Goal: Task Accomplishment & Management: Complete application form

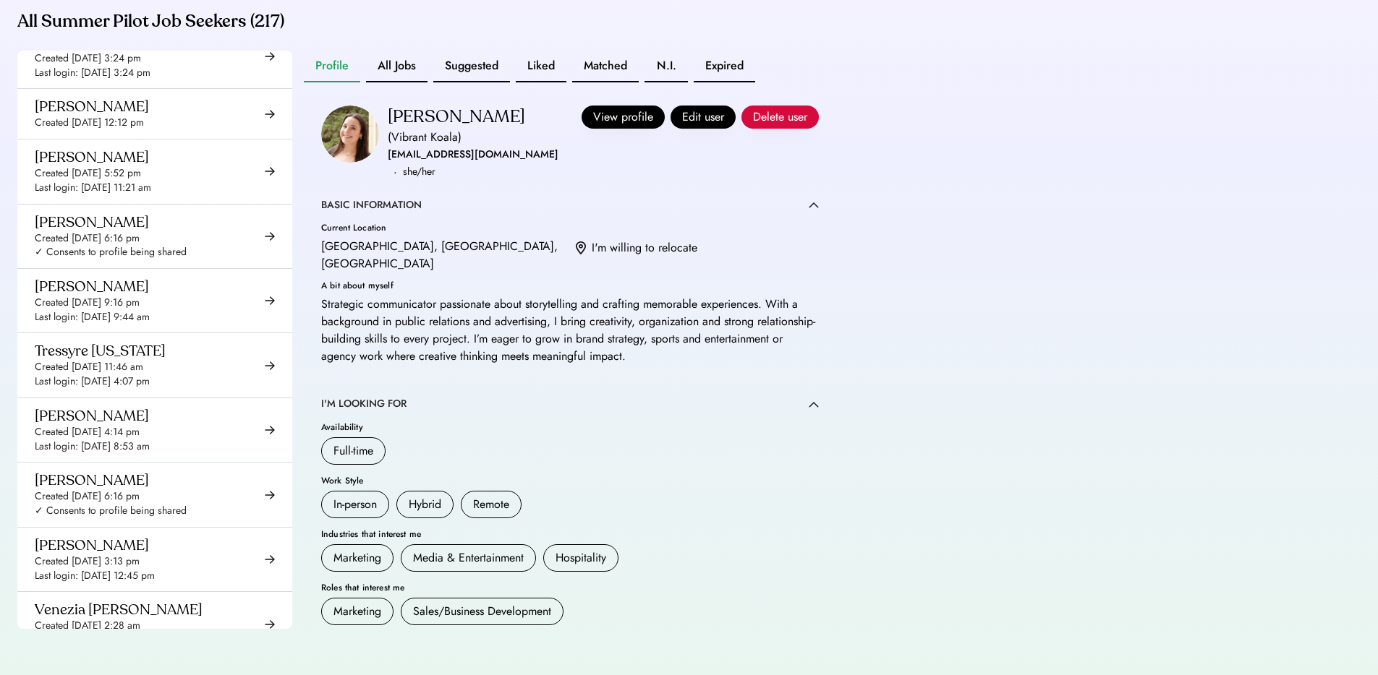
scroll to position [12564, 0]
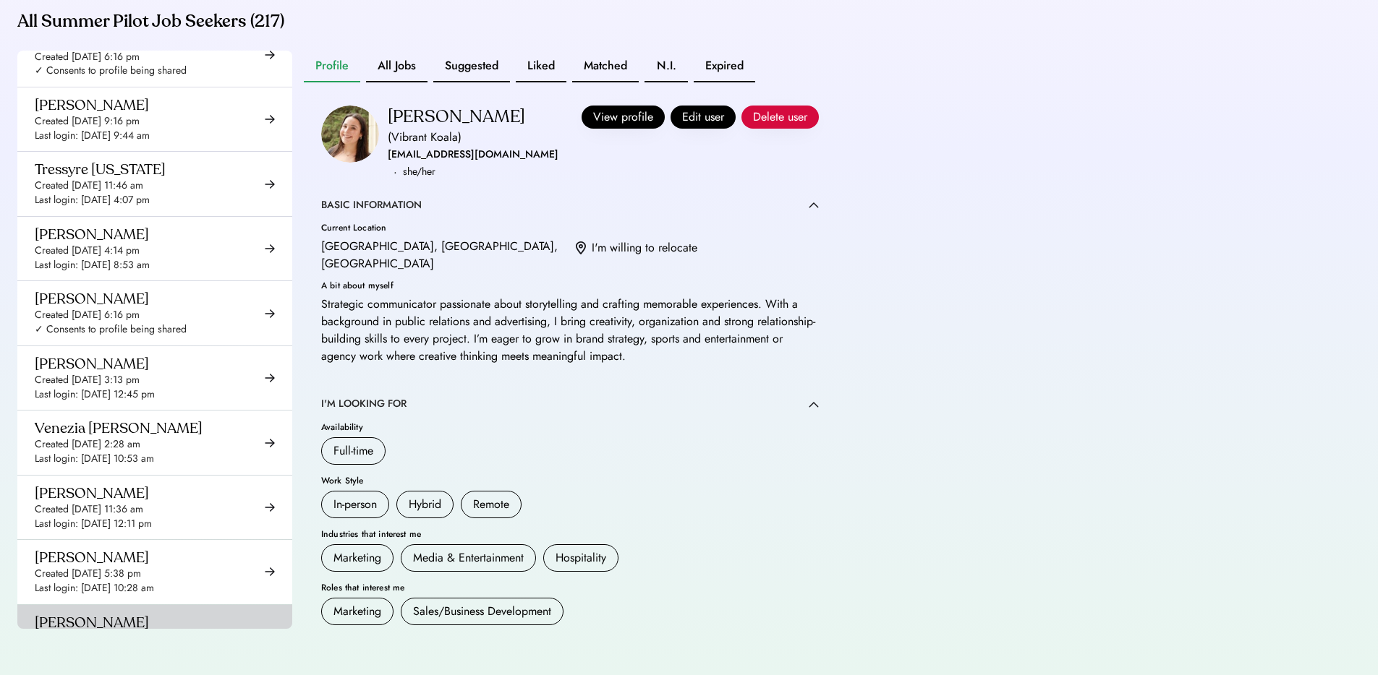
click at [121, 614] on div "Vishal Appana" at bounding box center [92, 623] width 114 height 18
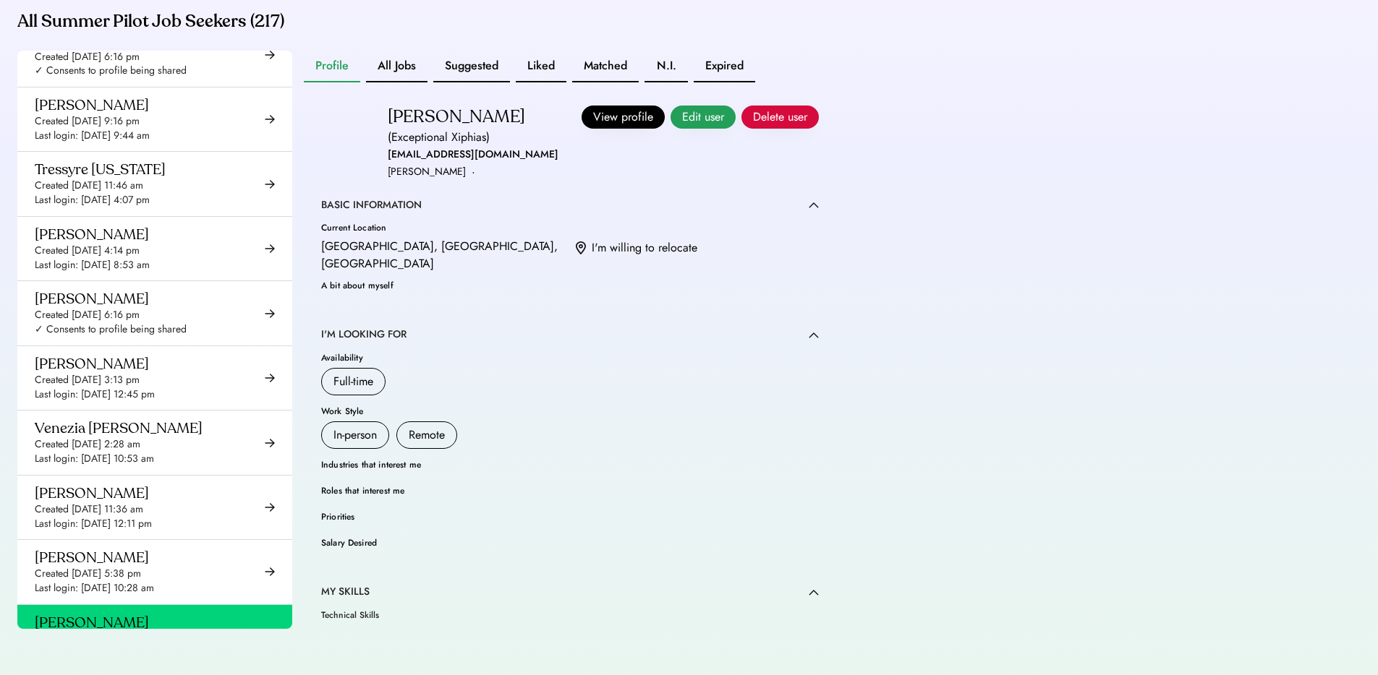
click at [698, 121] on button "Edit user" at bounding box center [702, 117] width 65 height 23
click at [700, 118] on button "Edit user" at bounding box center [702, 117] width 65 height 23
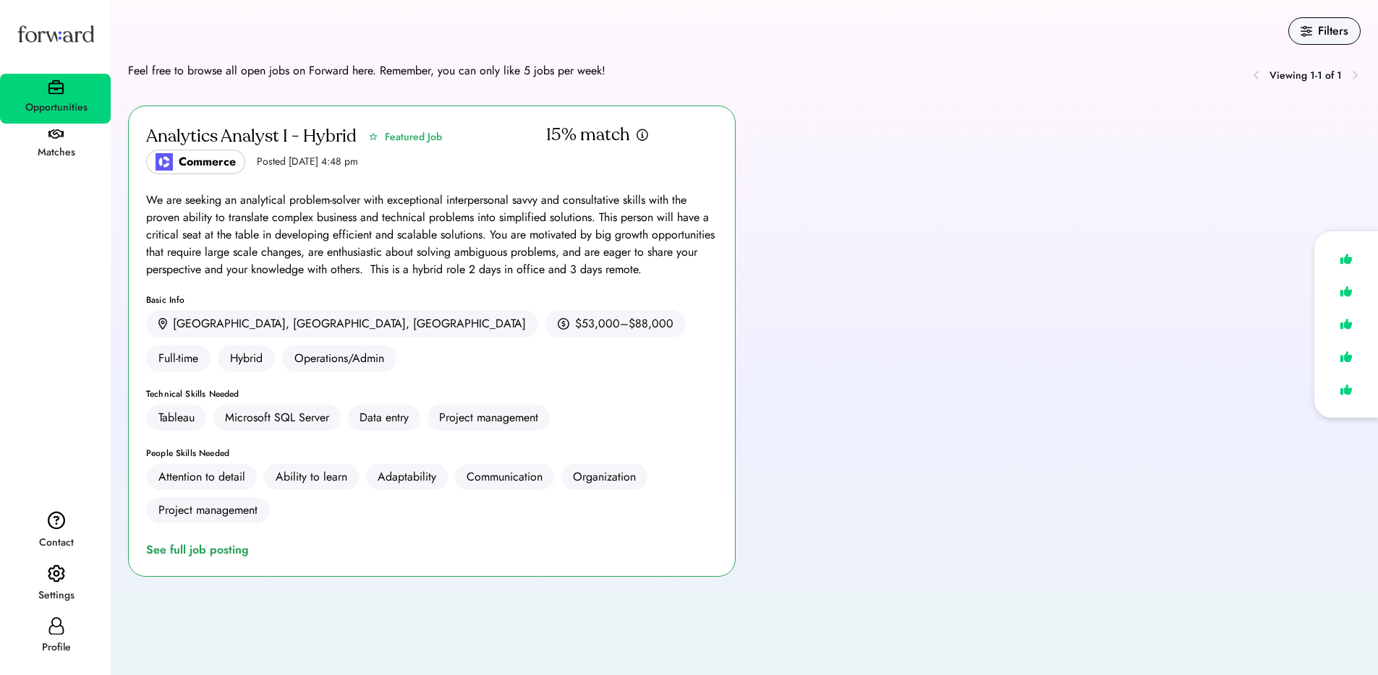
click at [65, 633] on div "Profile" at bounding box center [55, 638] width 111 height 52
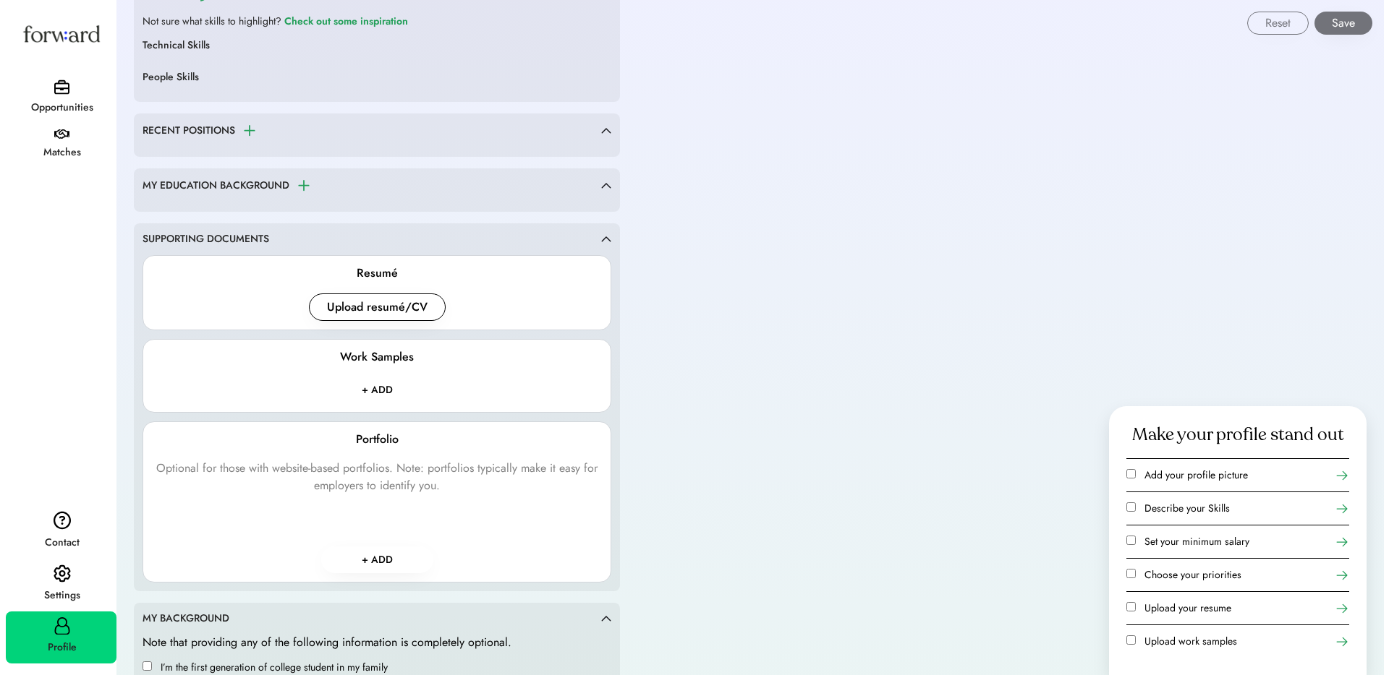
scroll to position [918, 0]
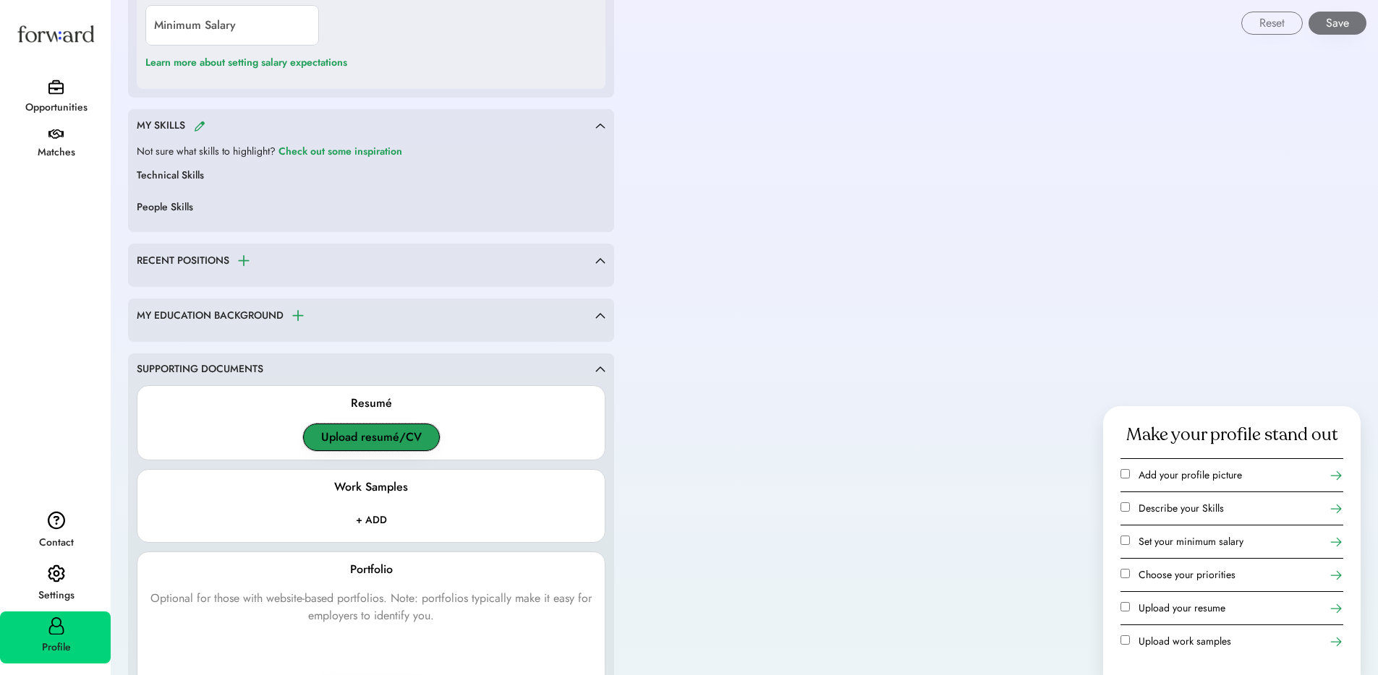
click at [333, 431] on button "Upload resumé/CV" at bounding box center [371, 437] width 137 height 27
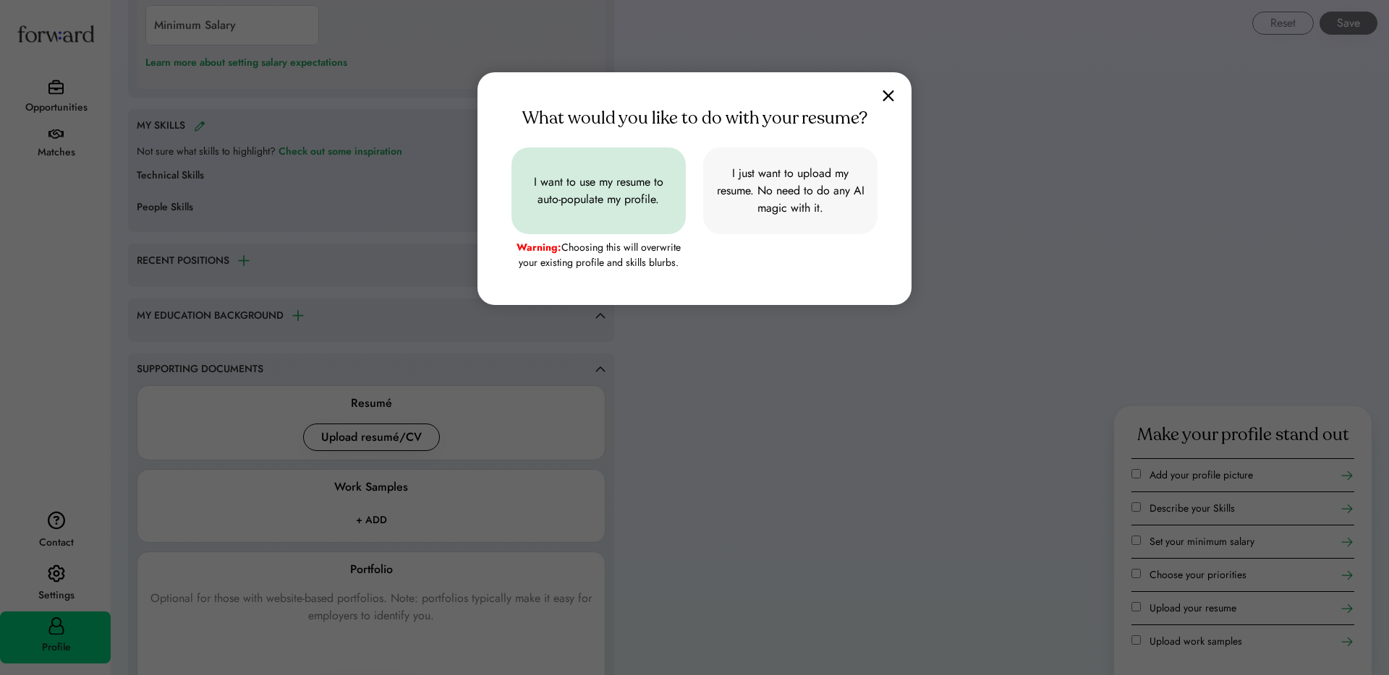
click at [611, 208] on button "I want to use my resume to auto-populate my profile." at bounding box center [598, 191] width 174 height 87
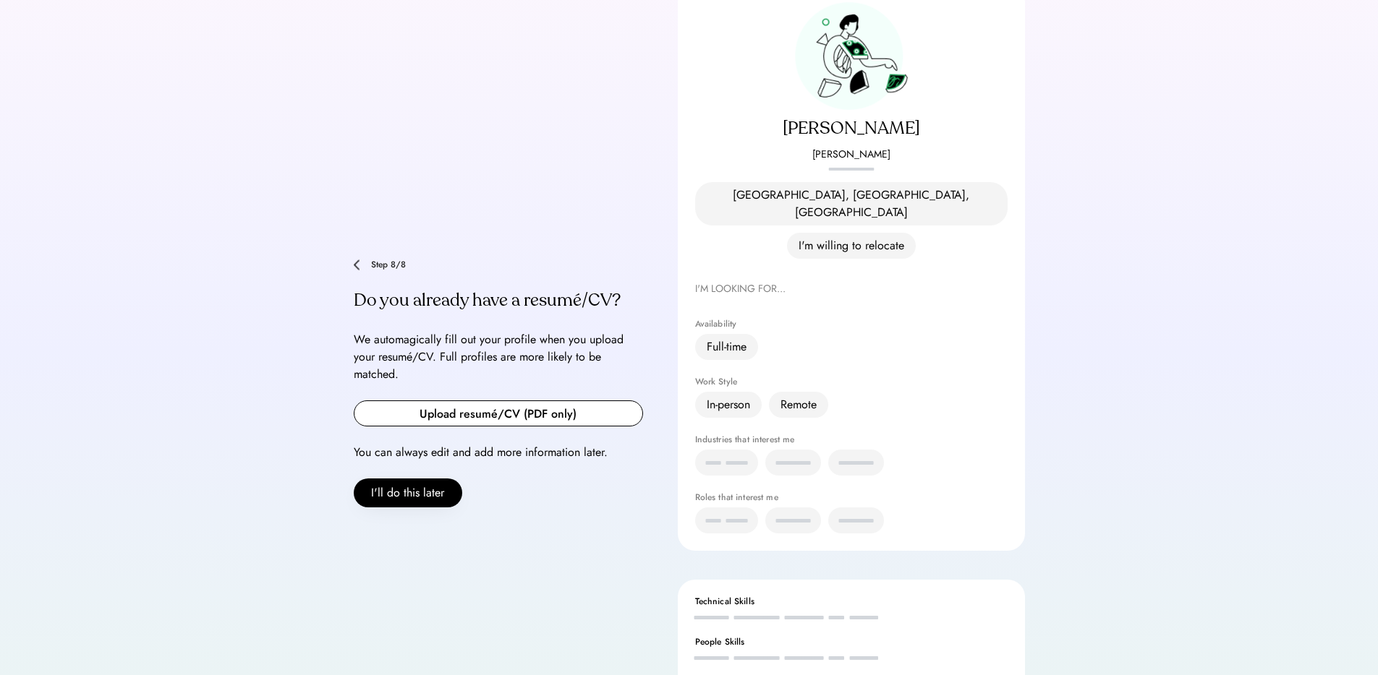
scroll to position [254, 0]
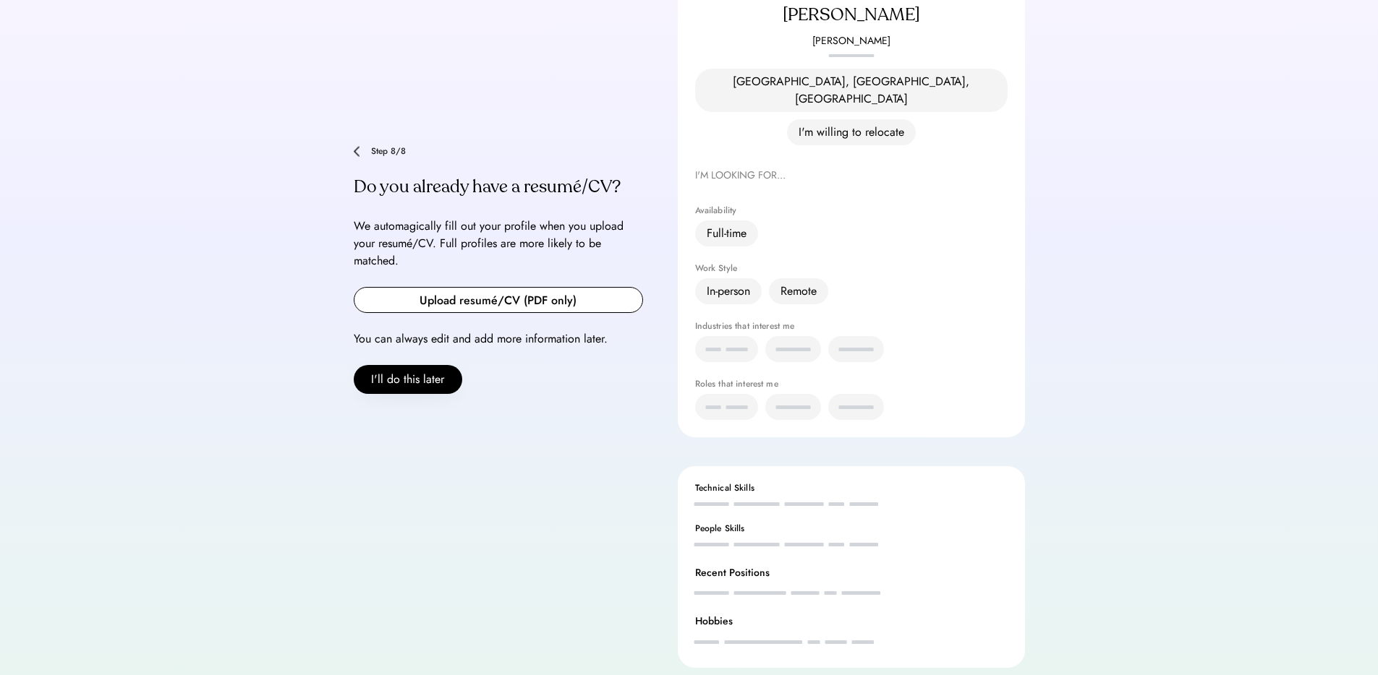
click at [481, 288] on input "file" at bounding box center [498, 300] width 288 height 25
type input "**********"
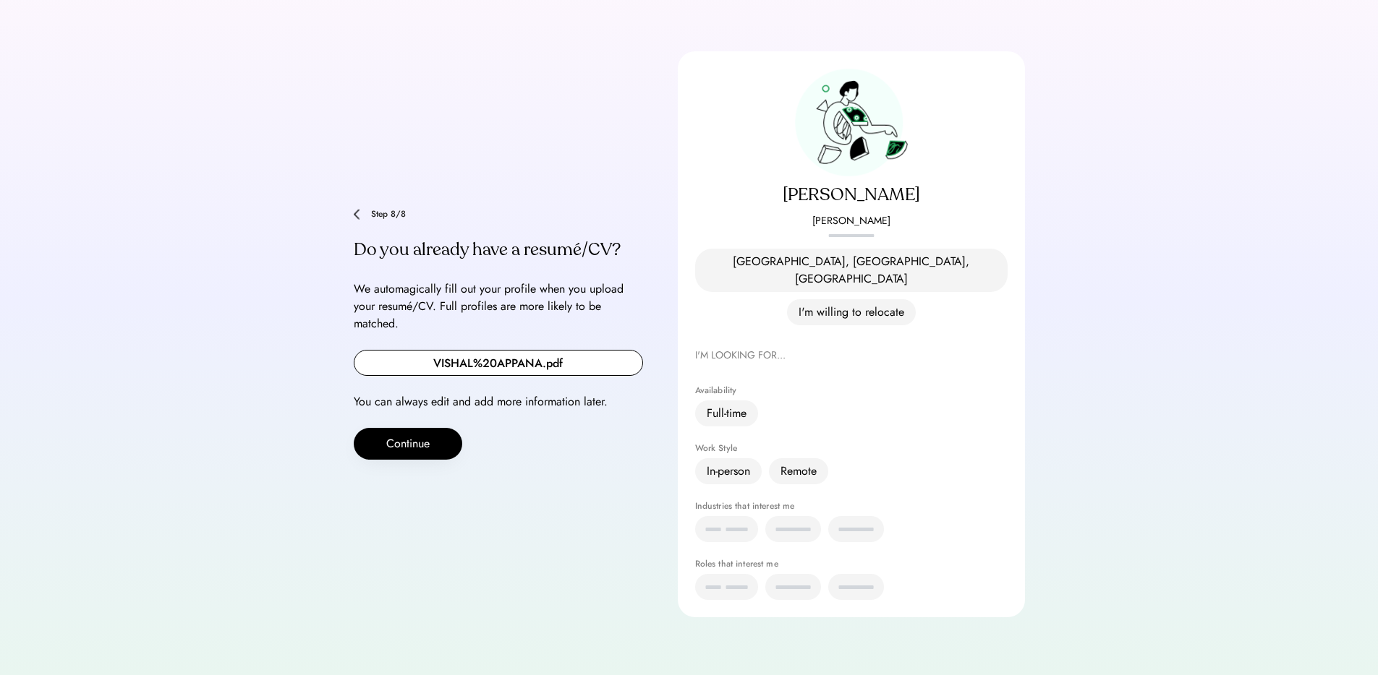
scroll to position [23, 0]
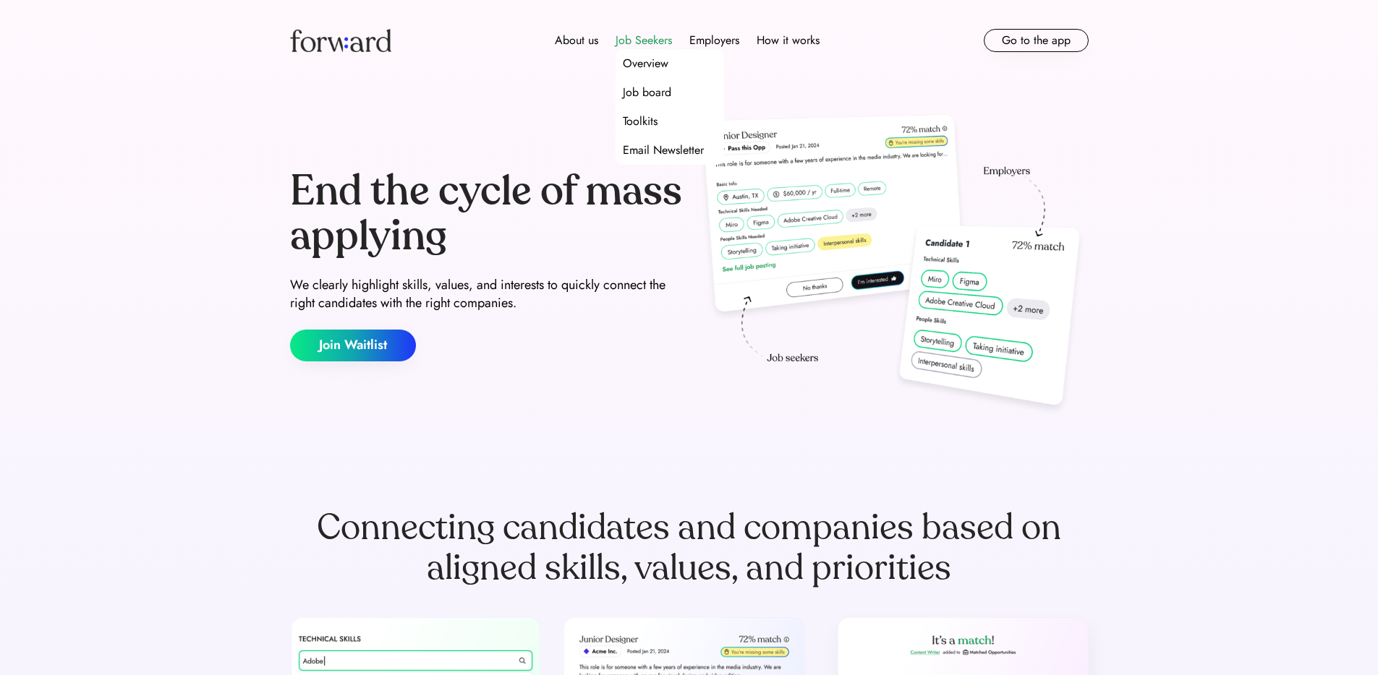
click at [658, 42] on div "Job Seekers" at bounding box center [643, 40] width 56 height 17
click at [634, 42] on div "Job Seekers" at bounding box center [643, 40] width 56 height 17
click at [643, 61] on div "Overview" at bounding box center [646, 63] width 46 height 17
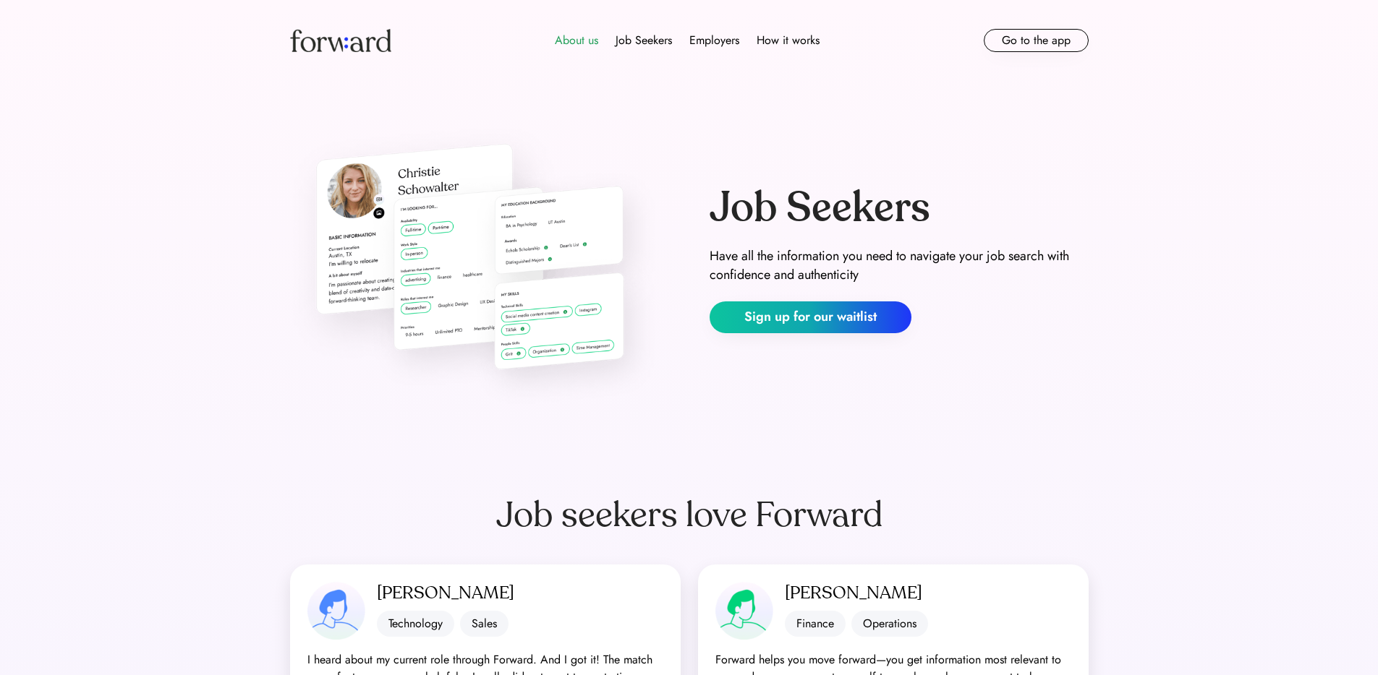
click at [571, 46] on div "About us" at bounding box center [576, 40] width 43 height 17
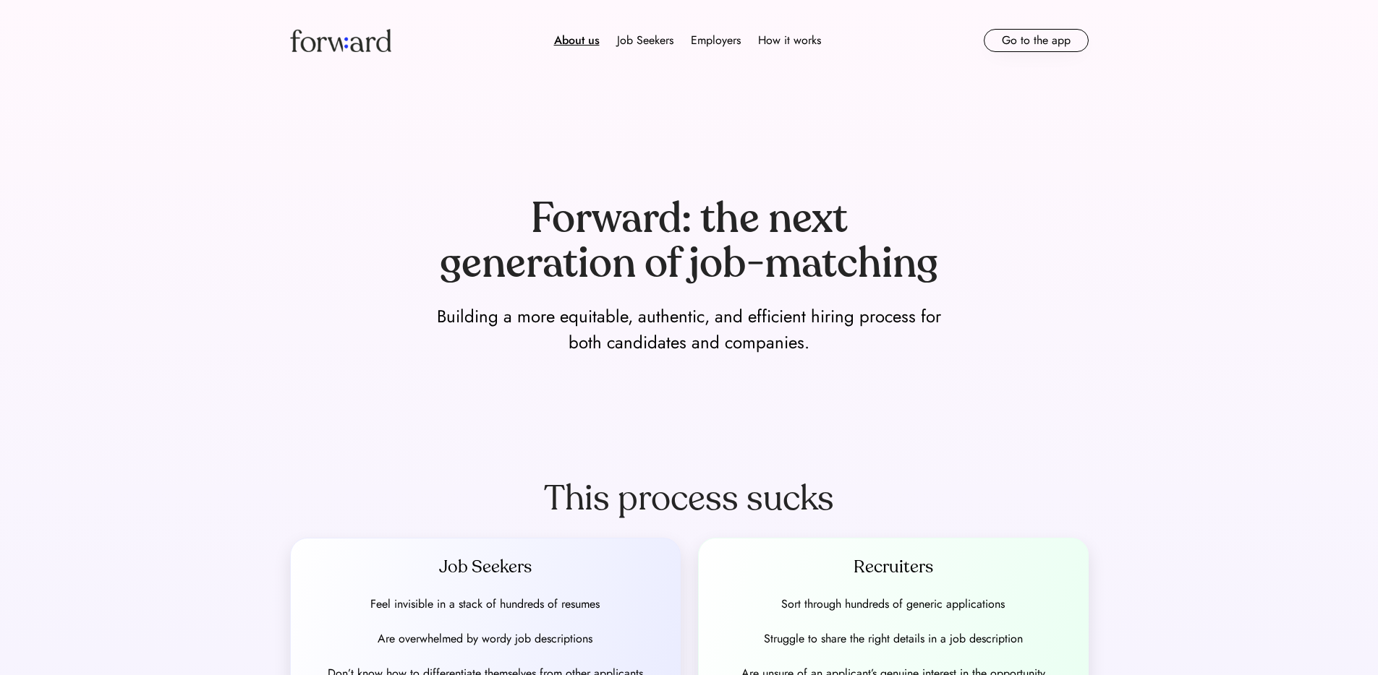
click at [359, 43] on img at bounding box center [340, 40] width 101 height 23
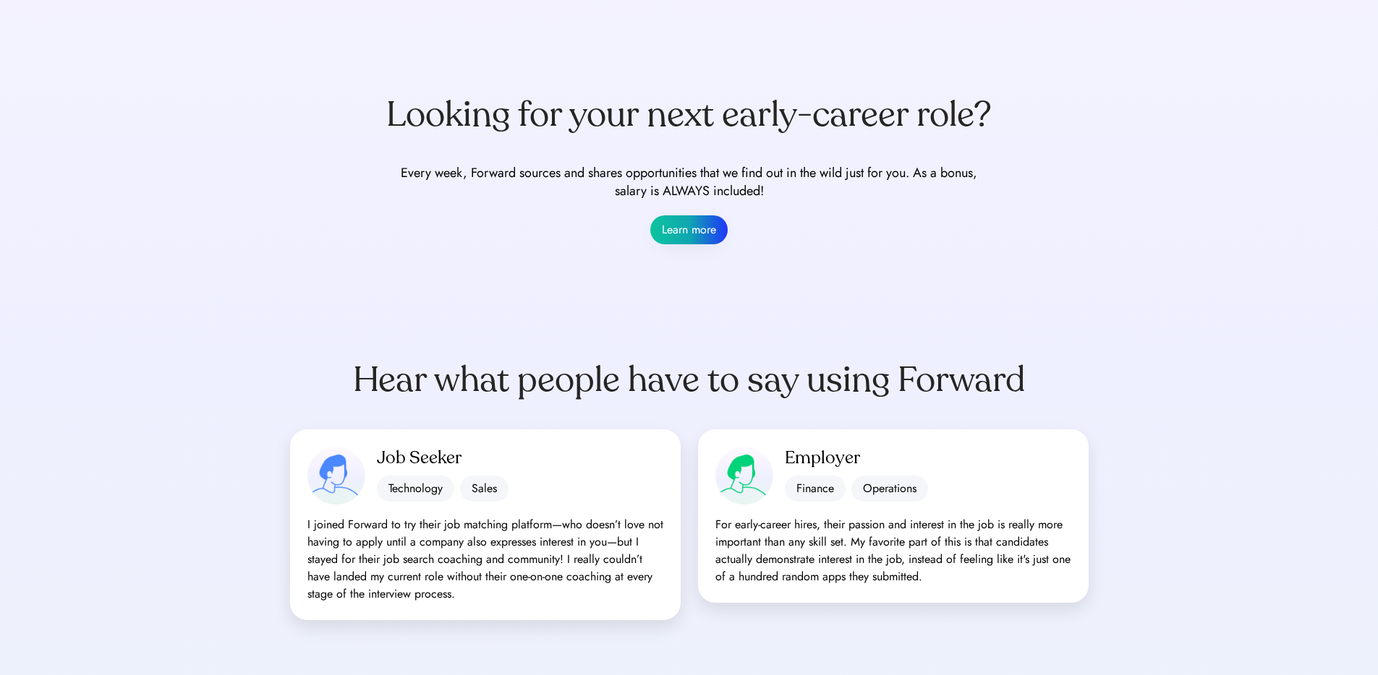
scroll to position [1086, 0]
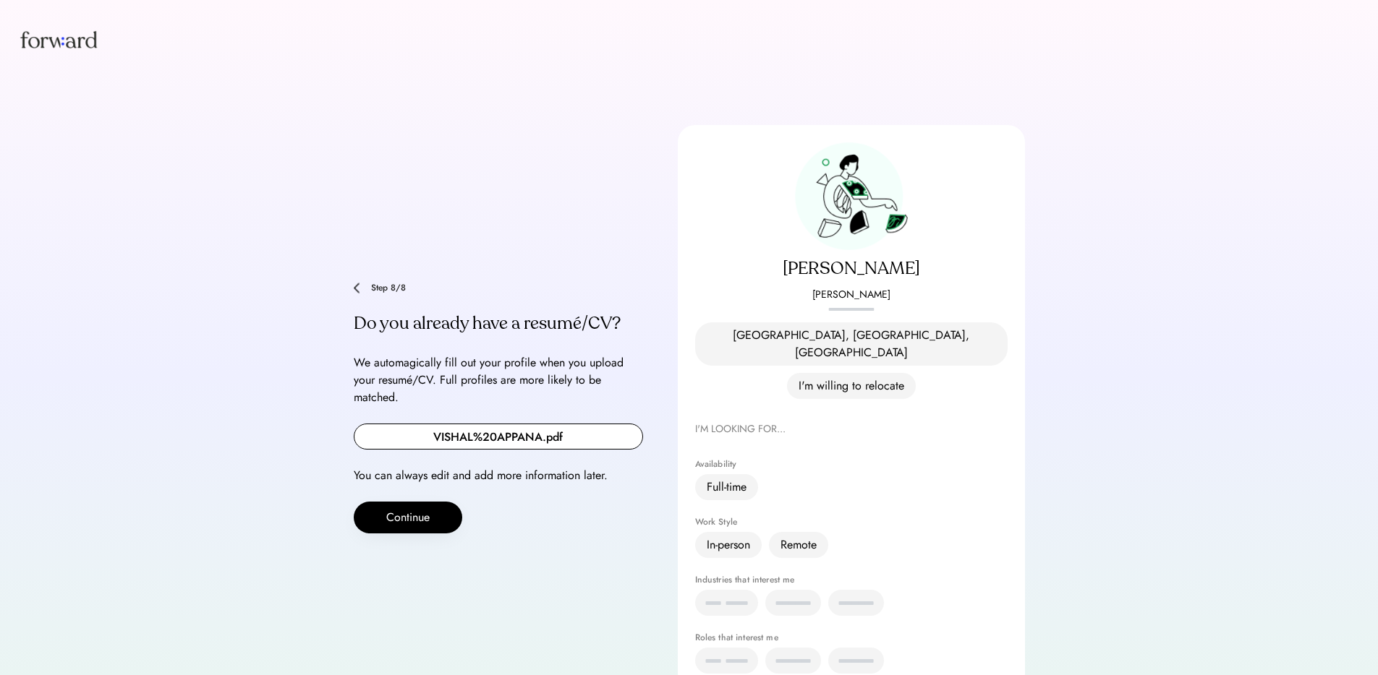
scroll to position [23, 0]
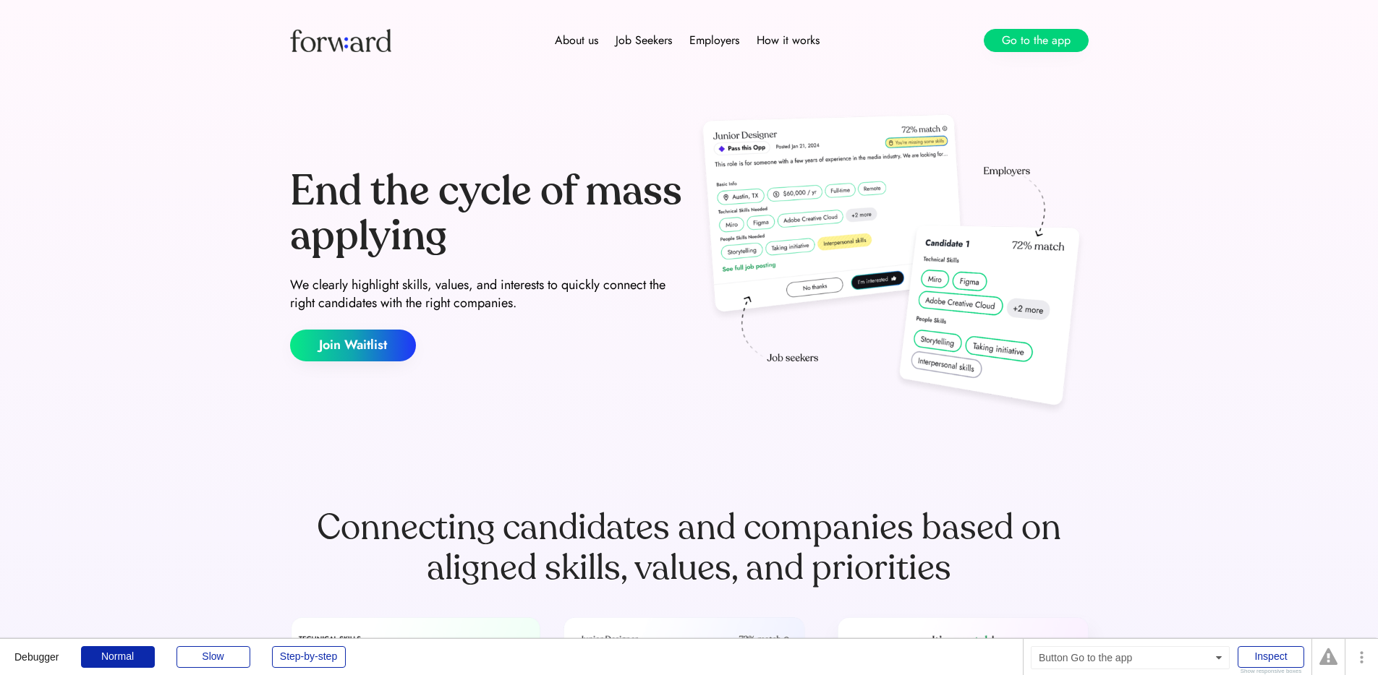
click at [1033, 44] on button "Go to the app" at bounding box center [1036, 40] width 105 height 23
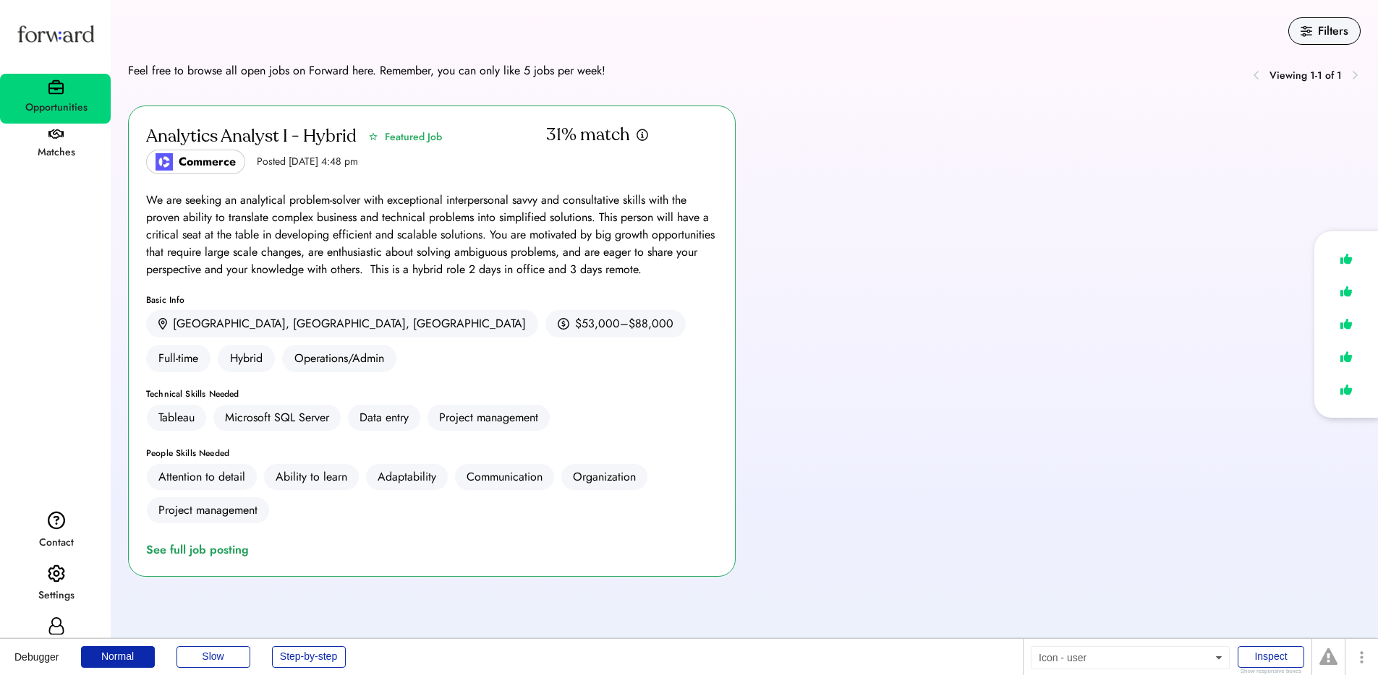
click at [54, 621] on icon at bounding box center [56, 626] width 17 height 17
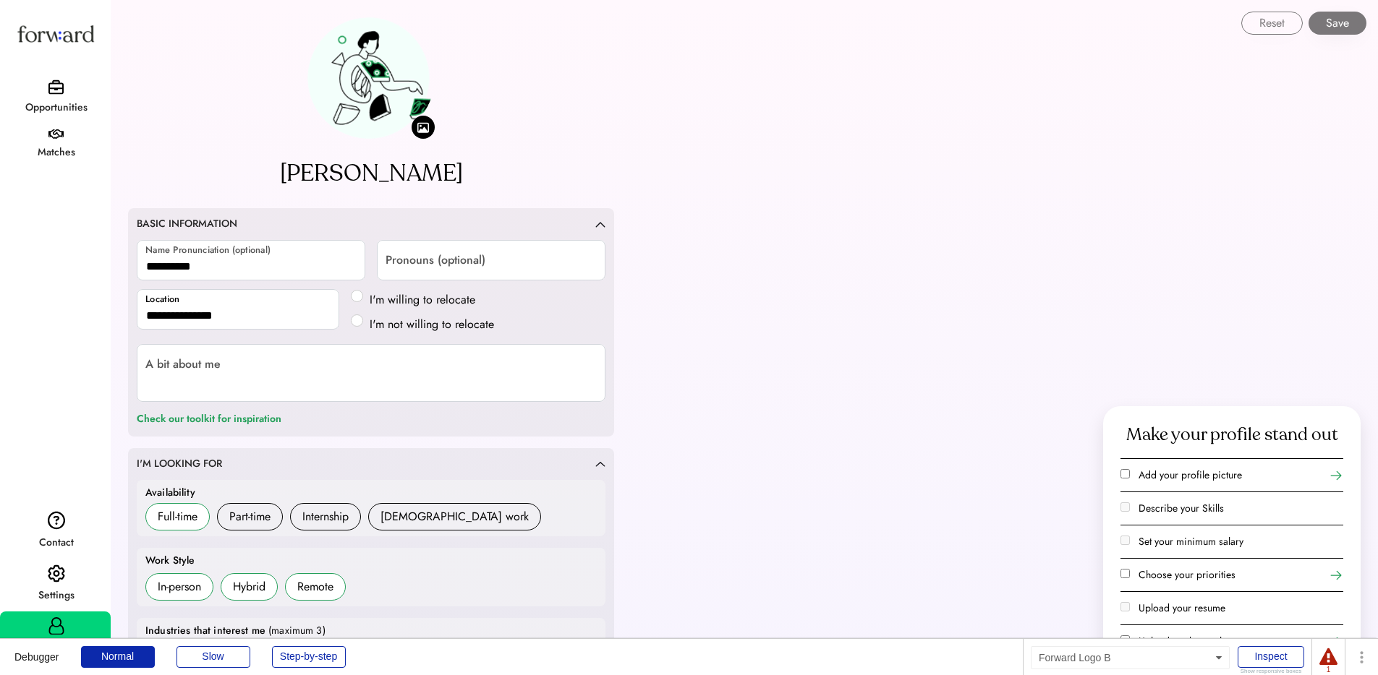
click at [69, 40] on img at bounding box center [55, 34] width 82 height 44
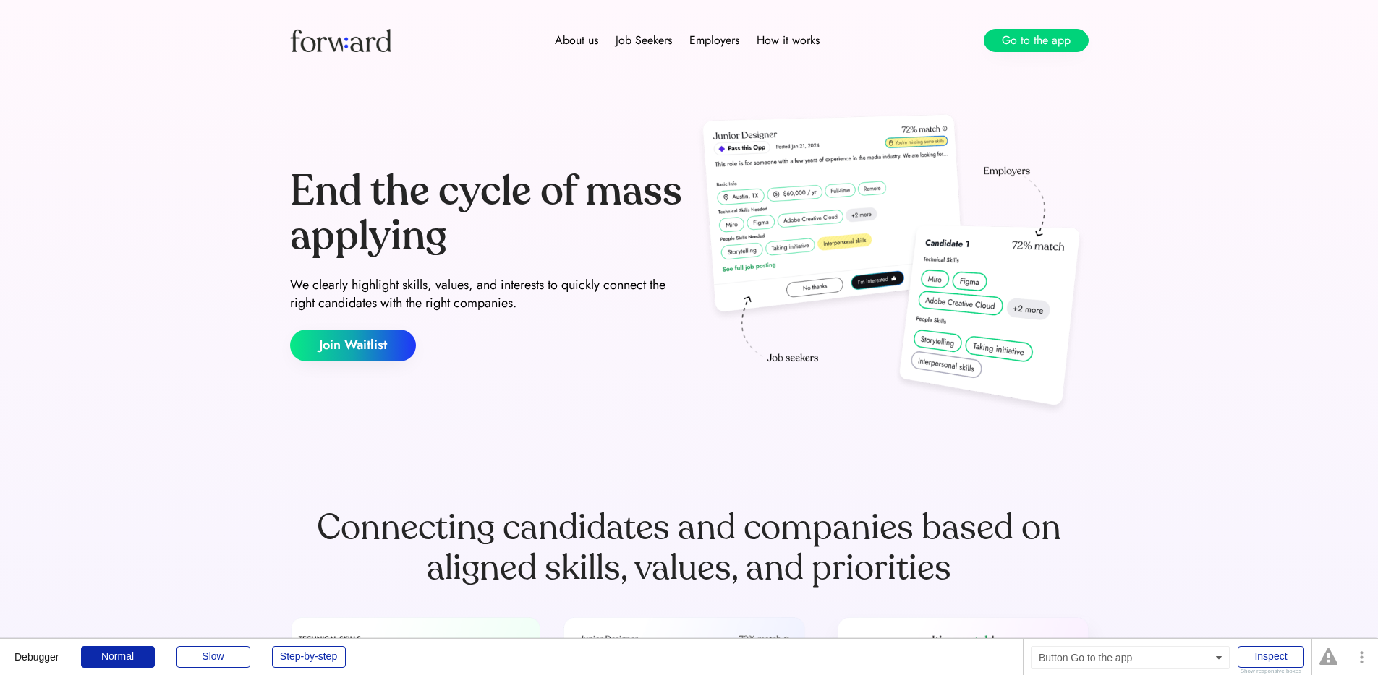
click at [1032, 49] on button "Go to the app" at bounding box center [1036, 40] width 105 height 23
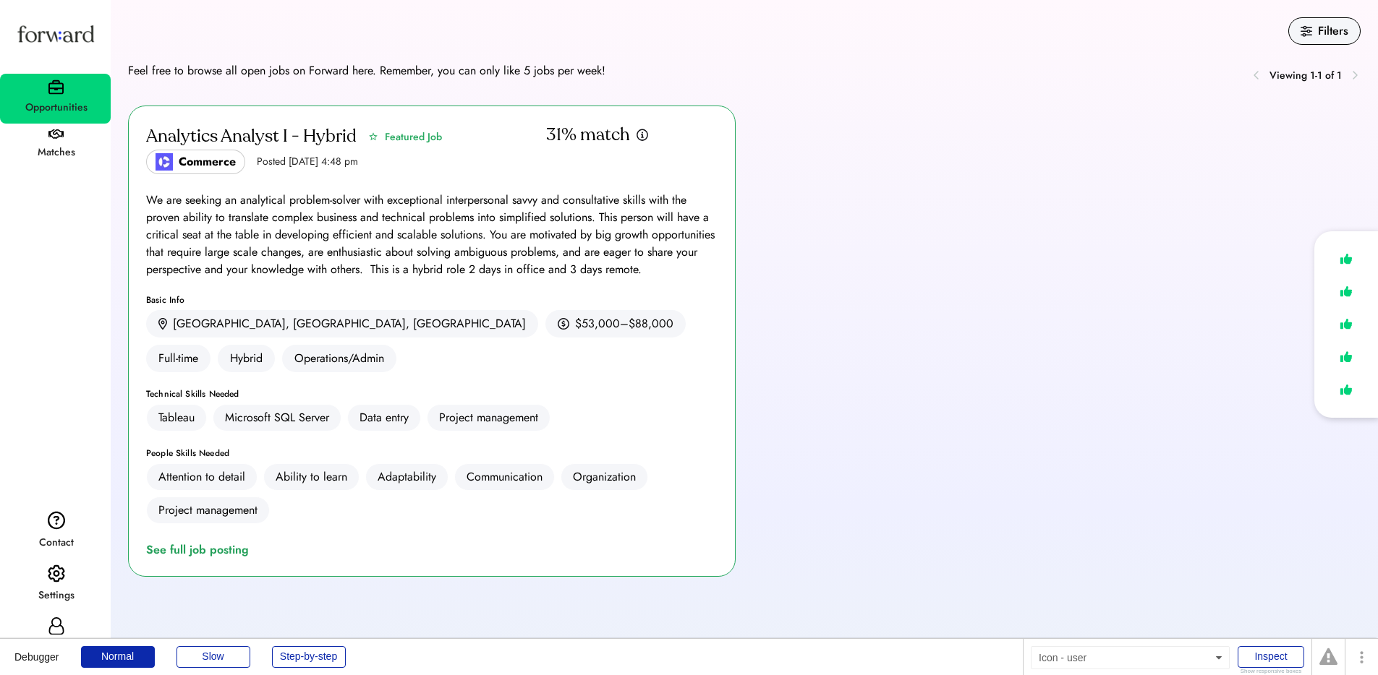
click at [56, 625] on icon at bounding box center [56, 626] width 17 height 17
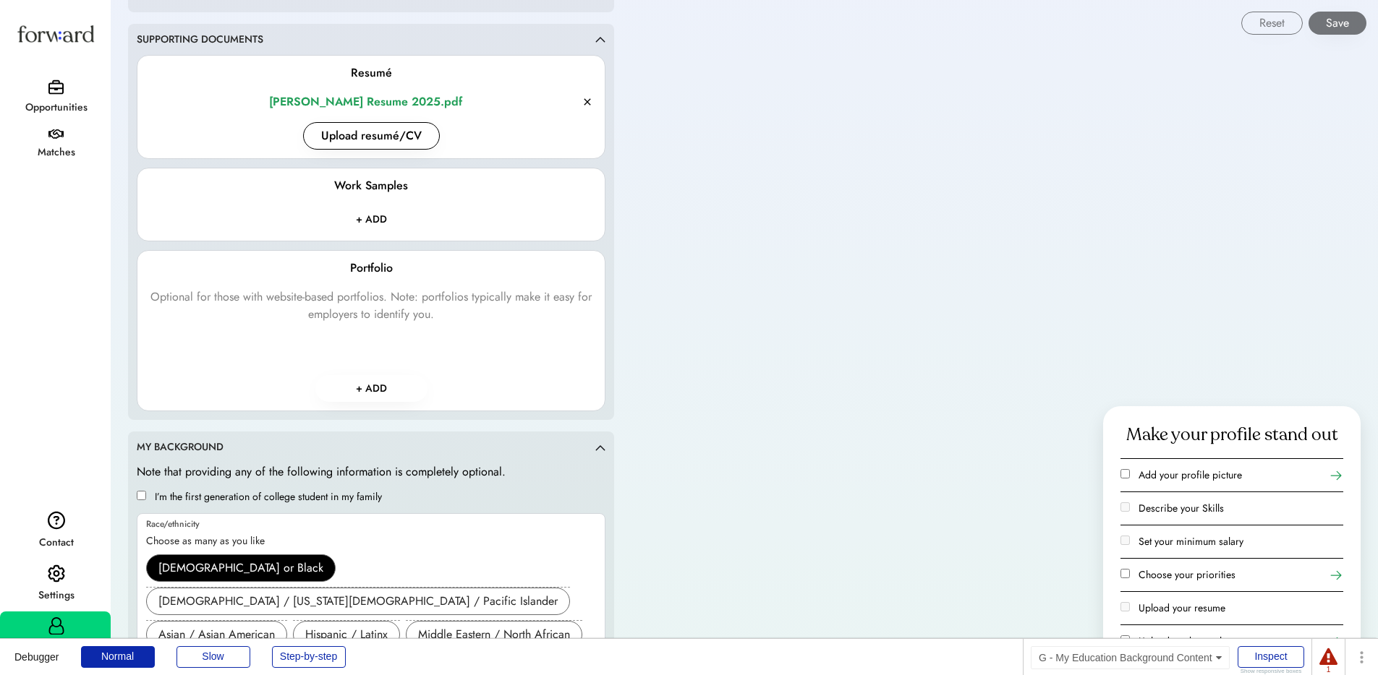
scroll to position [1929, 0]
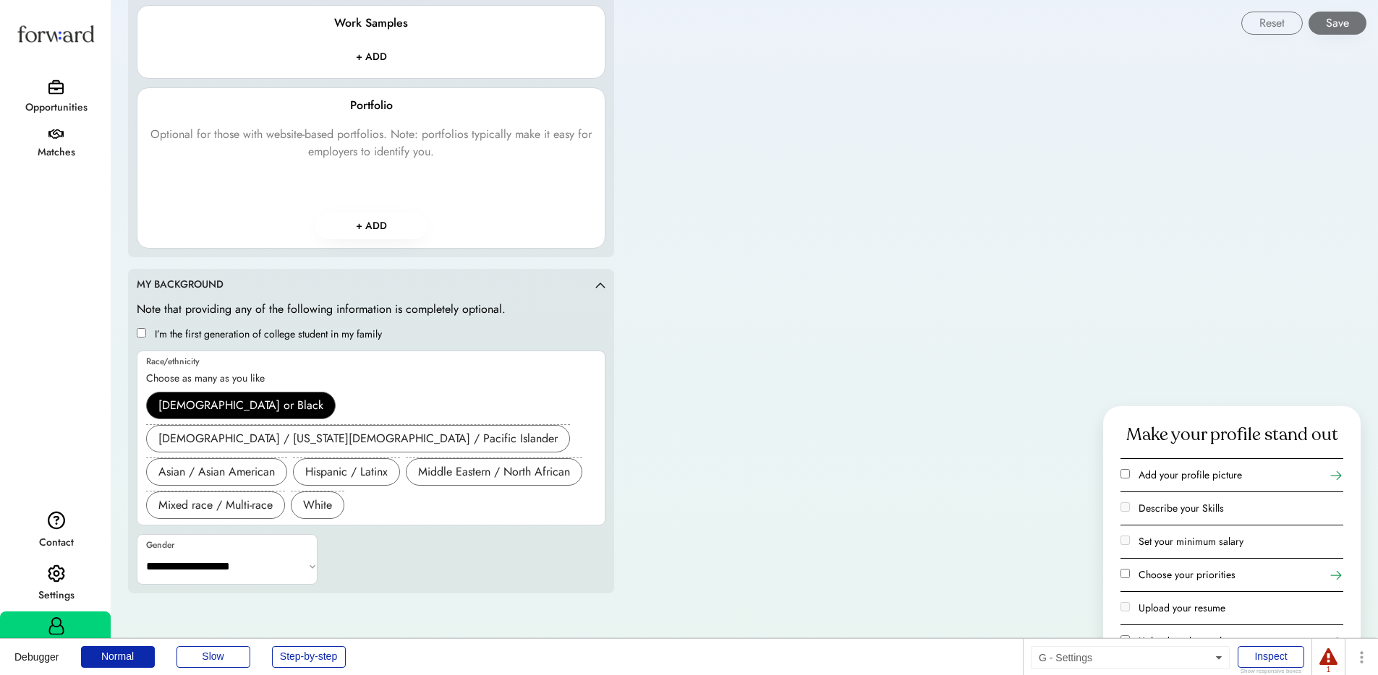
click at [48, 584] on div "Settings" at bounding box center [55, 596] width 109 height 26
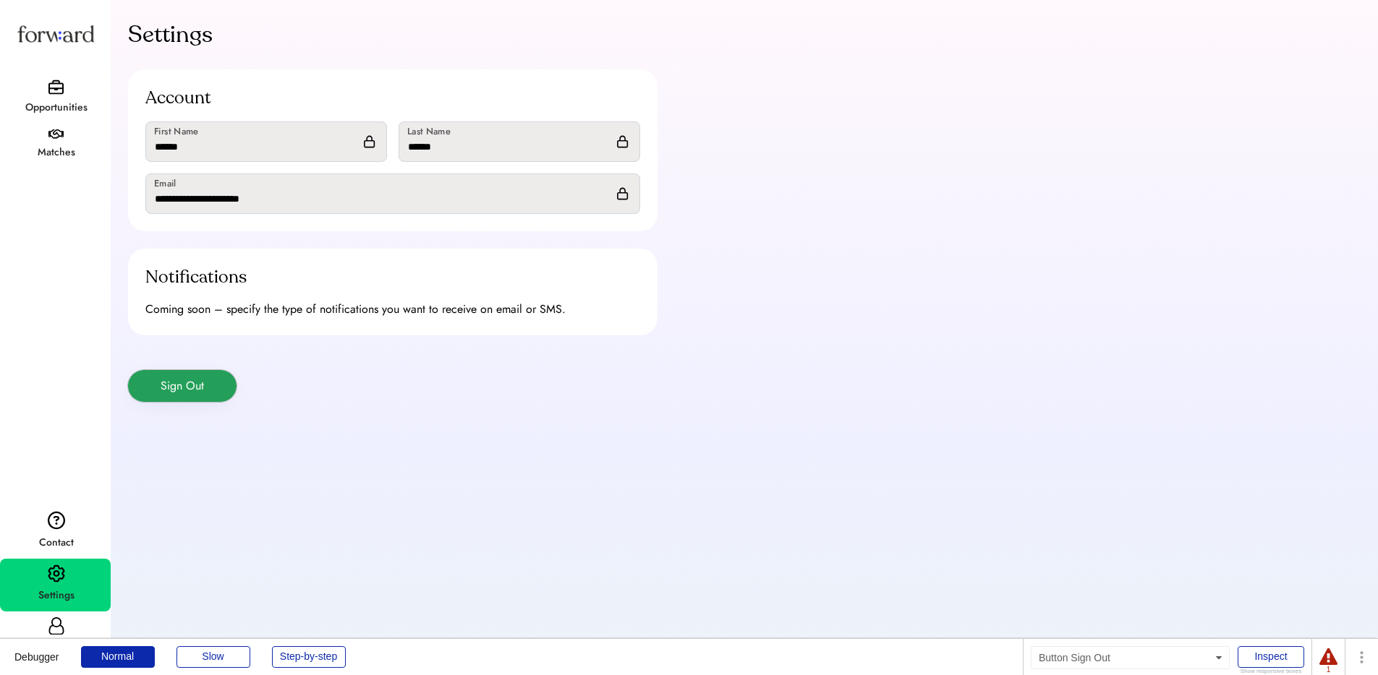
click at [193, 393] on button "Sign Out" at bounding box center [182, 386] width 108 height 32
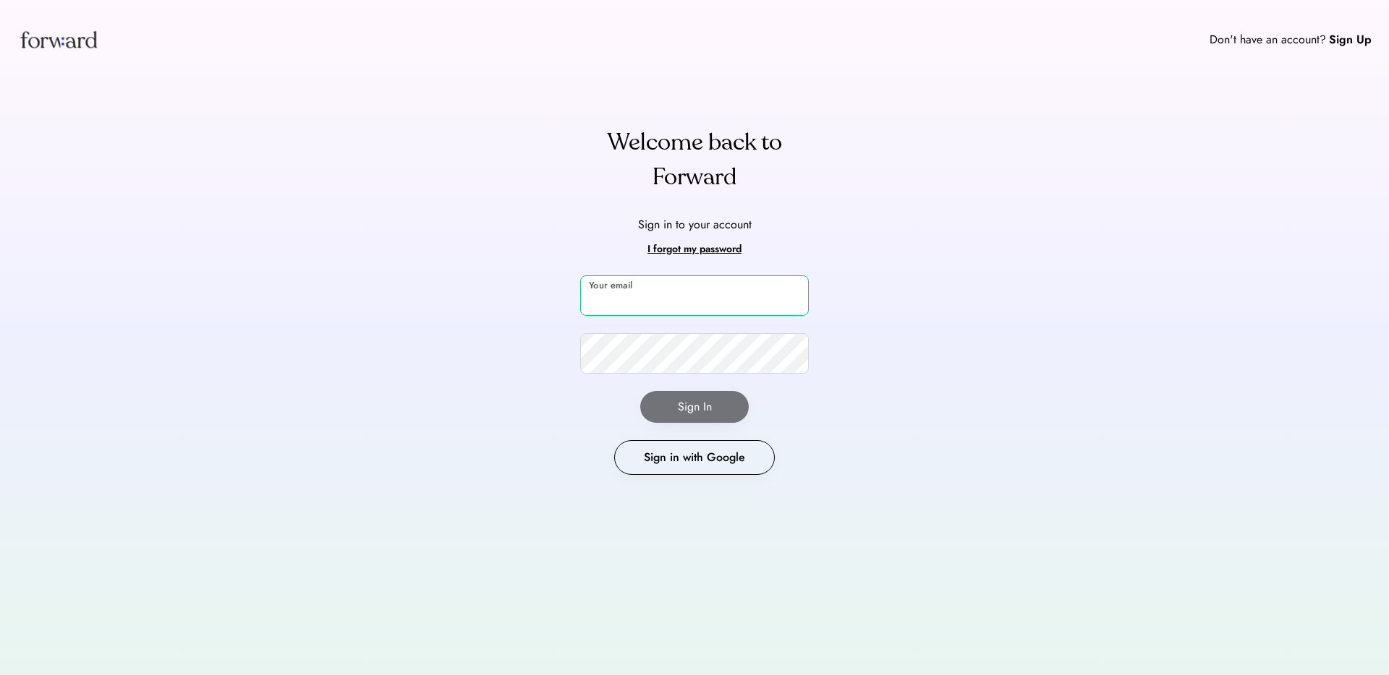
click at [675, 285] on input "email" at bounding box center [694, 296] width 229 height 40
type input "**********"
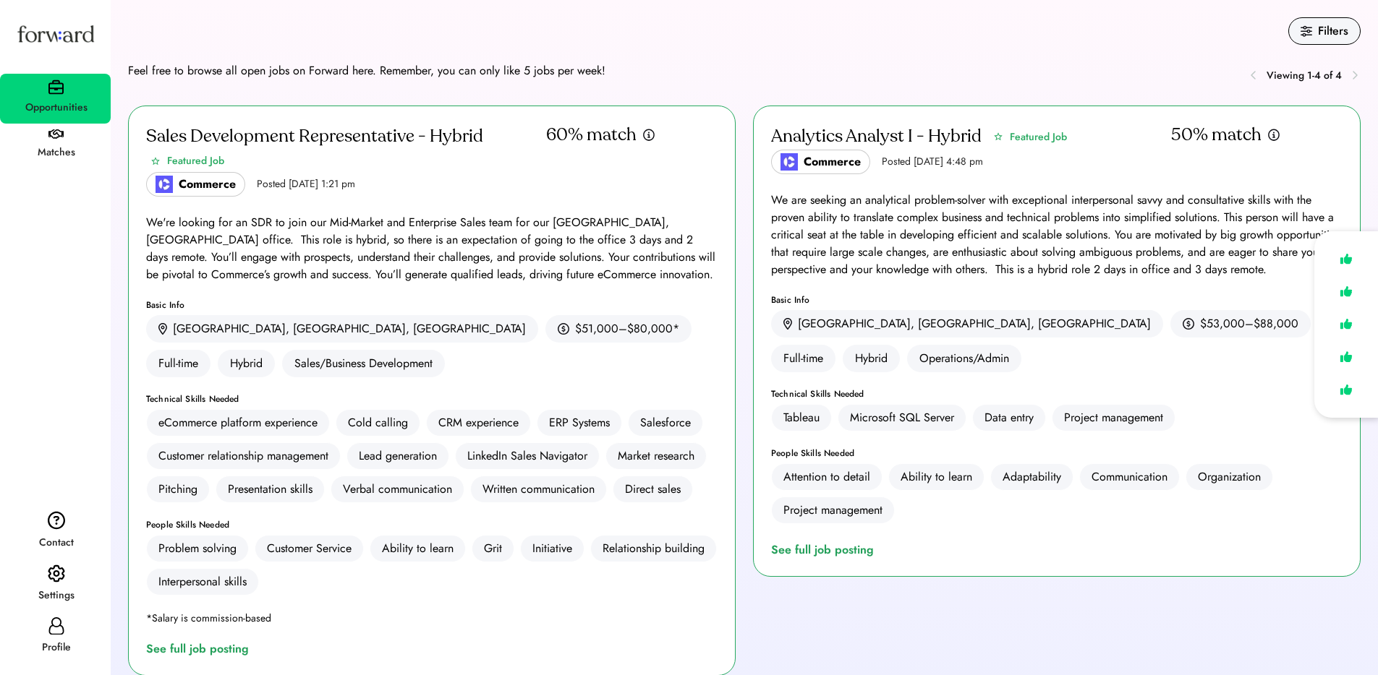
click at [56, 635] on div "Profile" at bounding box center [55, 648] width 109 height 26
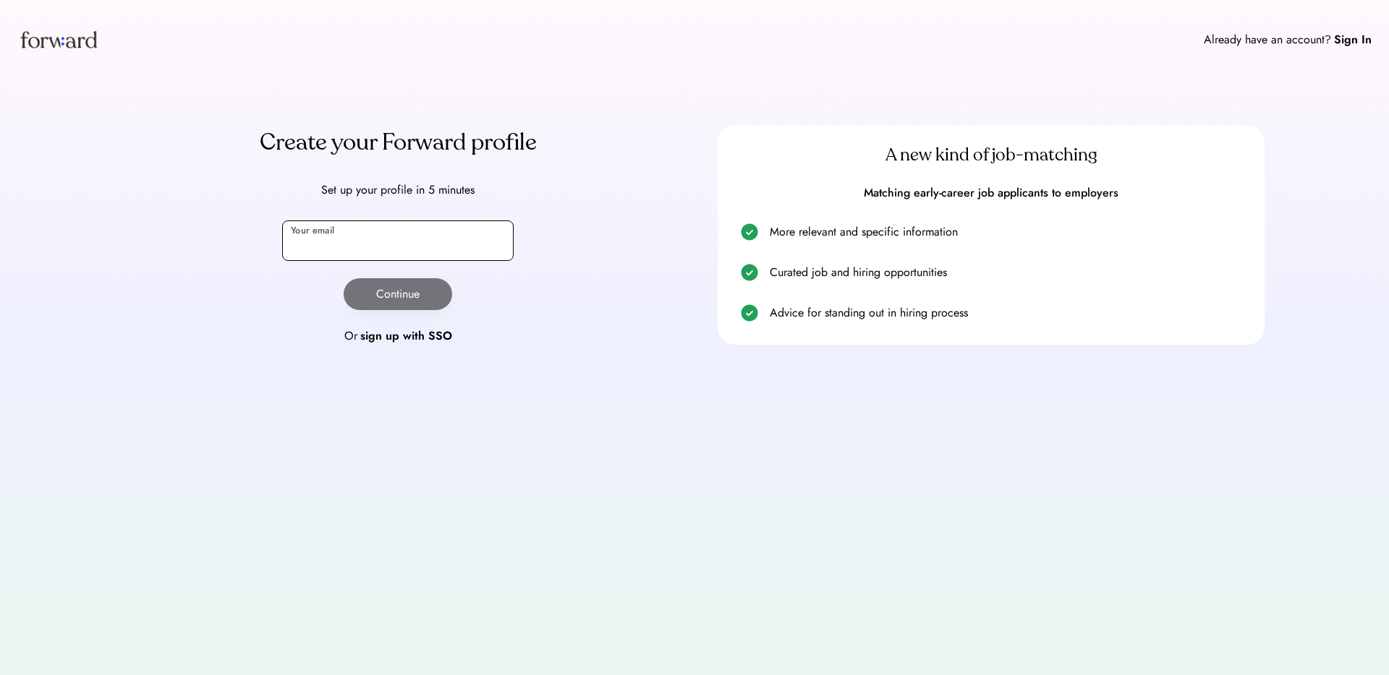
click at [464, 244] on input "email" at bounding box center [397, 241] width 231 height 40
type input "*"
type input "**********"
click at [282, 293] on div "**********" at bounding box center [397, 235] width 547 height 220
click at [416, 291] on button "Continue" at bounding box center [398, 294] width 108 height 32
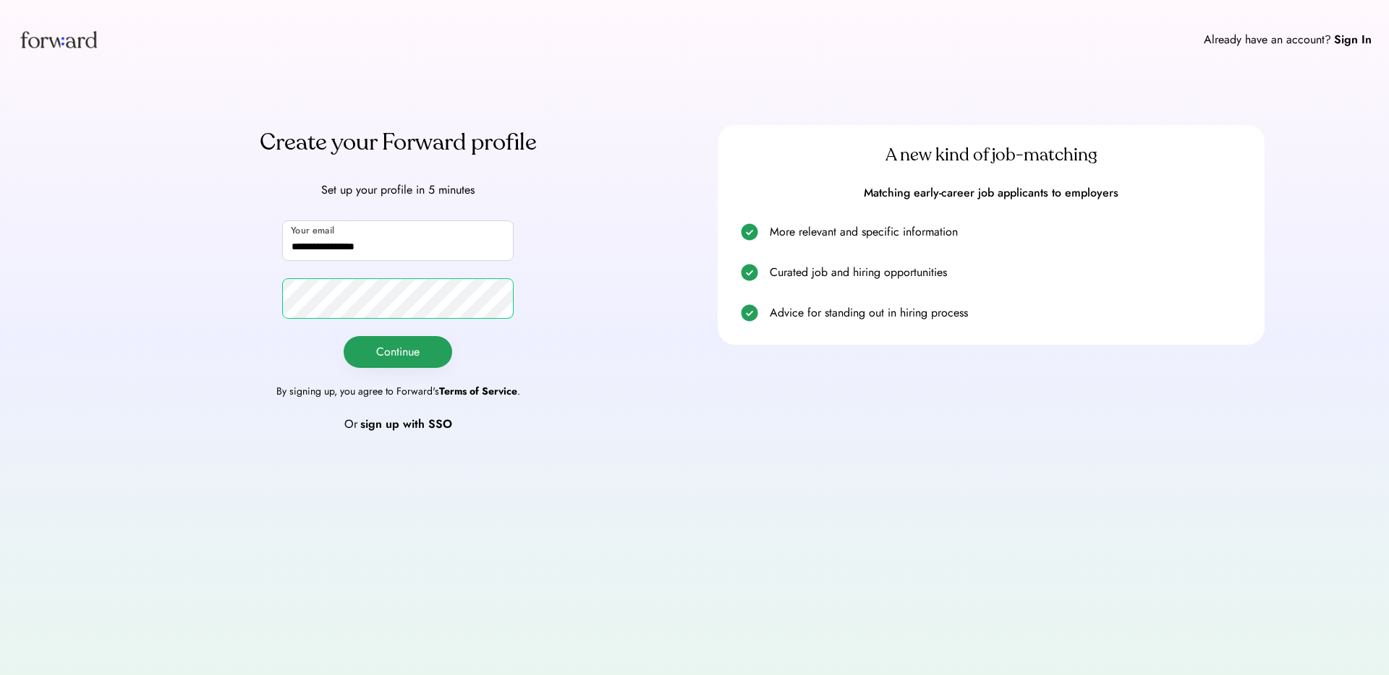
click at [401, 362] on button "Continue" at bounding box center [398, 352] width 108 height 32
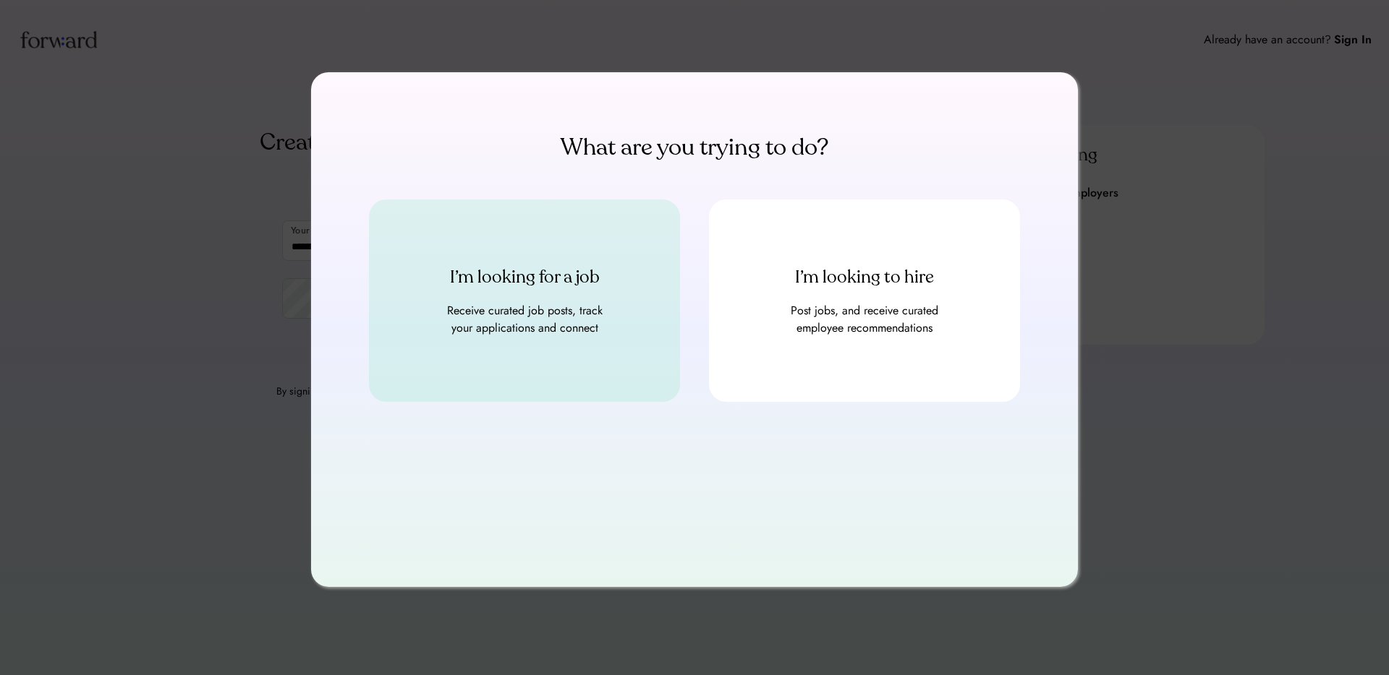
click at [571, 343] on div "I’m looking for a job Receive curated job posts, track your applications and co…" at bounding box center [524, 301] width 311 height 202
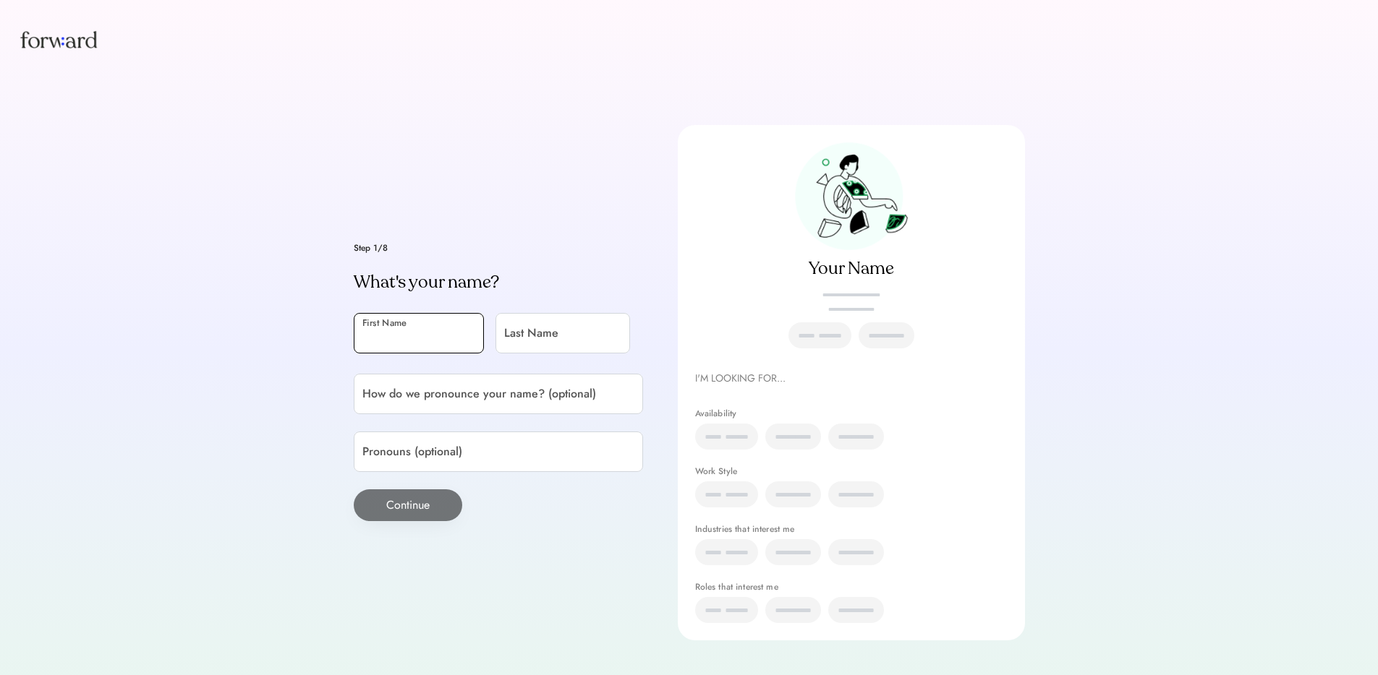
click at [396, 329] on input "input" at bounding box center [419, 333] width 130 height 40
type input "*"
click at [566, 331] on input "input" at bounding box center [562, 333] width 135 height 40
type input "*"
click at [398, 506] on button "Continue" at bounding box center [408, 506] width 108 height 32
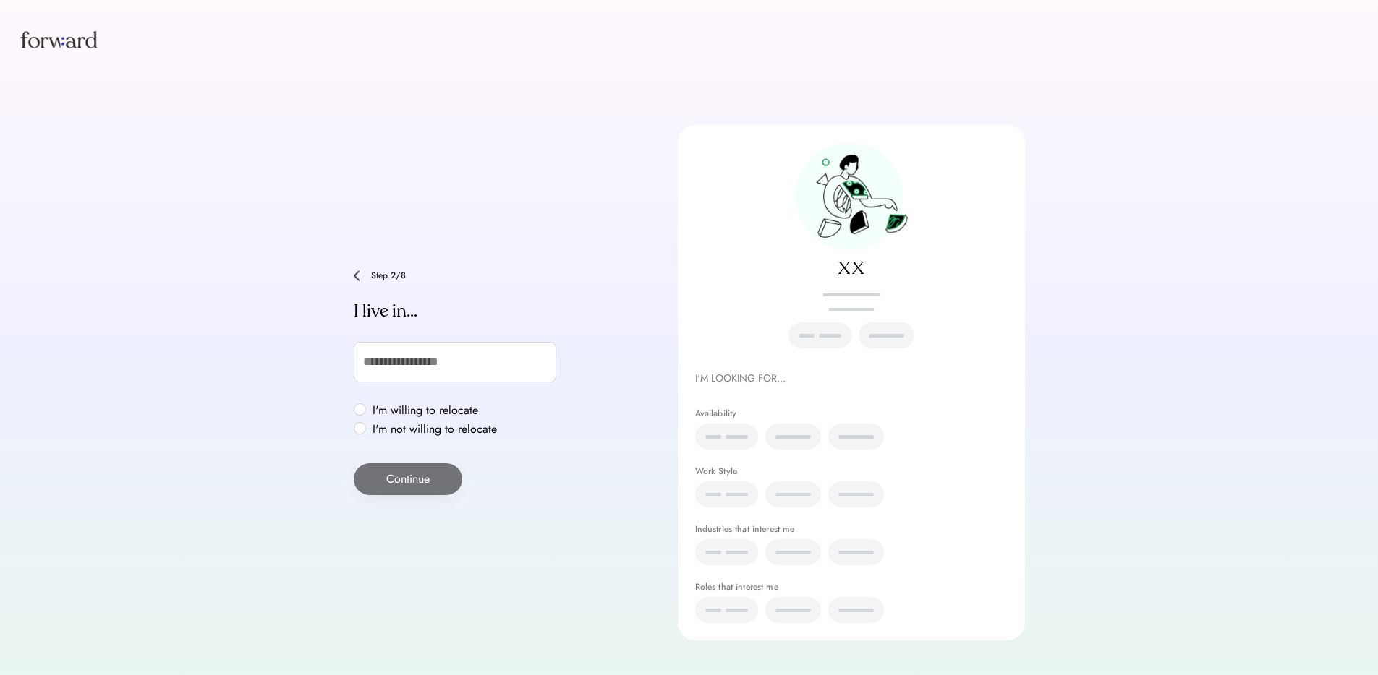
click at [427, 367] on input "text" at bounding box center [455, 362] width 202 height 40
type input "**"
type input "**********"
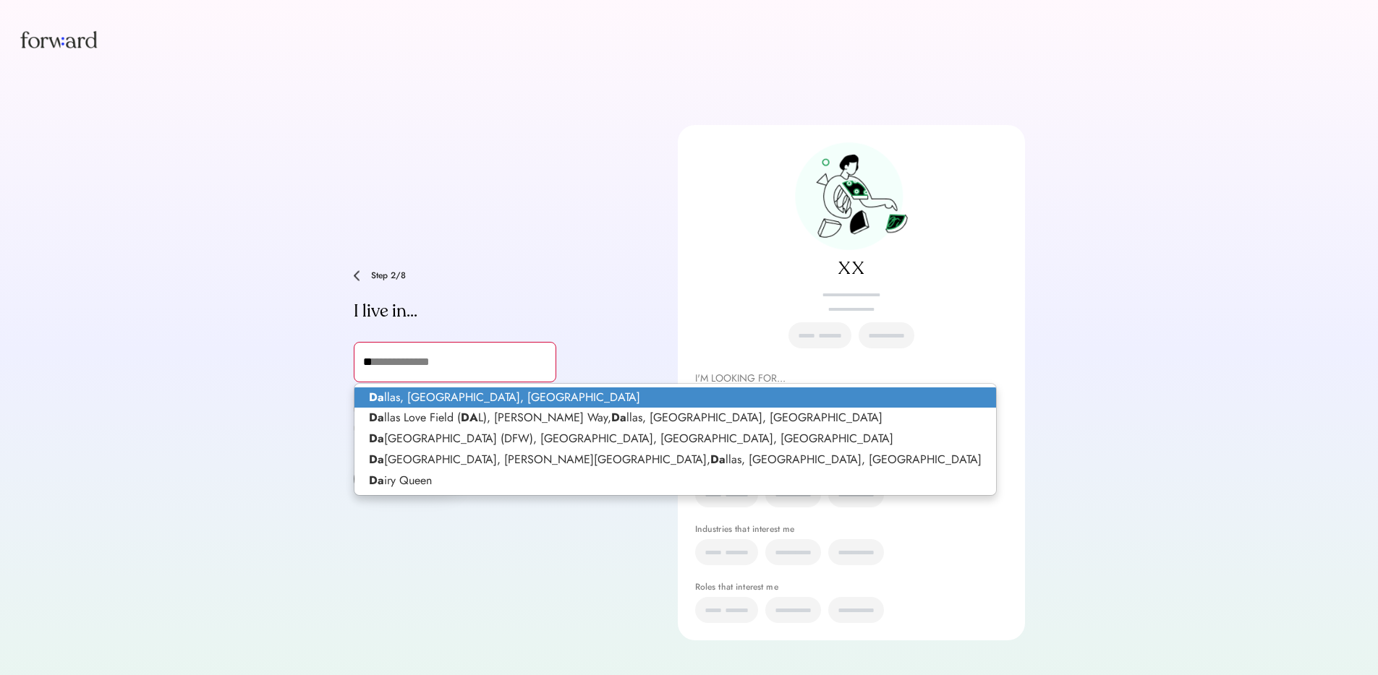
click at [403, 399] on p "Da llas, TX, USA" at bounding box center [674, 398] width 641 height 21
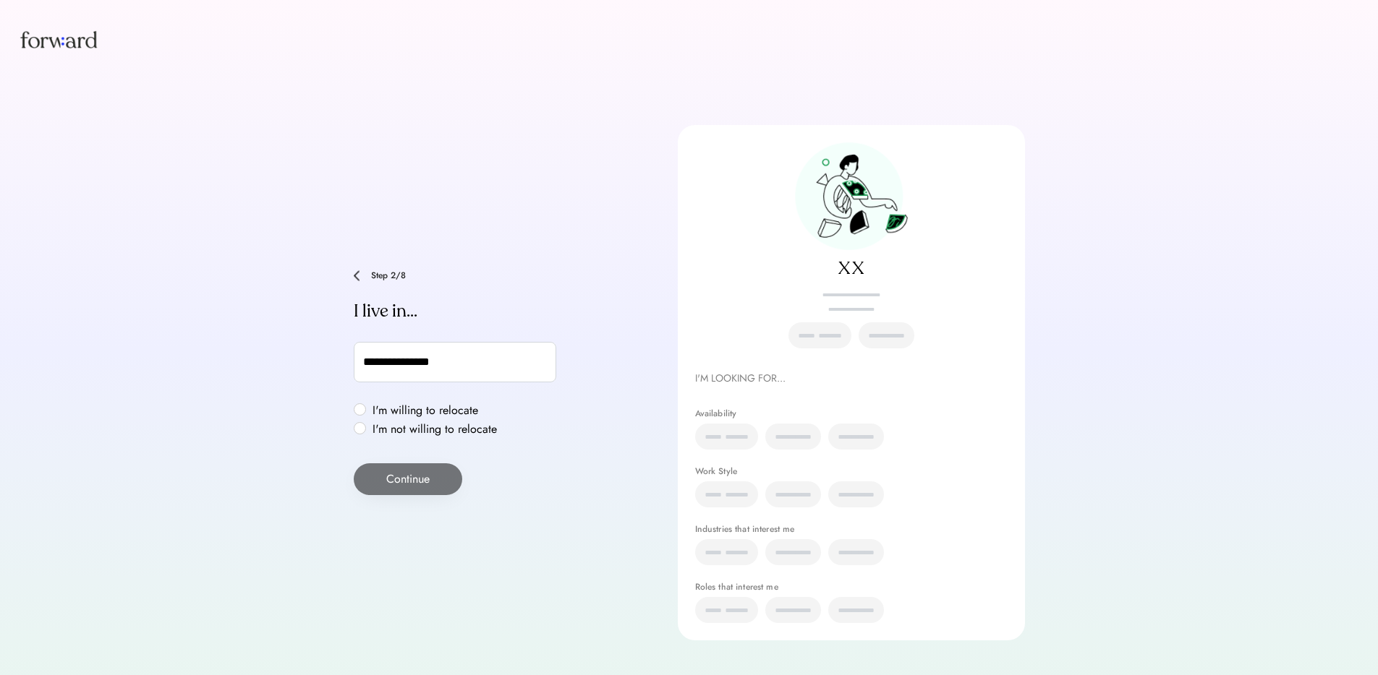
type input "**********"
click at [411, 408] on label "I'm willing to relocate" at bounding box center [434, 411] width 133 height 12
click at [415, 474] on button "Continue" at bounding box center [408, 480] width 108 height 32
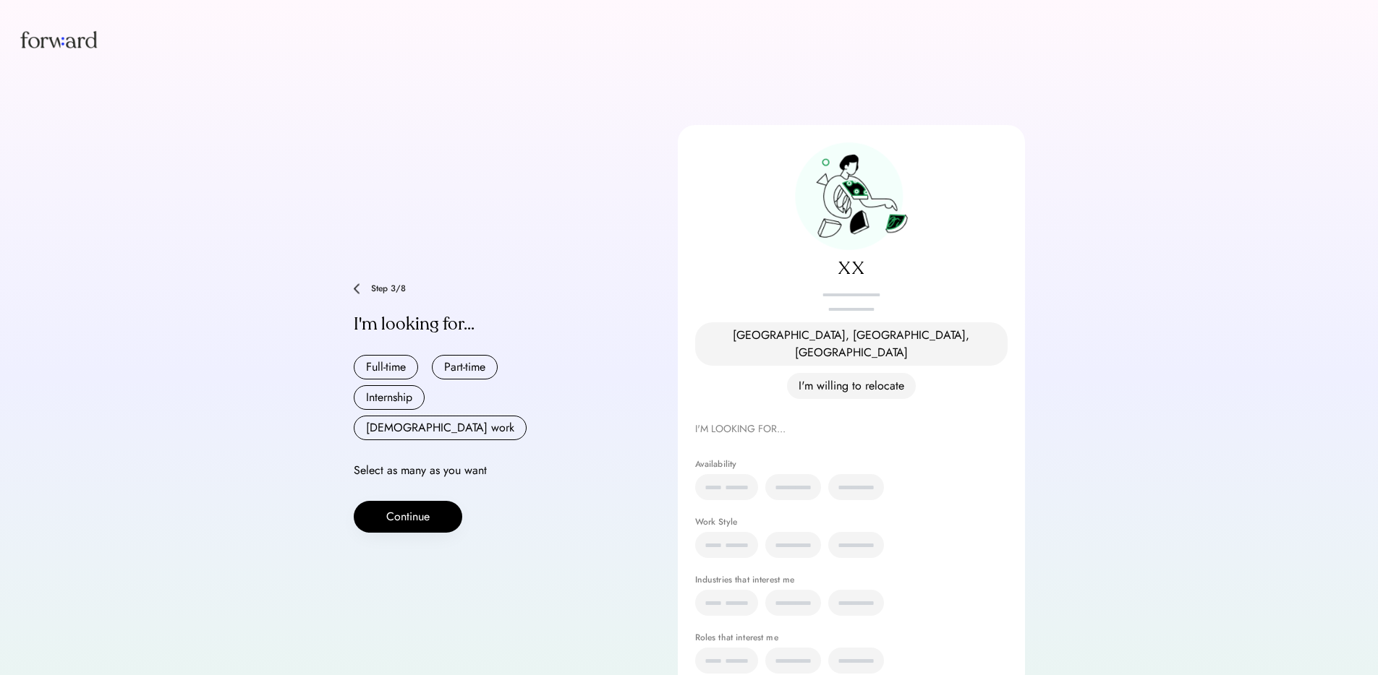
click at [398, 362] on button "Full-time" at bounding box center [386, 367] width 64 height 25
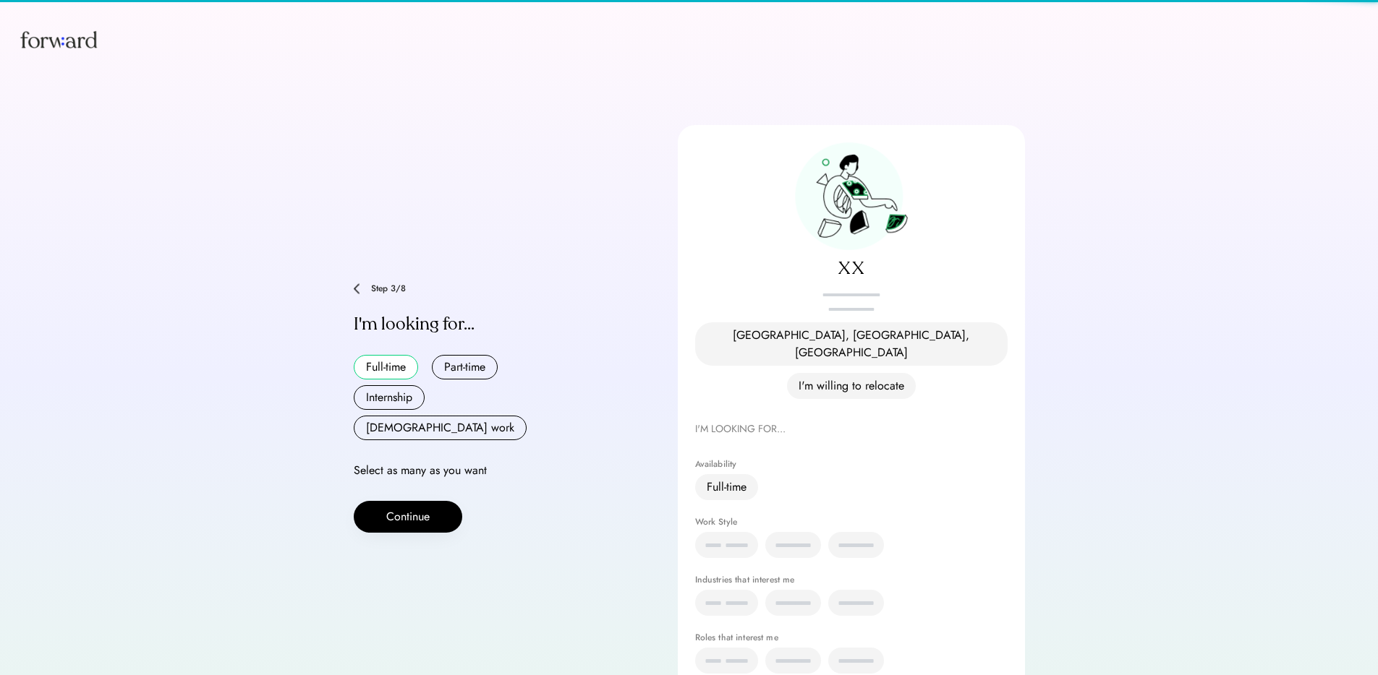
click at [420, 502] on div "**********" at bounding box center [689, 408] width 671 height 566
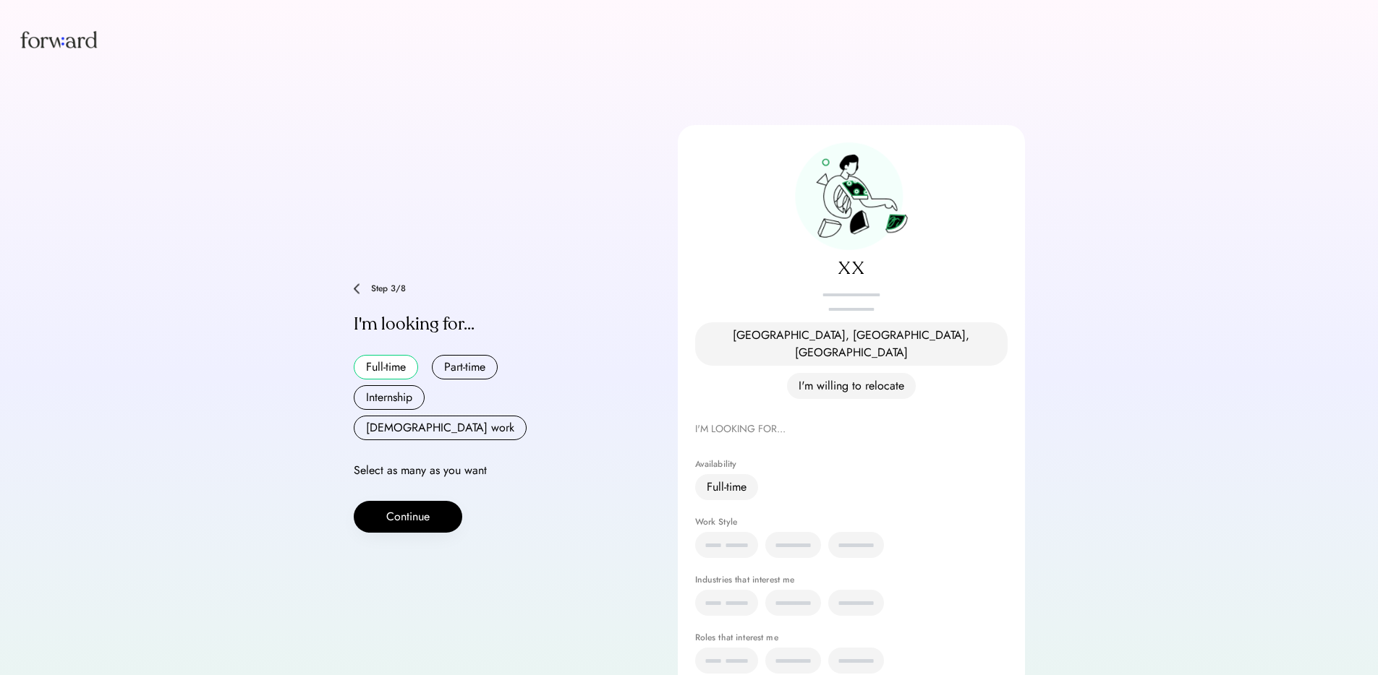
click at [418, 501] on button "Continue" at bounding box center [408, 517] width 108 height 32
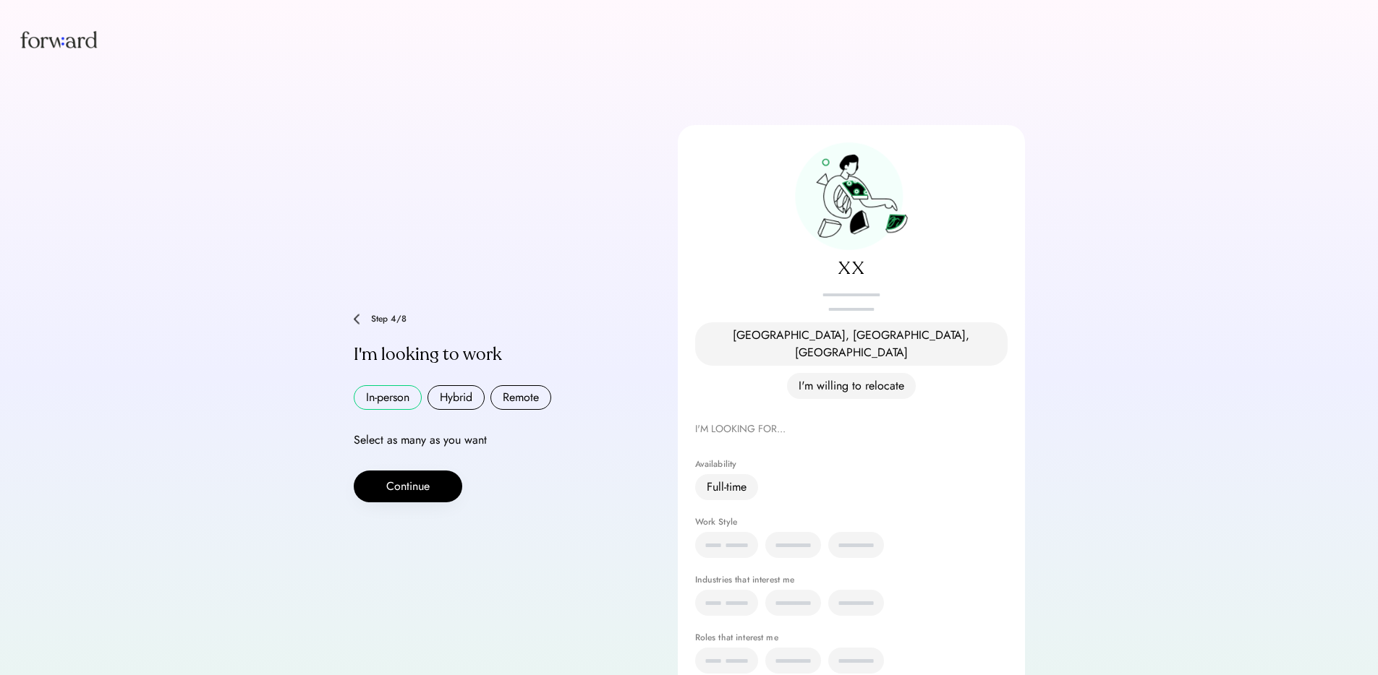
click at [393, 385] on button "In-person" at bounding box center [388, 397] width 68 height 25
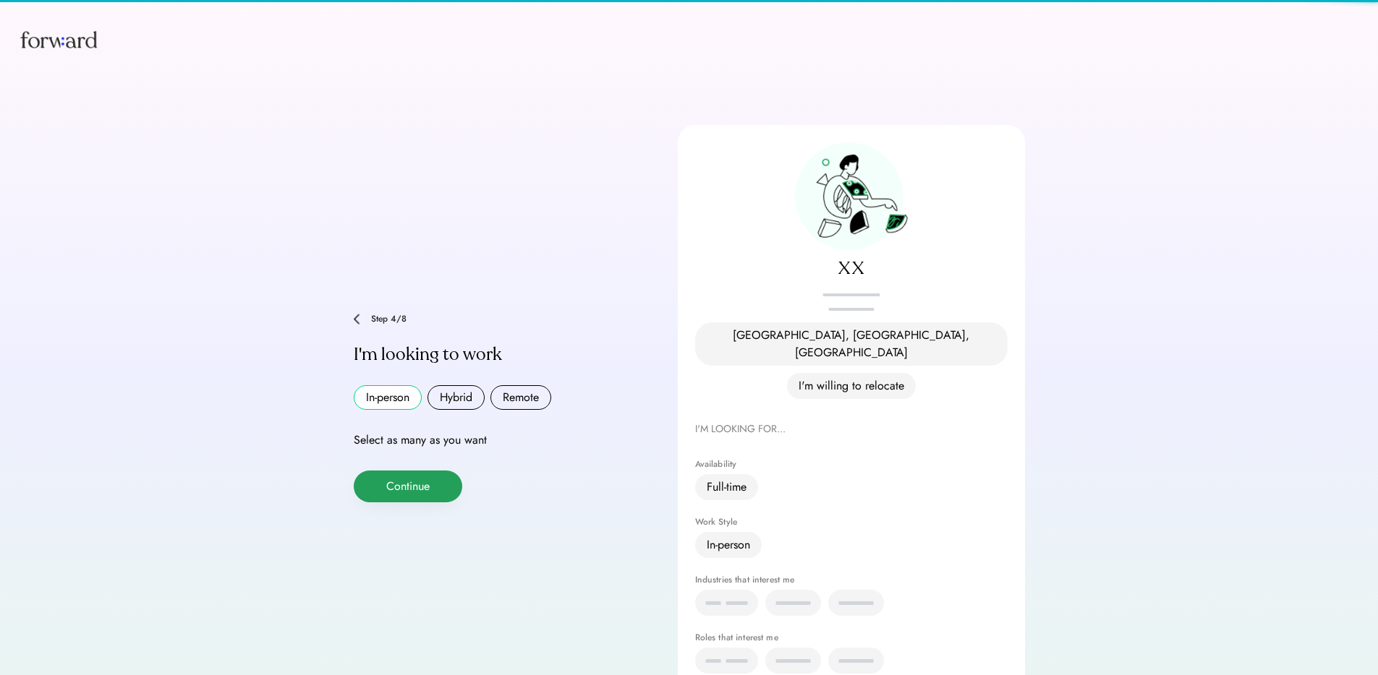
click at [426, 471] on button "Continue" at bounding box center [408, 487] width 108 height 32
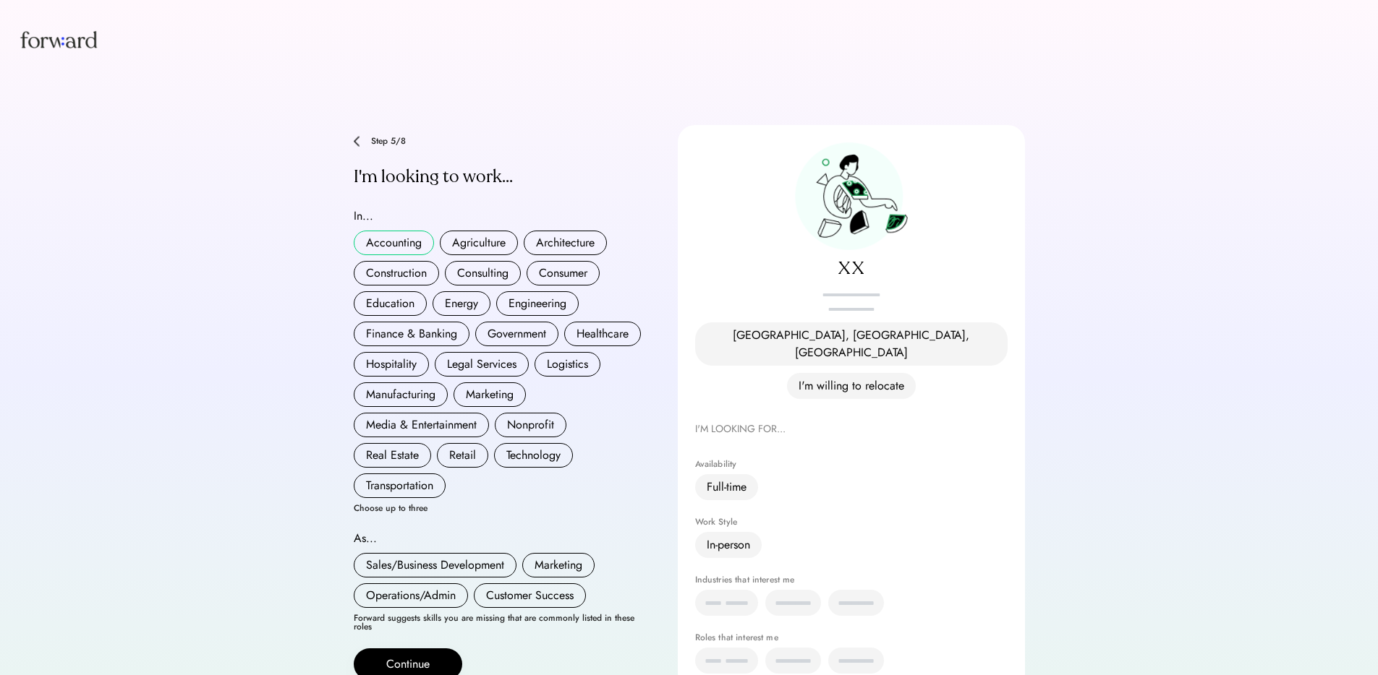
click at [399, 236] on button "Accounting" at bounding box center [394, 243] width 80 height 25
click at [401, 262] on button "Construction" at bounding box center [396, 273] width 85 height 25
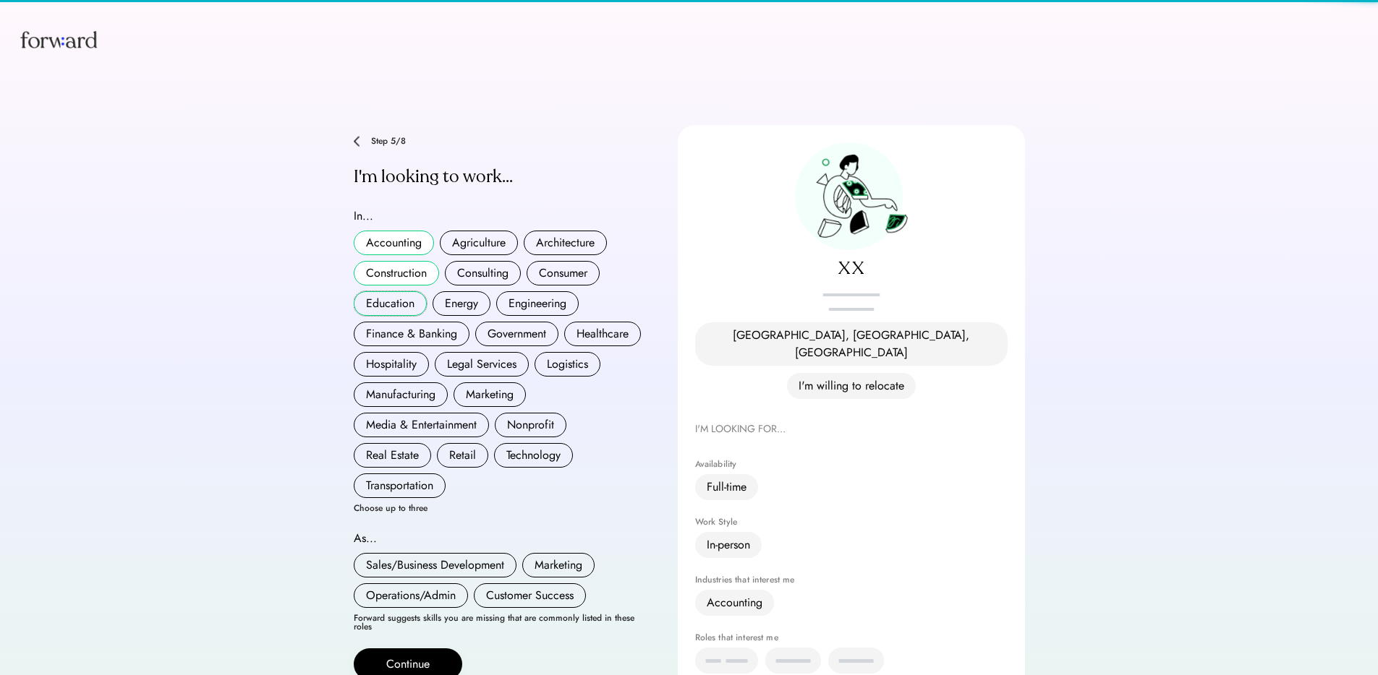
click at [401, 292] on button "Education" at bounding box center [390, 303] width 73 height 25
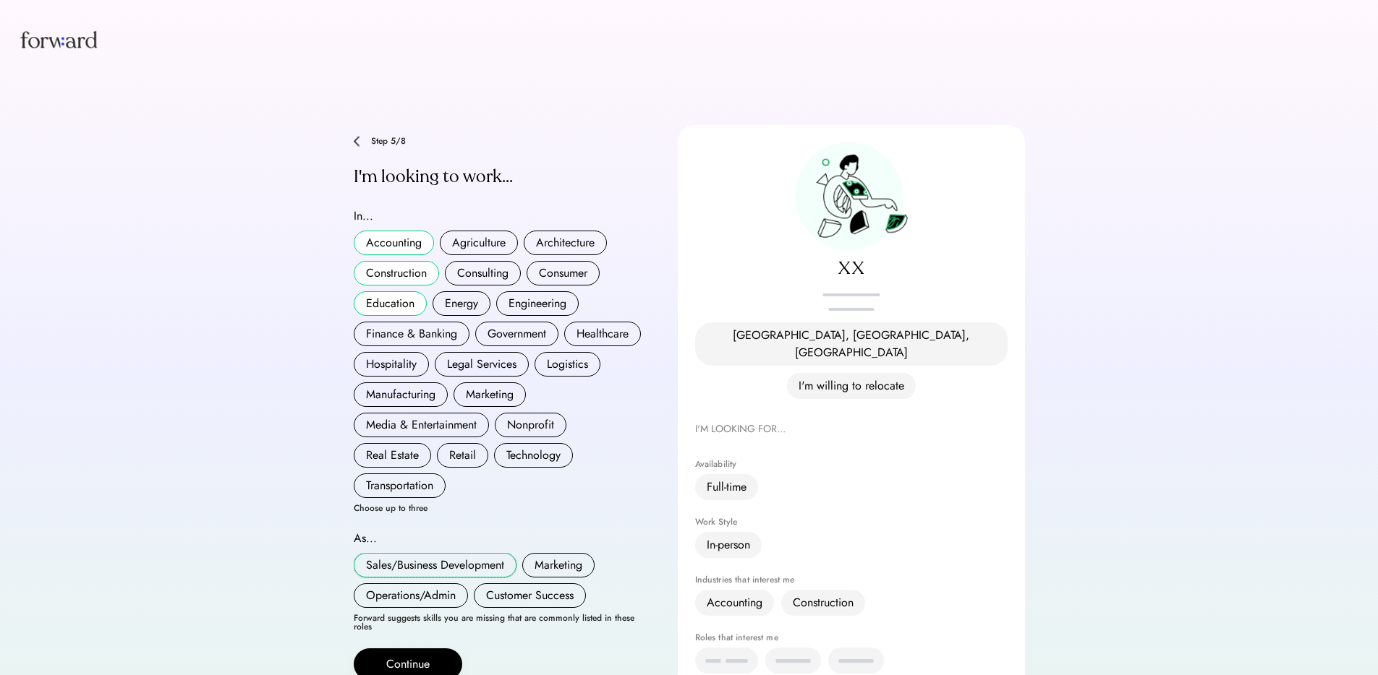
click at [423, 555] on button "Sales/Business Development" at bounding box center [435, 565] width 163 height 25
click at [419, 584] on button "Operations/Admin" at bounding box center [411, 596] width 114 height 25
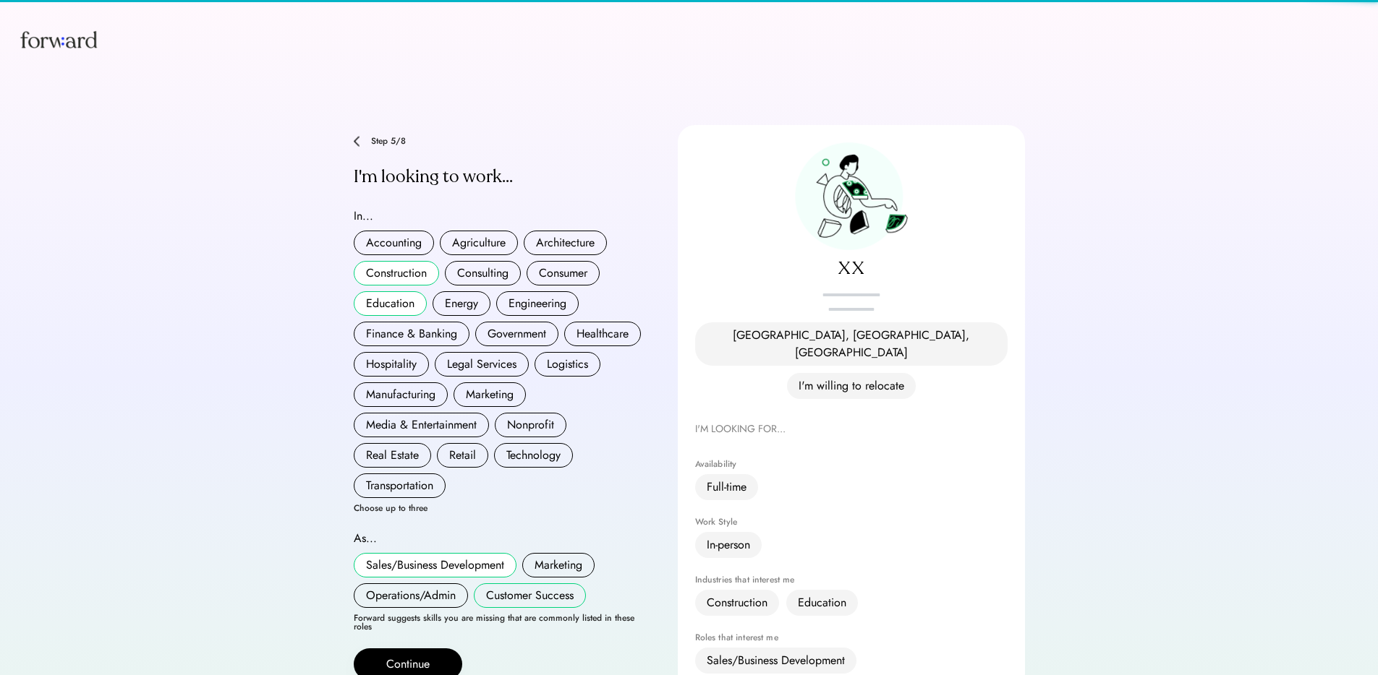
click at [540, 584] on button "Customer Success" at bounding box center [530, 596] width 112 height 25
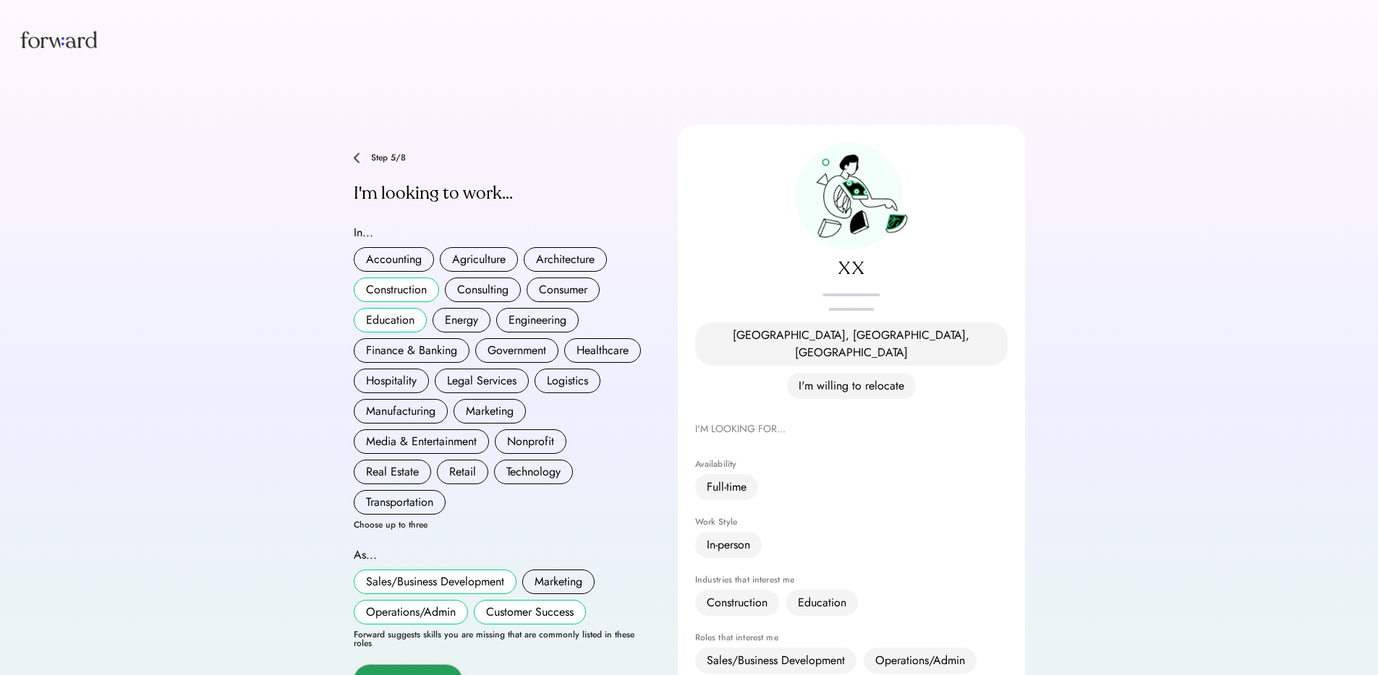
click at [429, 665] on button "Continue" at bounding box center [408, 681] width 108 height 32
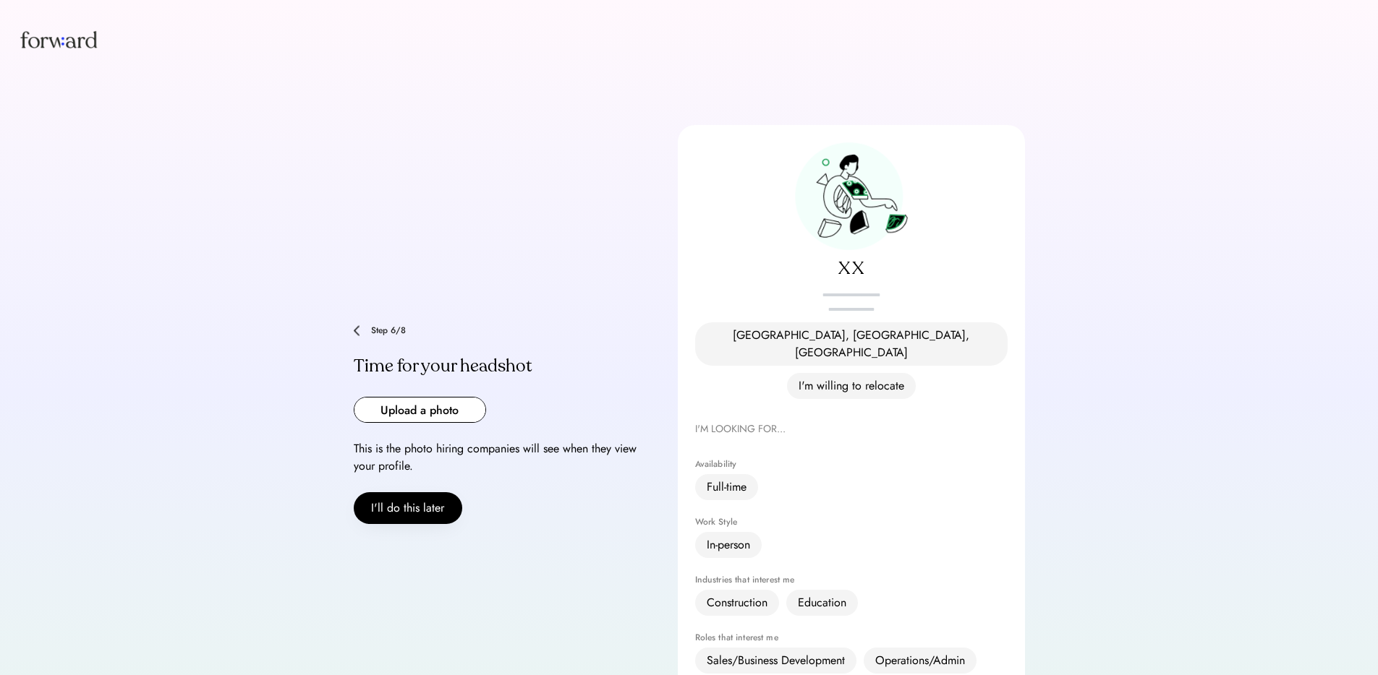
click at [408, 492] on button "I'll do this later" at bounding box center [408, 508] width 108 height 32
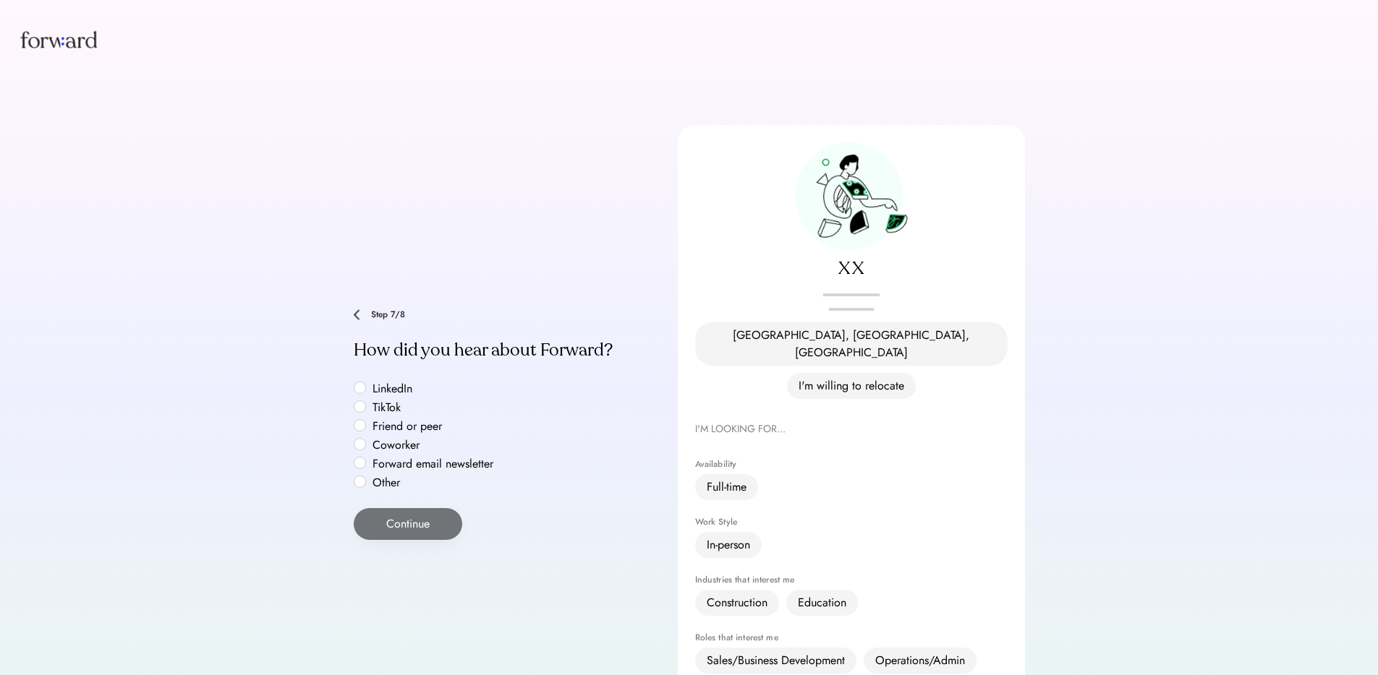
click at [385, 477] on label "Other" at bounding box center [433, 483] width 130 height 12
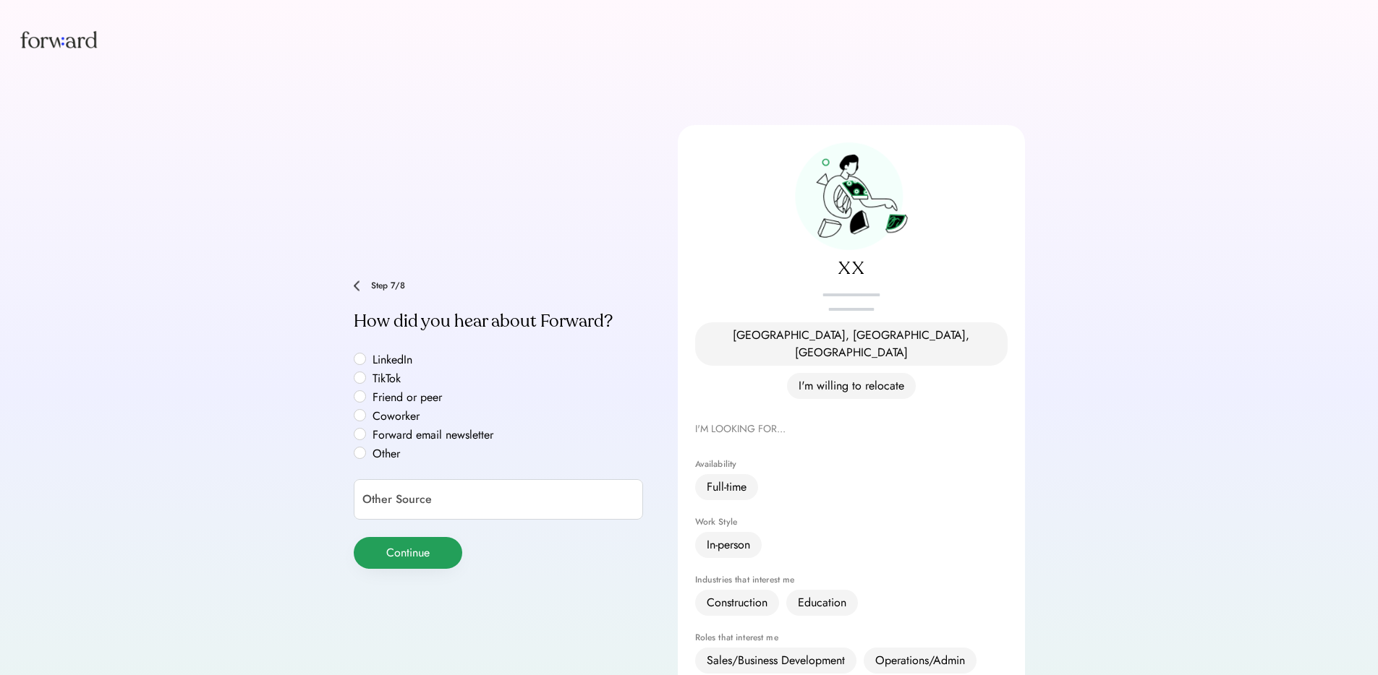
click at [393, 537] on button "Continue" at bounding box center [408, 553] width 108 height 32
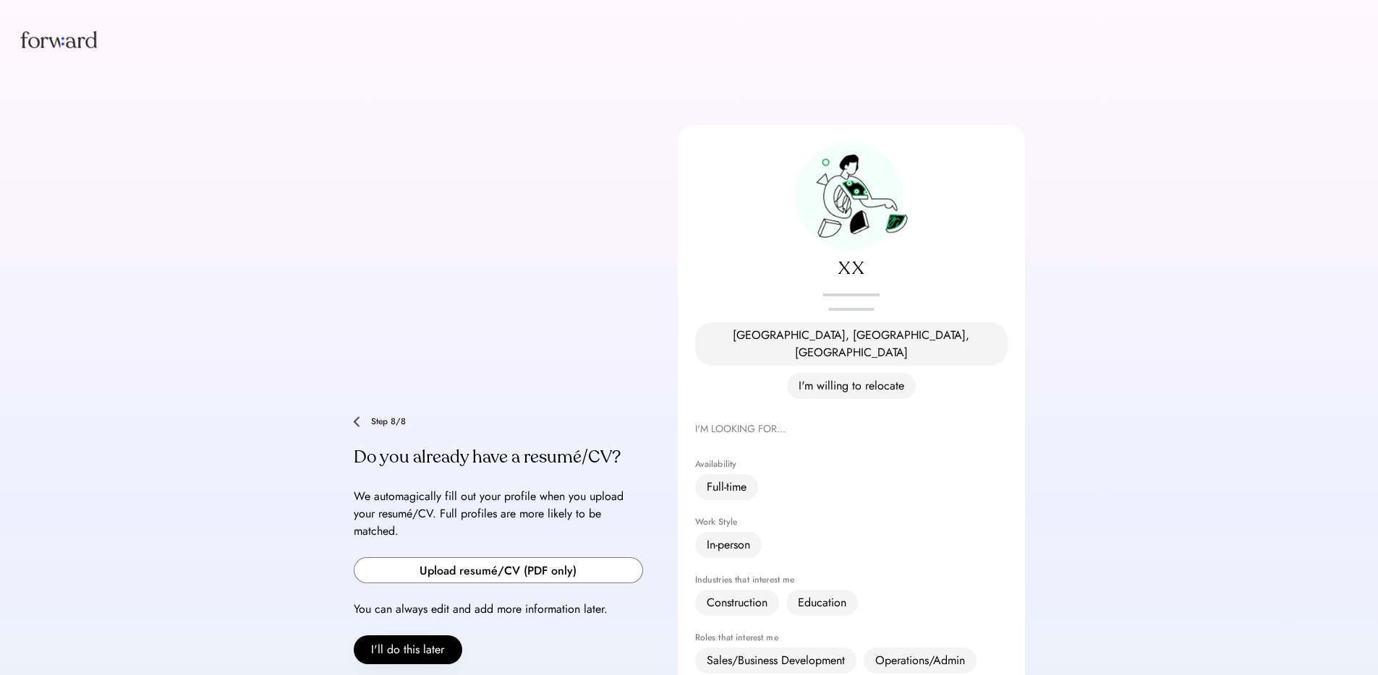
click at [447, 558] on input "file" at bounding box center [498, 570] width 288 height 25
type input "**********"
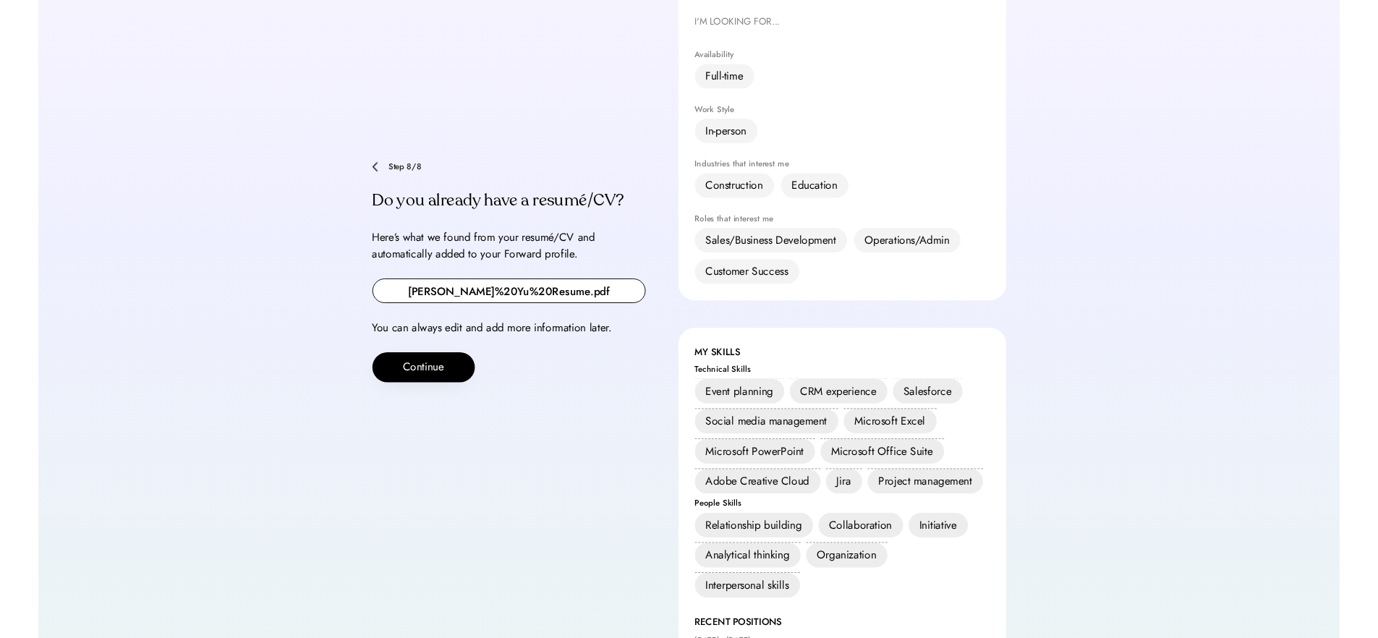
scroll to position [398, 0]
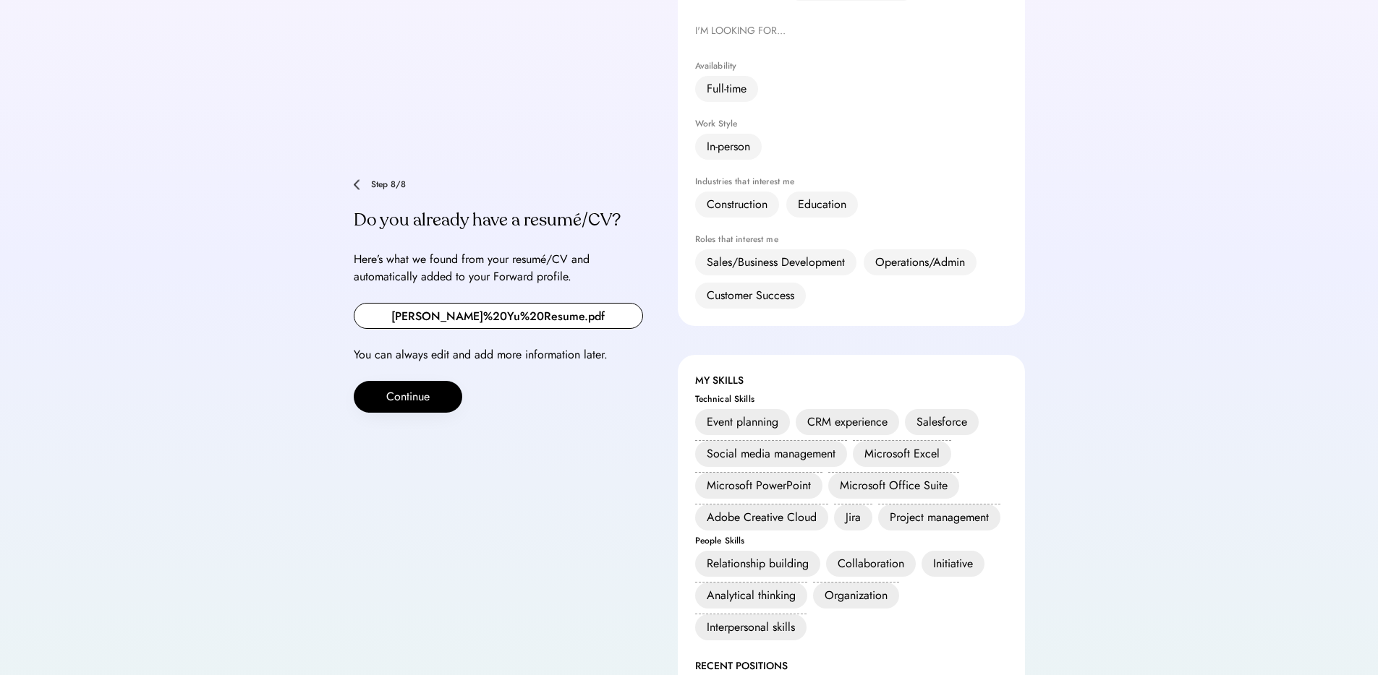
click at [111, 210] on div "**********" at bounding box center [689, 263] width 1378 height 1322
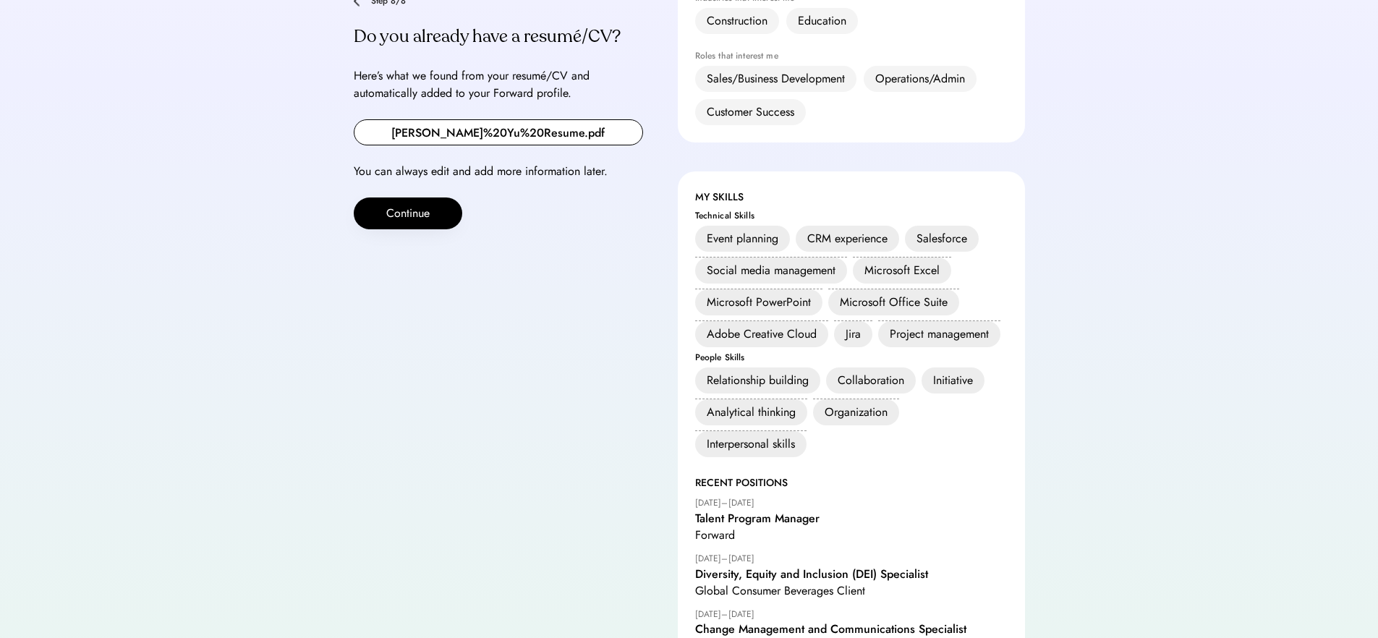
scroll to position [591, 0]
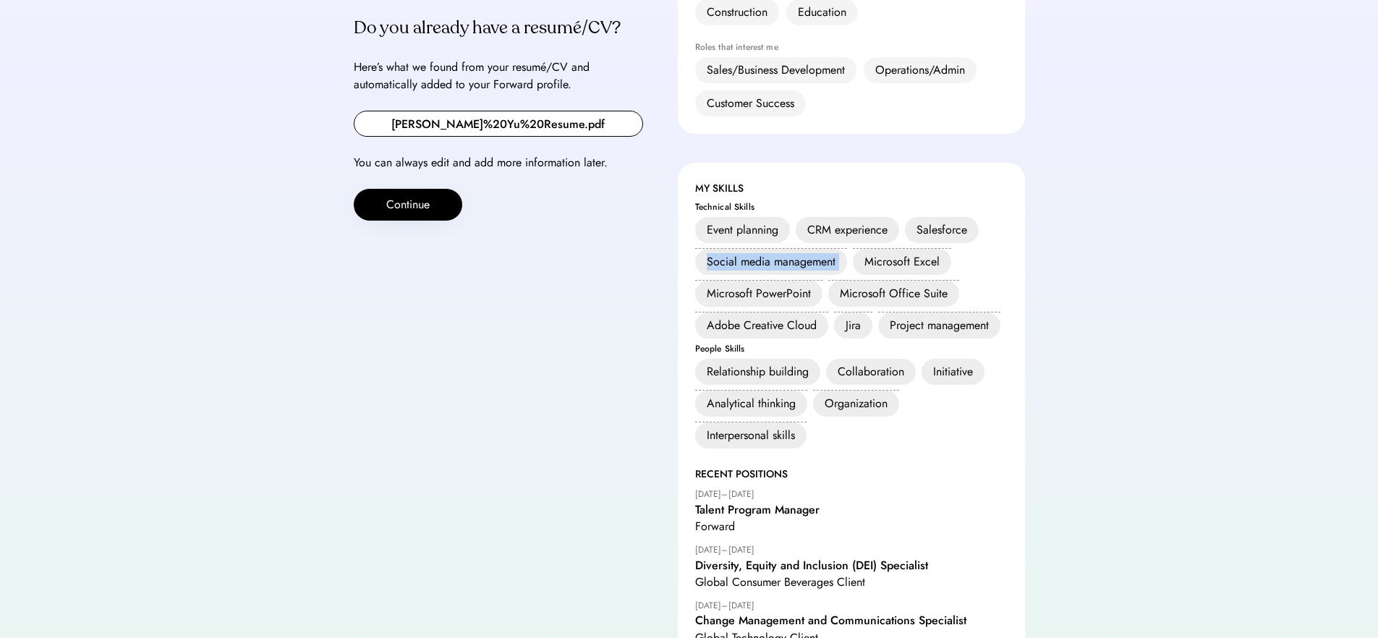
drag, startPoint x: 942, startPoint y: 199, endPoint x: 663, endPoint y: 205, distance: 279.2
click at [663, 205] on div "**********" at bounding box center [689, 103] width 671 height 1139
click at [713, 281] on div "Microsoft PowerPoint" at bounding box center [758, 294] width 127 height 26
click at [859, 281] on div "Microsoft Office Suite" at bounding box center [893, 294] width 131 height 26
click at [442, 189] on button "Continue" at bounding box center [408, 205] width 108 height 32
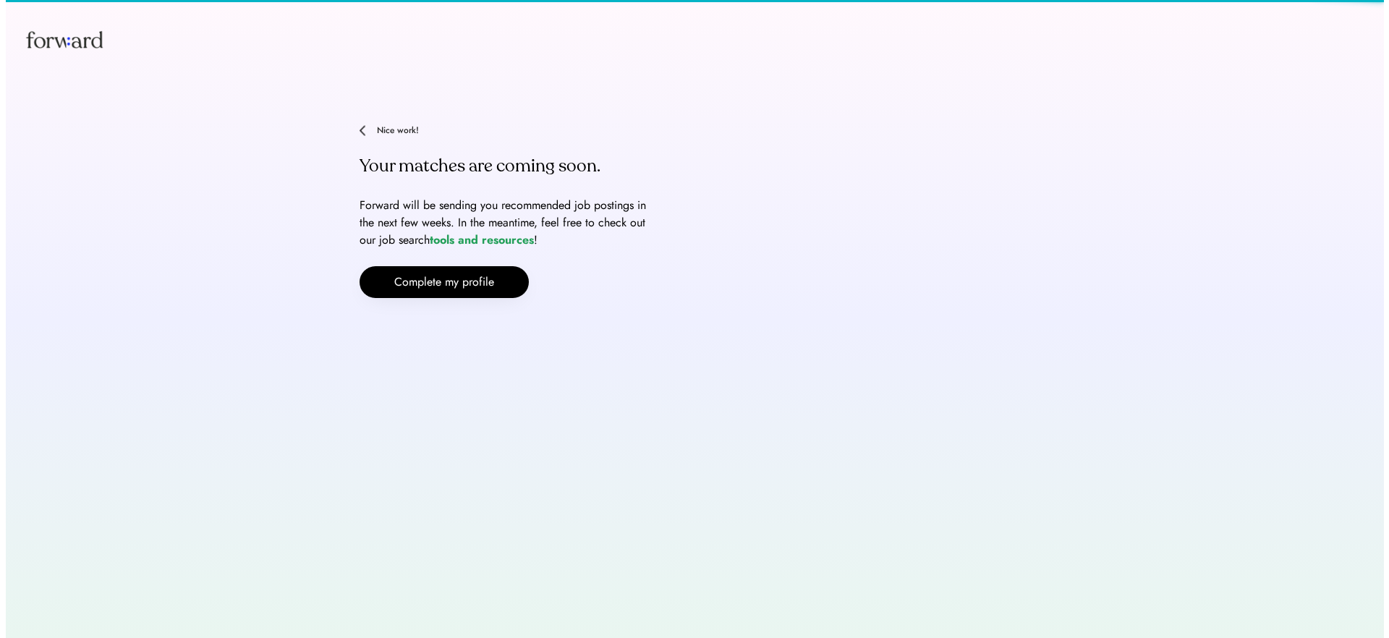
scroll to position [0, 0]
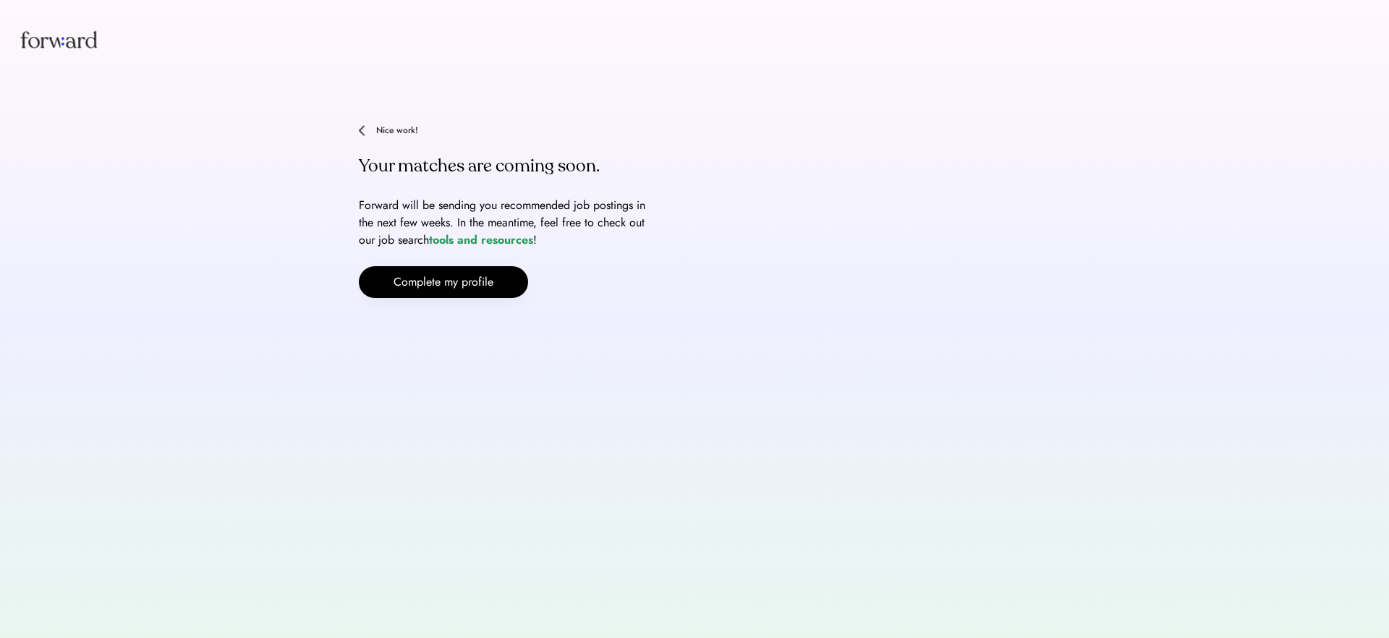
click at [496, 288] on button "Complete my profile" at bounding box center [443, 282] width 169 height 32
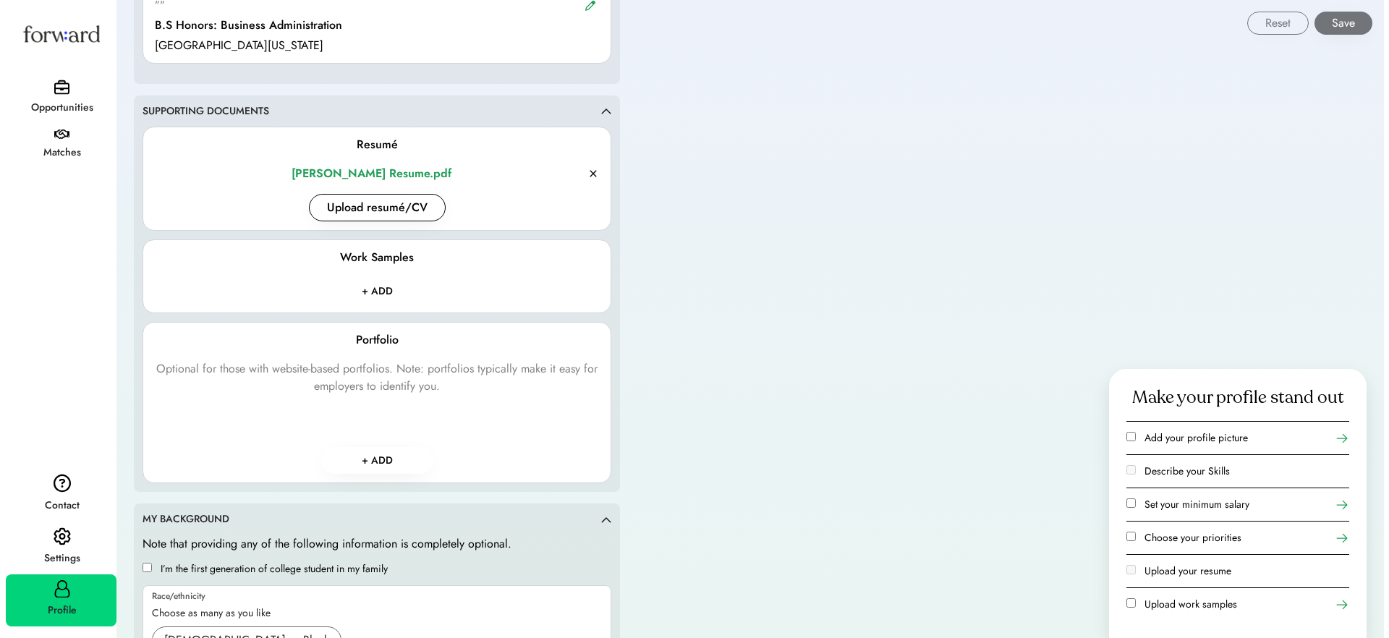
scroll to position [1538, 0]
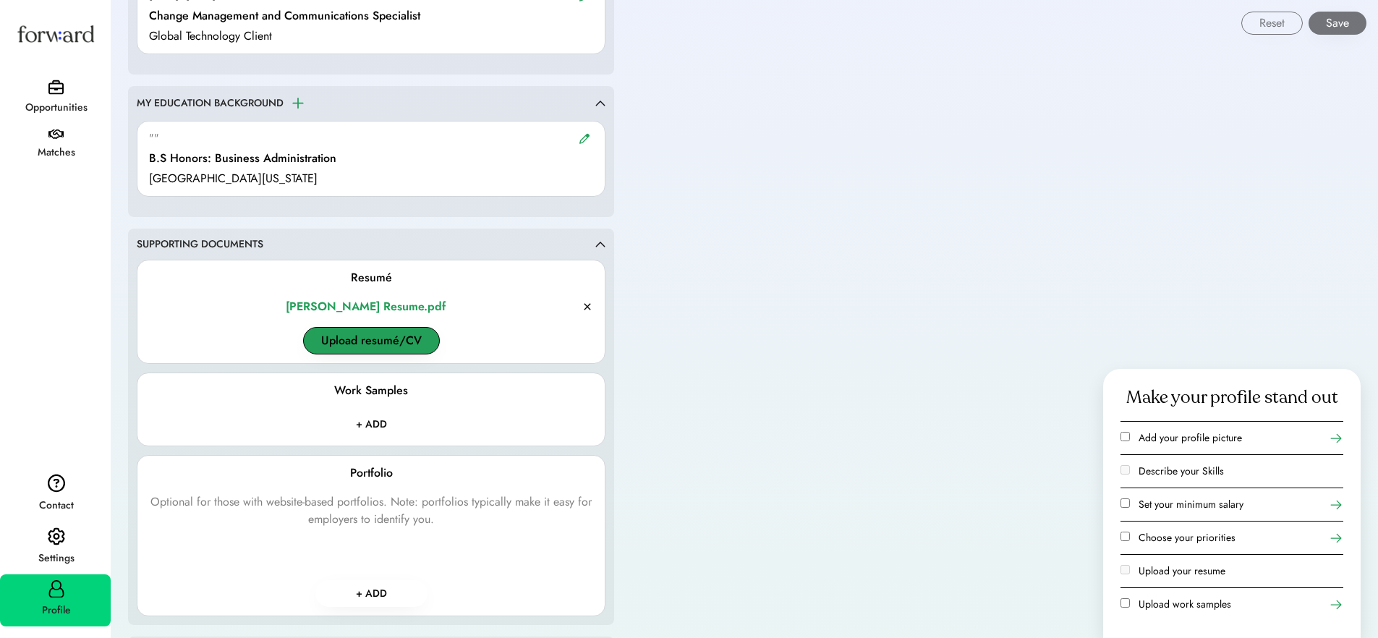
click at [409, 339] on button "Upload resumé/CV" at bounding box center [371, 340] width 137 height 27
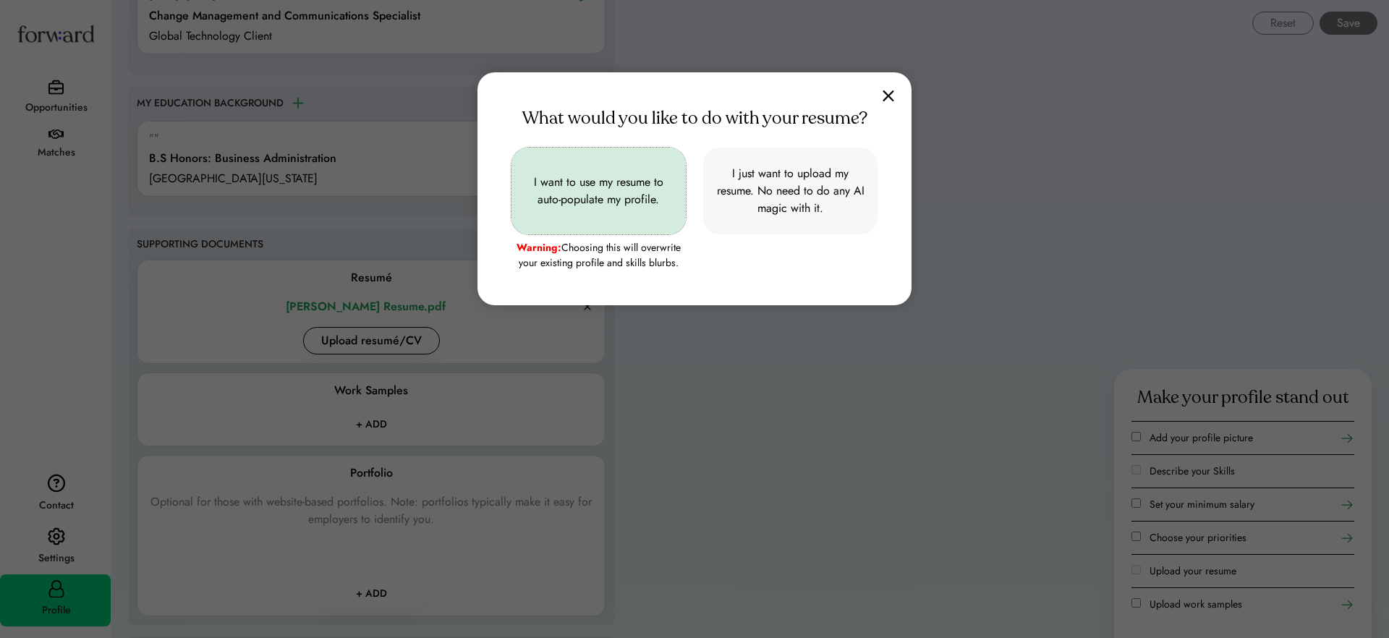
click at [587, 197] on button "I want to use my resume to auto-populate my profile." at bounding box center [598, 191] width 174 height 87
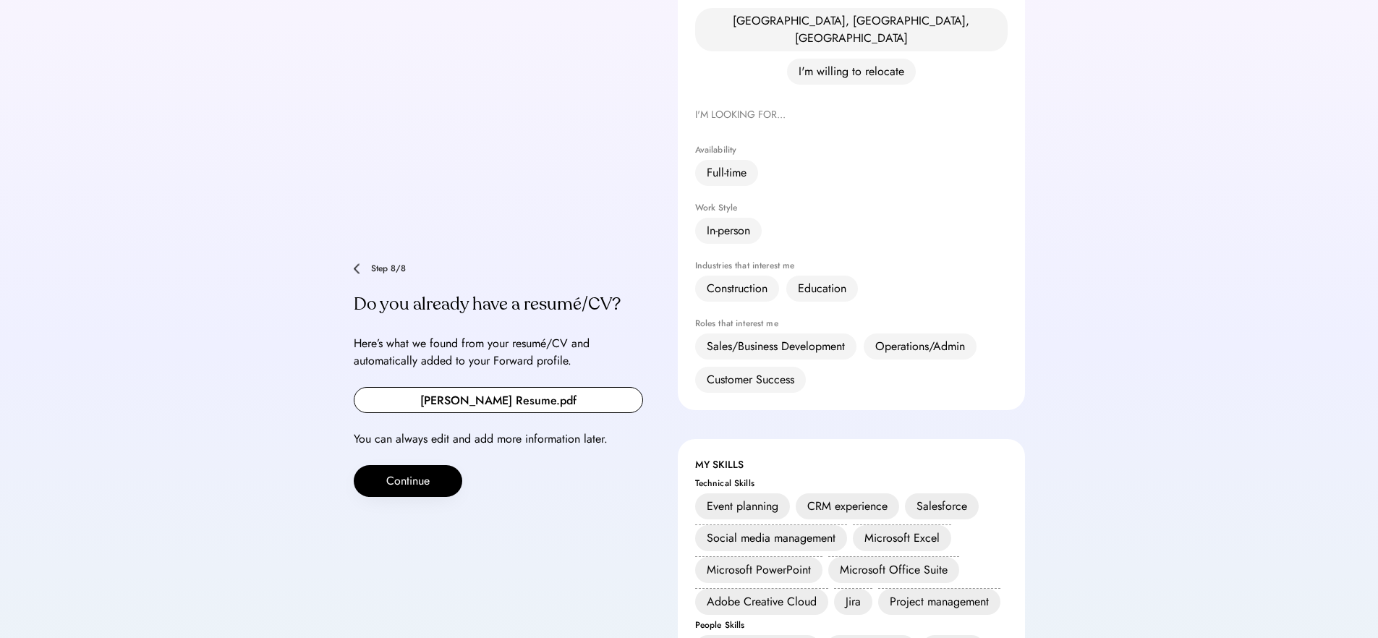
scroll to position [482, 0]
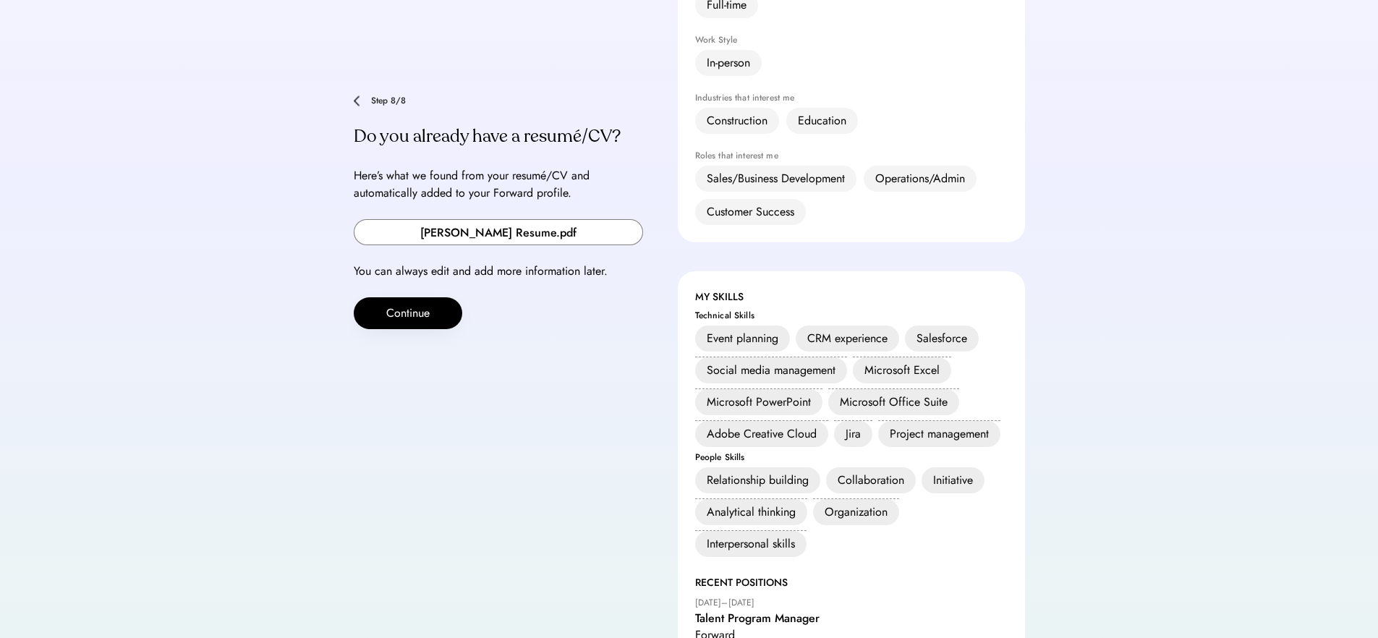
click at [536, 220] on input "file" at bounding box center [498, 232] width 288 height 25
type input "**********"
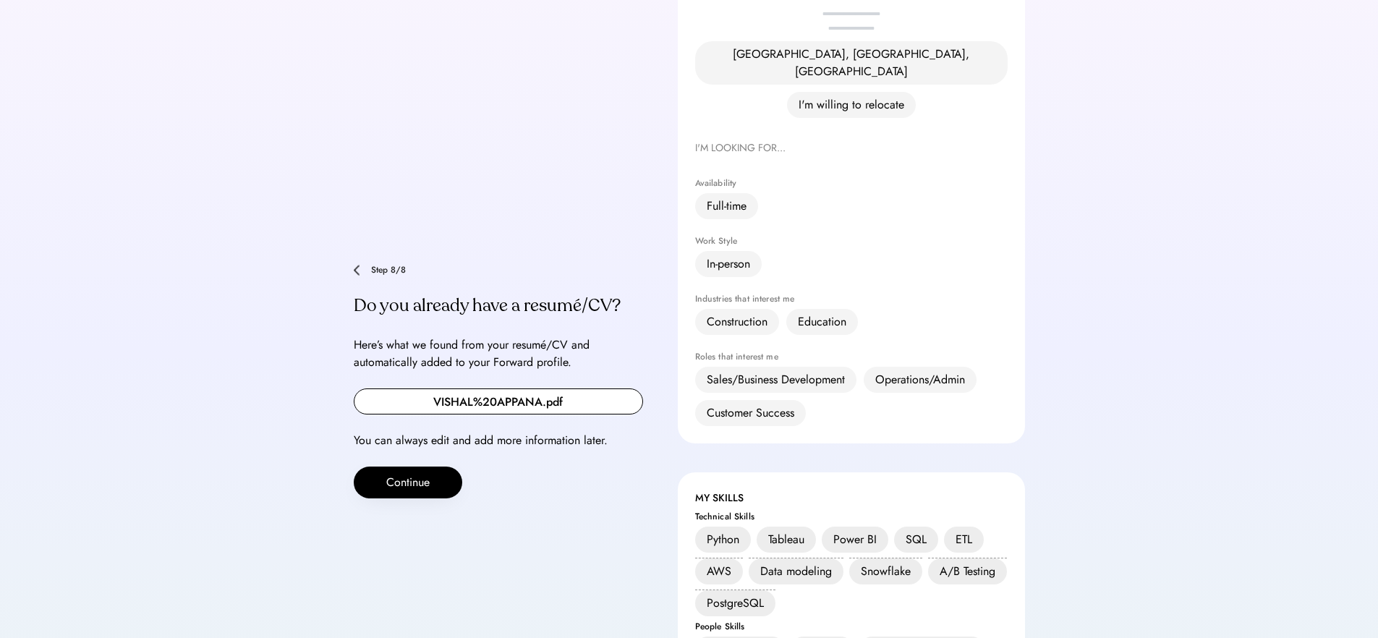
scroll to position [132, 0]
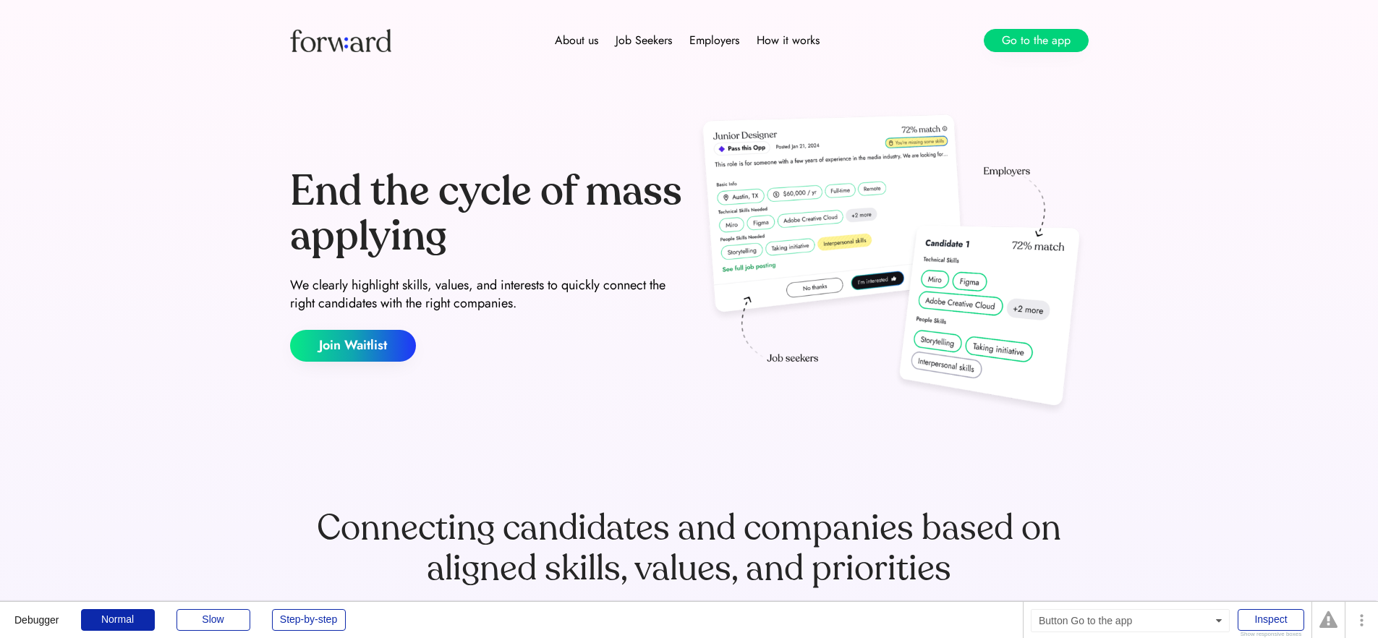
click at [1031, 43] on button "Go to the app" at bounding box center [1036, 40] width 105 height 23
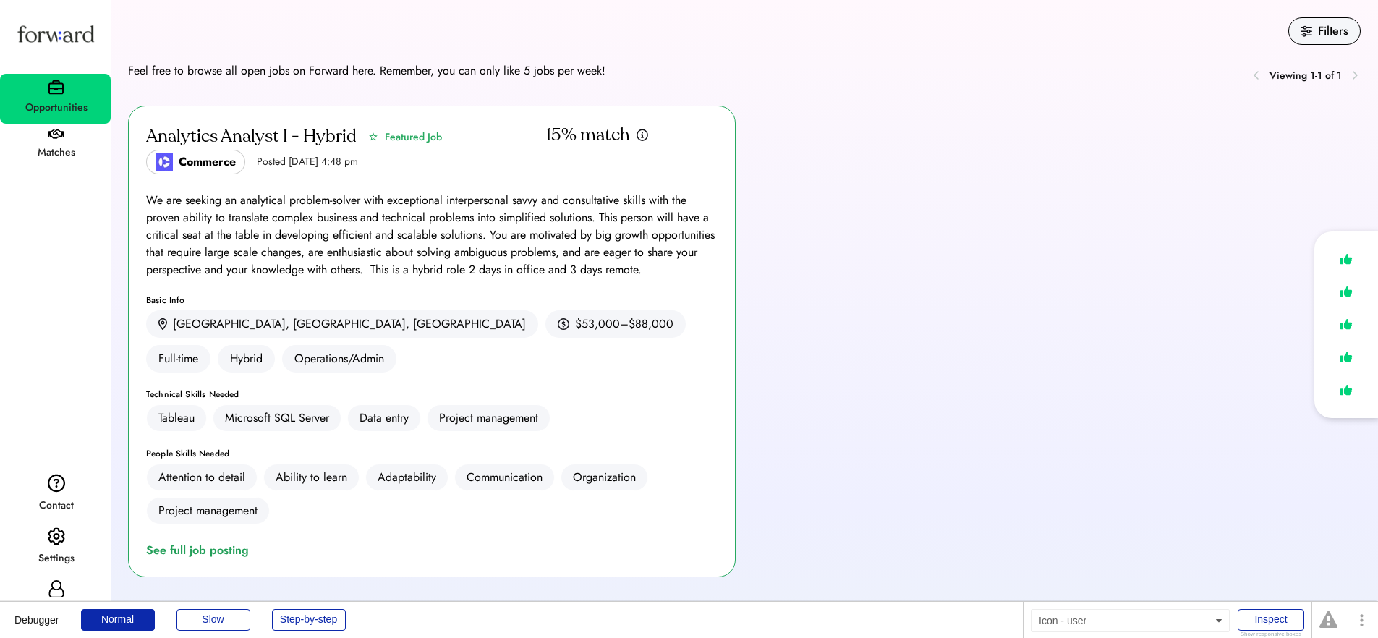
click at [61, 581] on icon at bounding box center [56, 588] width 17 height 17
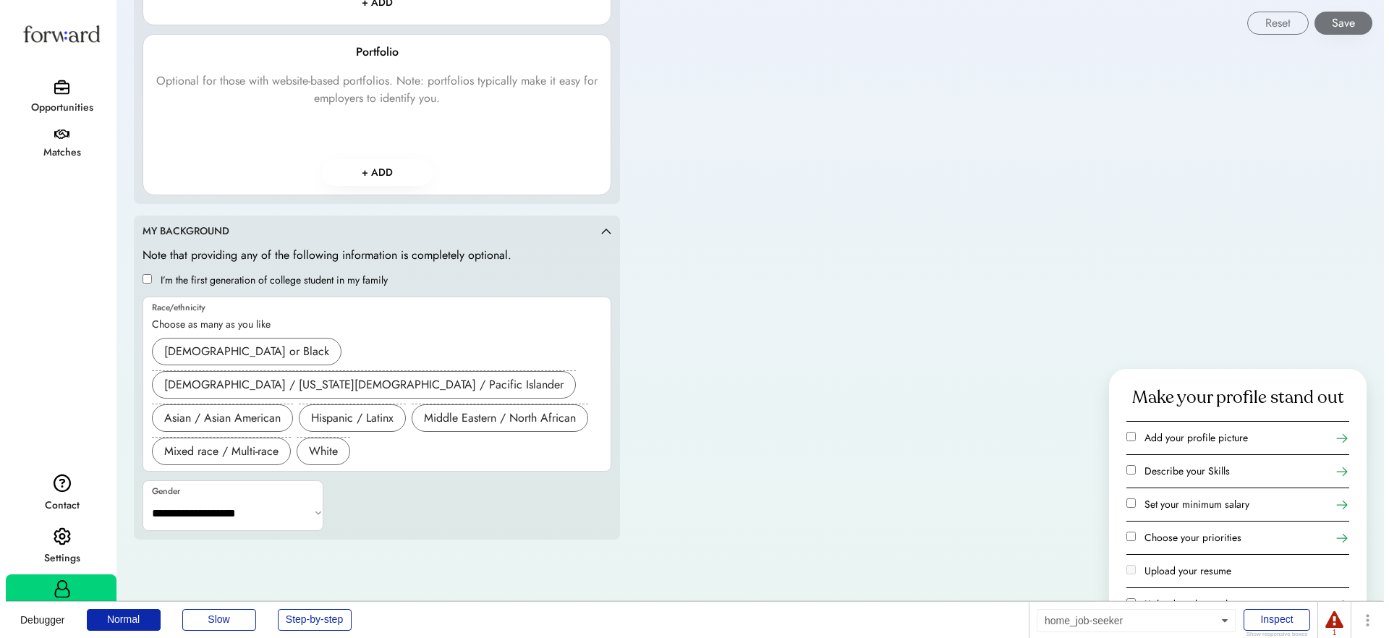
scroll to position [1164, 0]
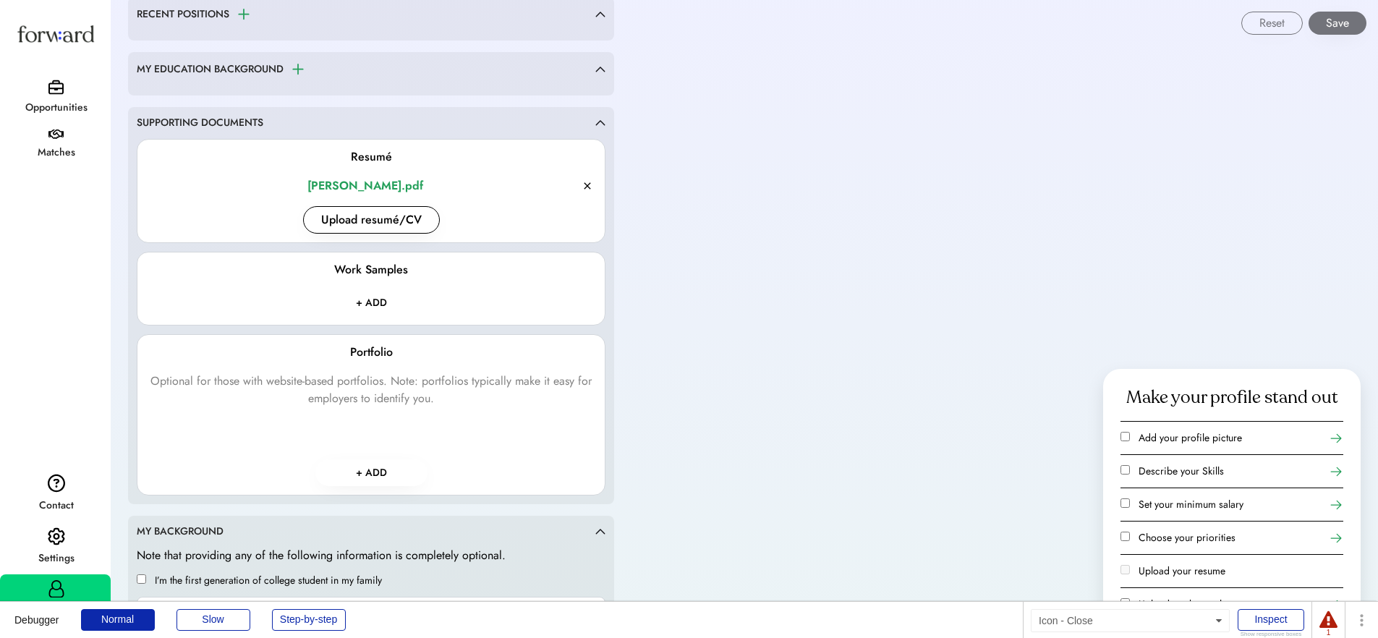
click at [585, 182] on icon at bounding box center [587, 186] width 12 height 12
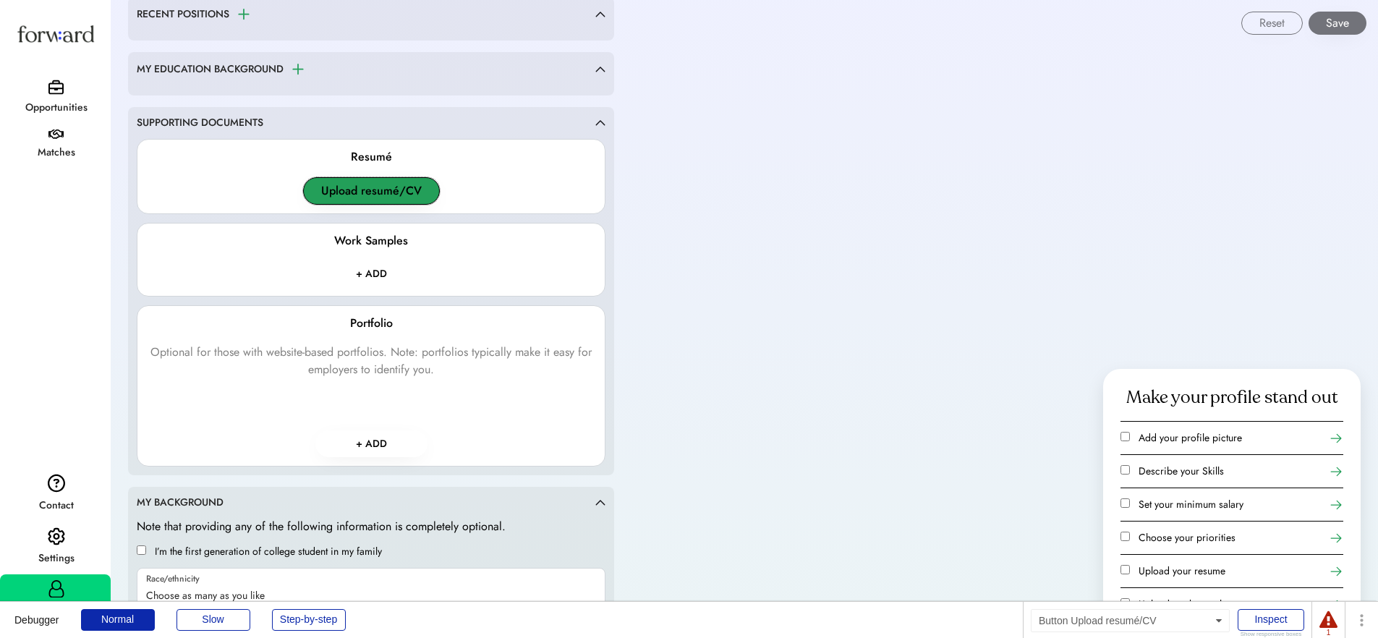
click at [393, 186] on button "Upload resumé/CV" at bounding box center [371, 190] width 137 height 27
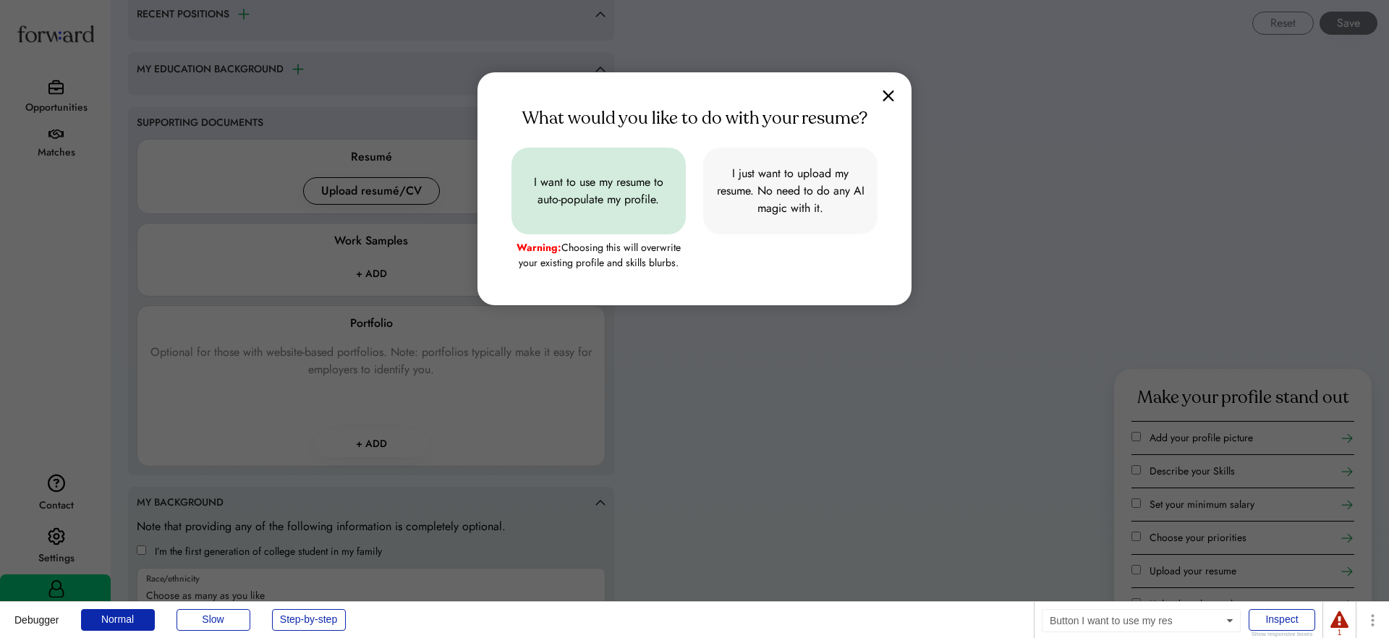
click at [579, 195] on button "I want to use my resume to auto-populate my profile." at bounding box center [598, 191] width 174 height 87
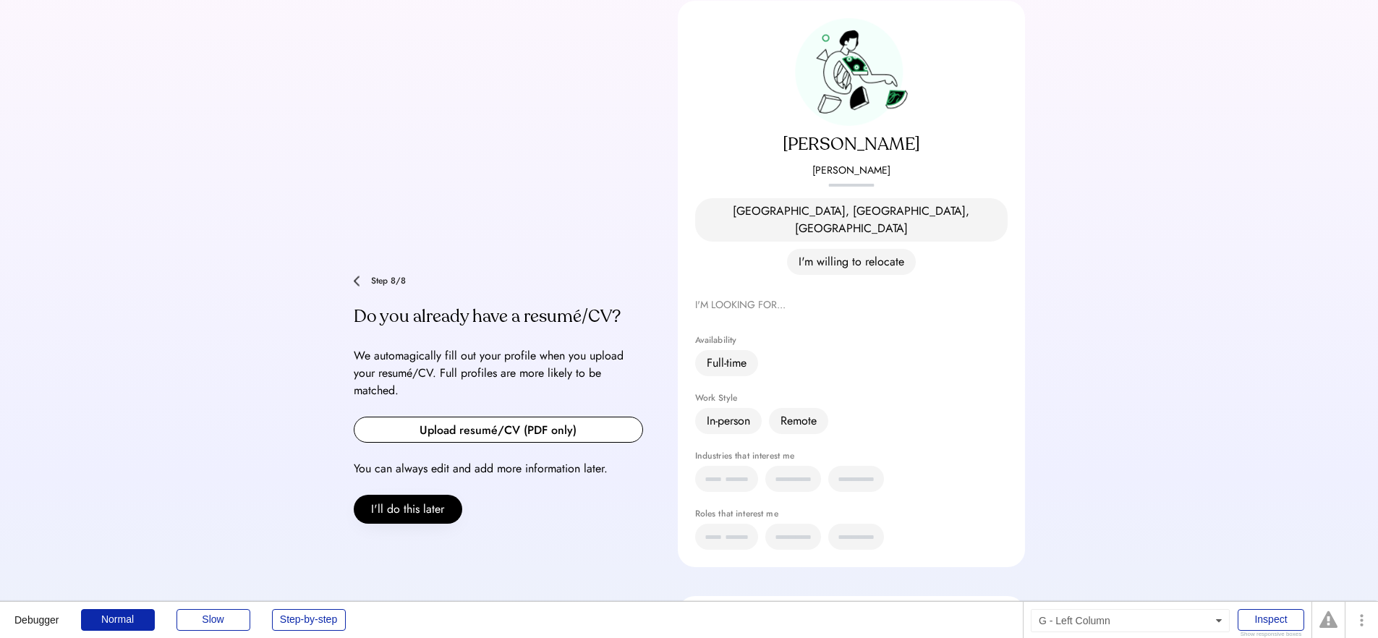
scroll to position [141, 0]
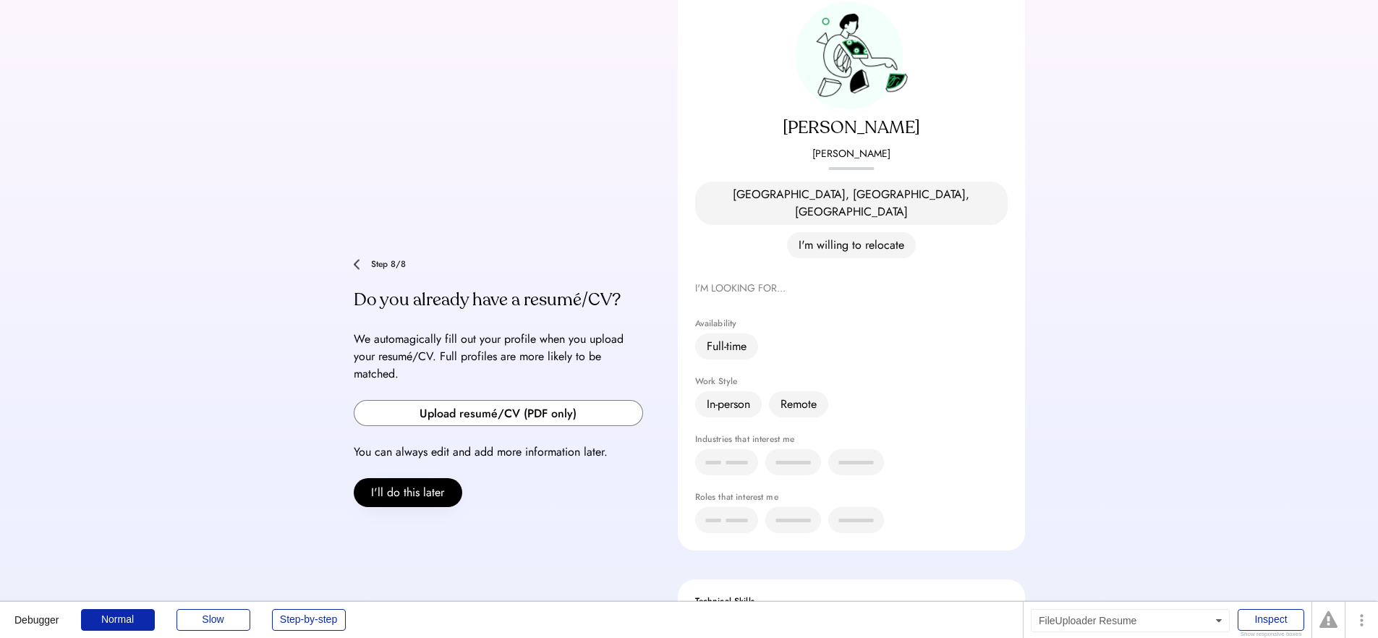
click at [596, 401] on input "file" at bounding box center [498, 413] width 288 height 25
type input "**********"
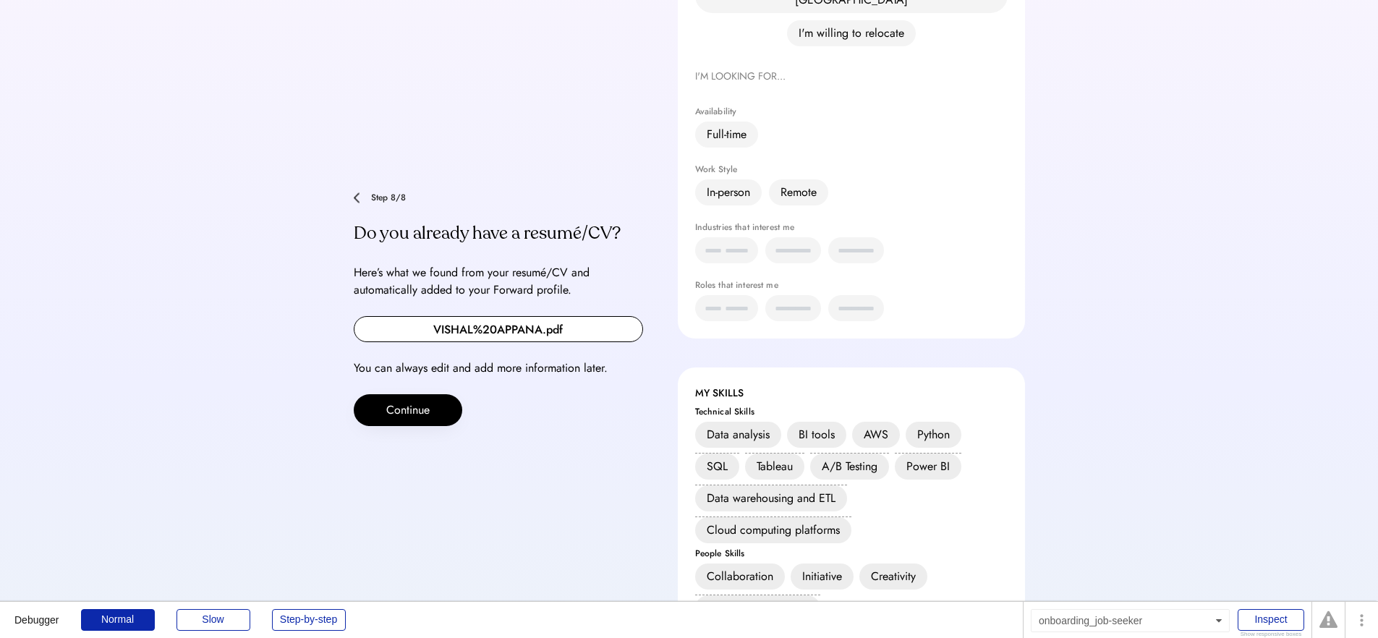
scroll to position [483, 0]
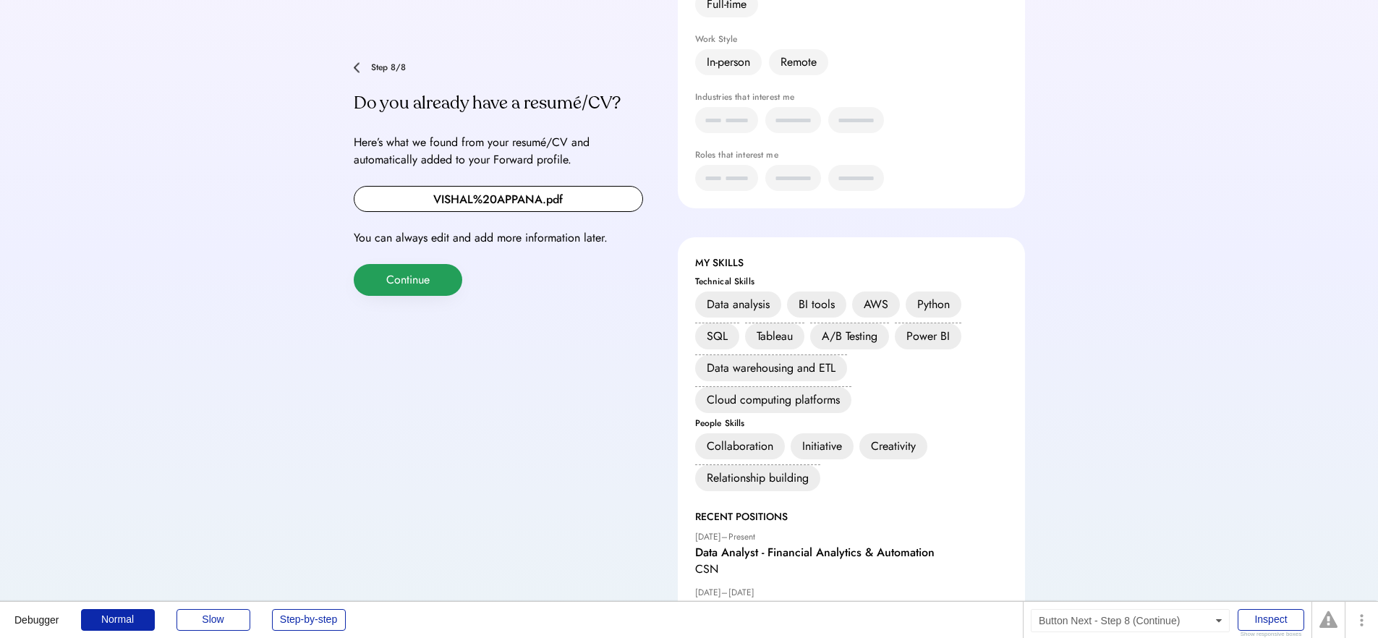
click at [397, 264] on button "Continue" at bounding box center [408, 280] width 108 height 32
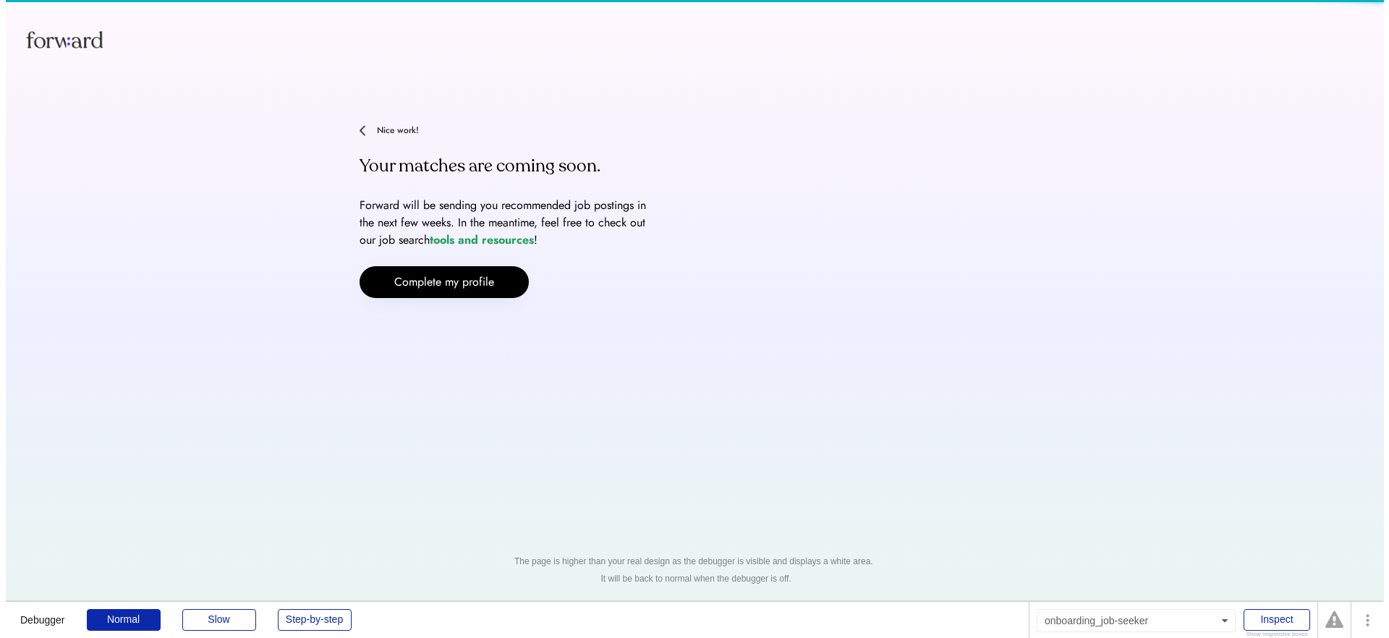
scroll to position [0, 0]
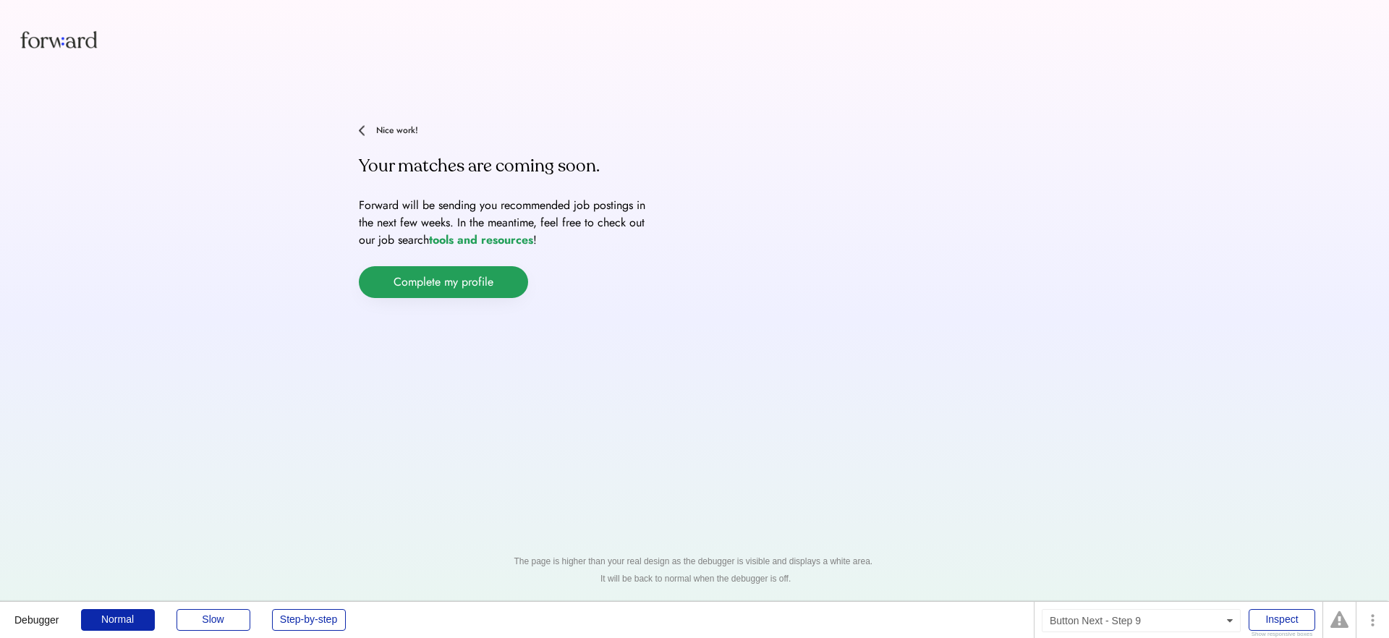
click at [410, 278] on button "Complete my profile" at bounding box center [443, 282] width 169 height 32
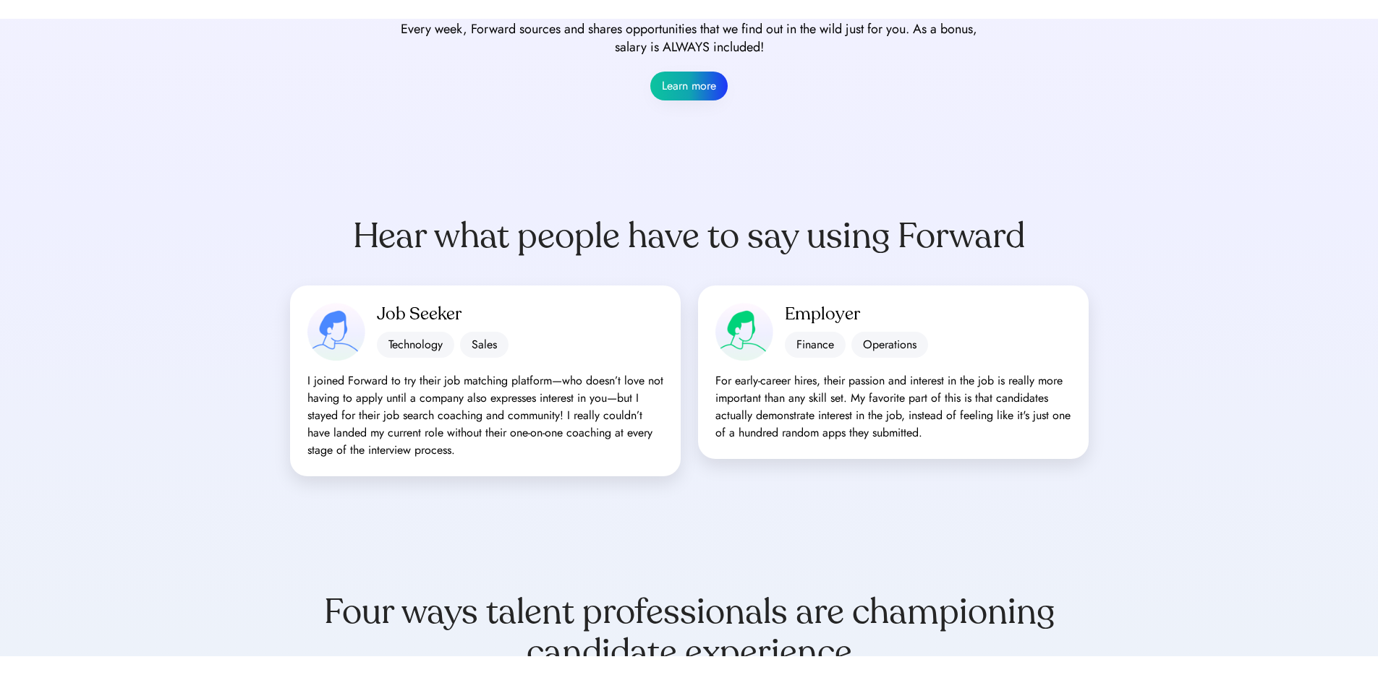
scroll to position [1125, 0]
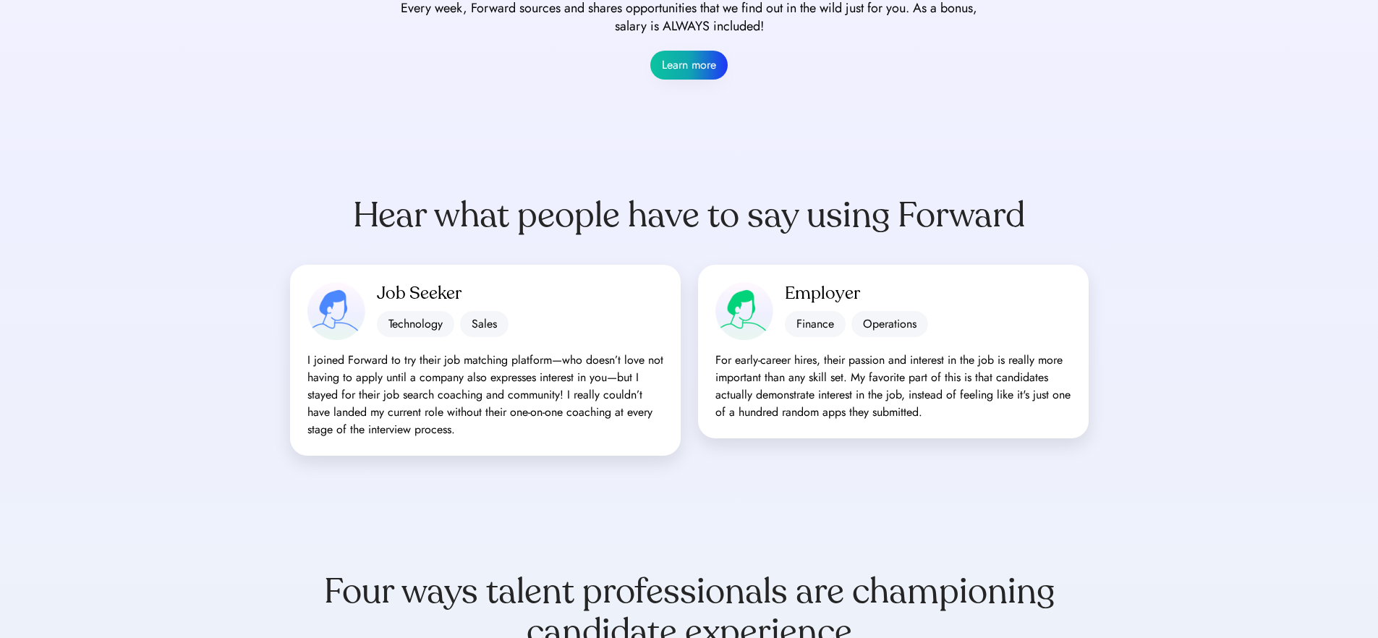
click at [388, 390] on div "I joined Forward to try their job matching platform—who doesn’t love not having…" at bounding box center [485, 394] width 356 height 87
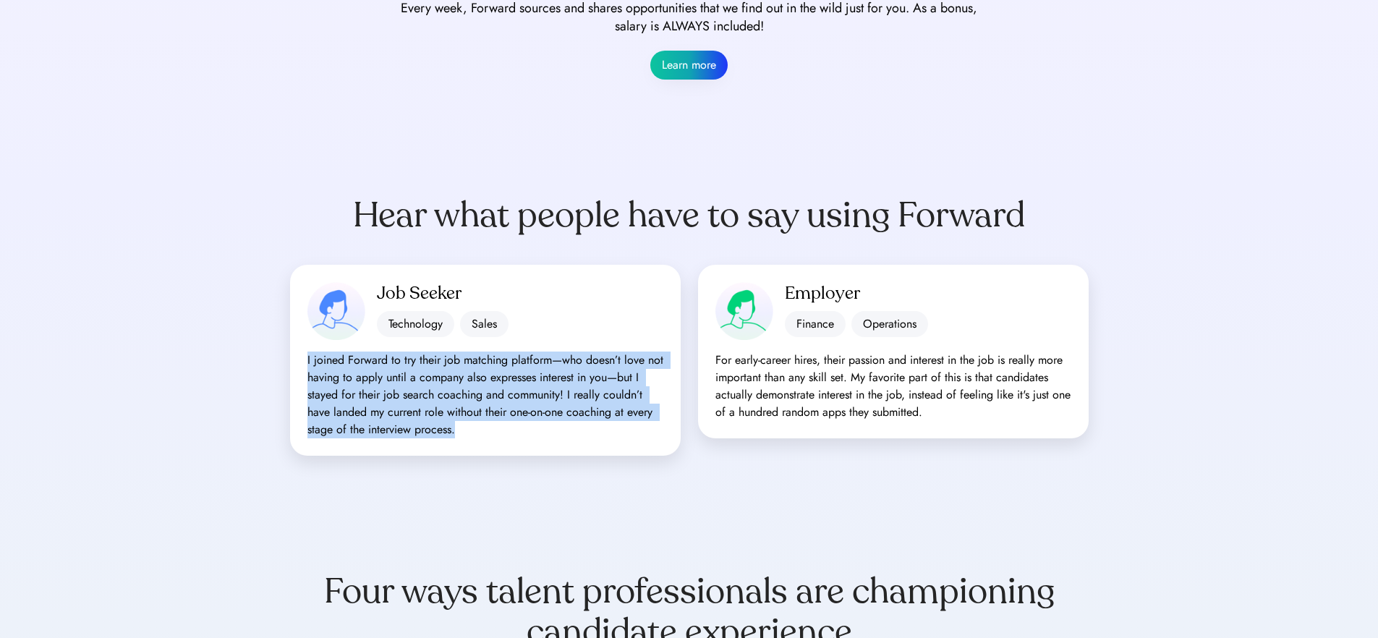
click at [388, 390] on div "I joined Forward to try their job matching platform—who doesn’t love not having…" at bounding box center [485, 394] width 356 height 87
click at [387, 390] on div "I joined Forward to try their job matching platform—who doesn’t love not having…" at bounding box center [485, 394] width 356 height 87
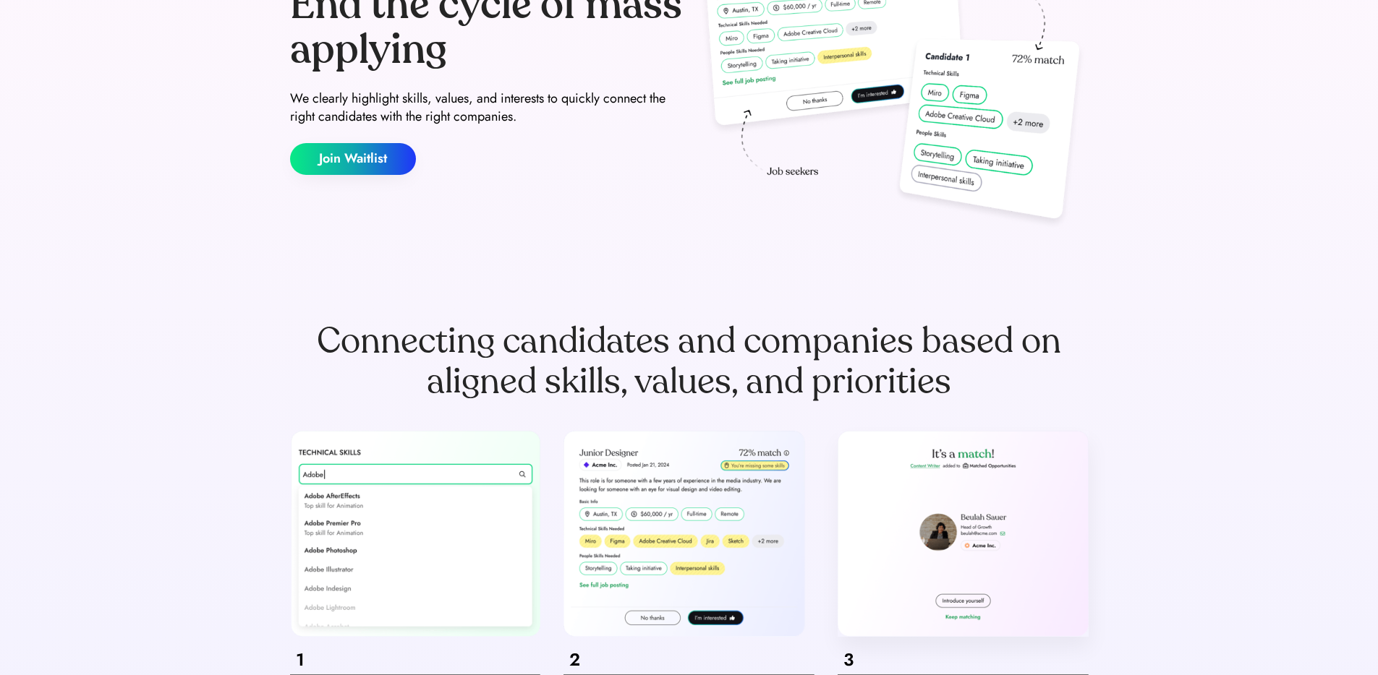
scroll to position [0, 0]
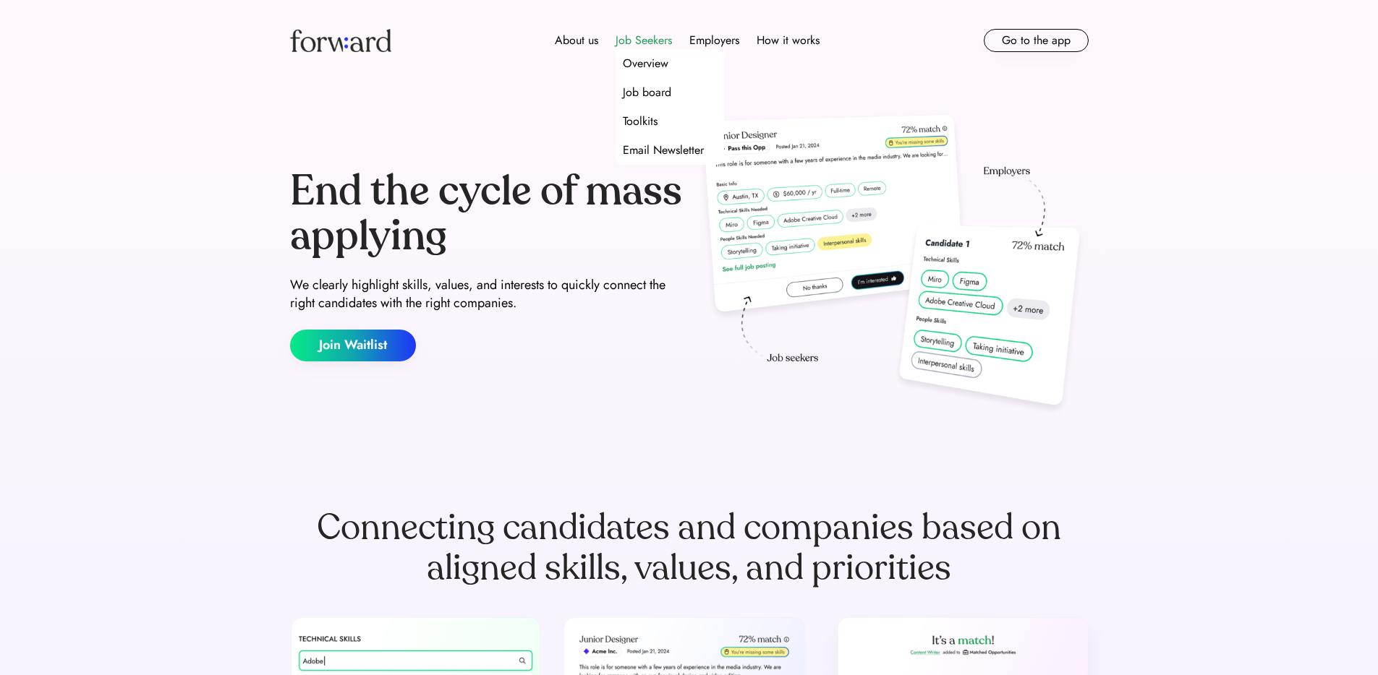
click at [631, 38] on div "Job Seekers" at bounding box center [643, 40] width 56 height 17
click at [647, 62] on div "Overview" at bounding box center [646, 63] width 46 height 17
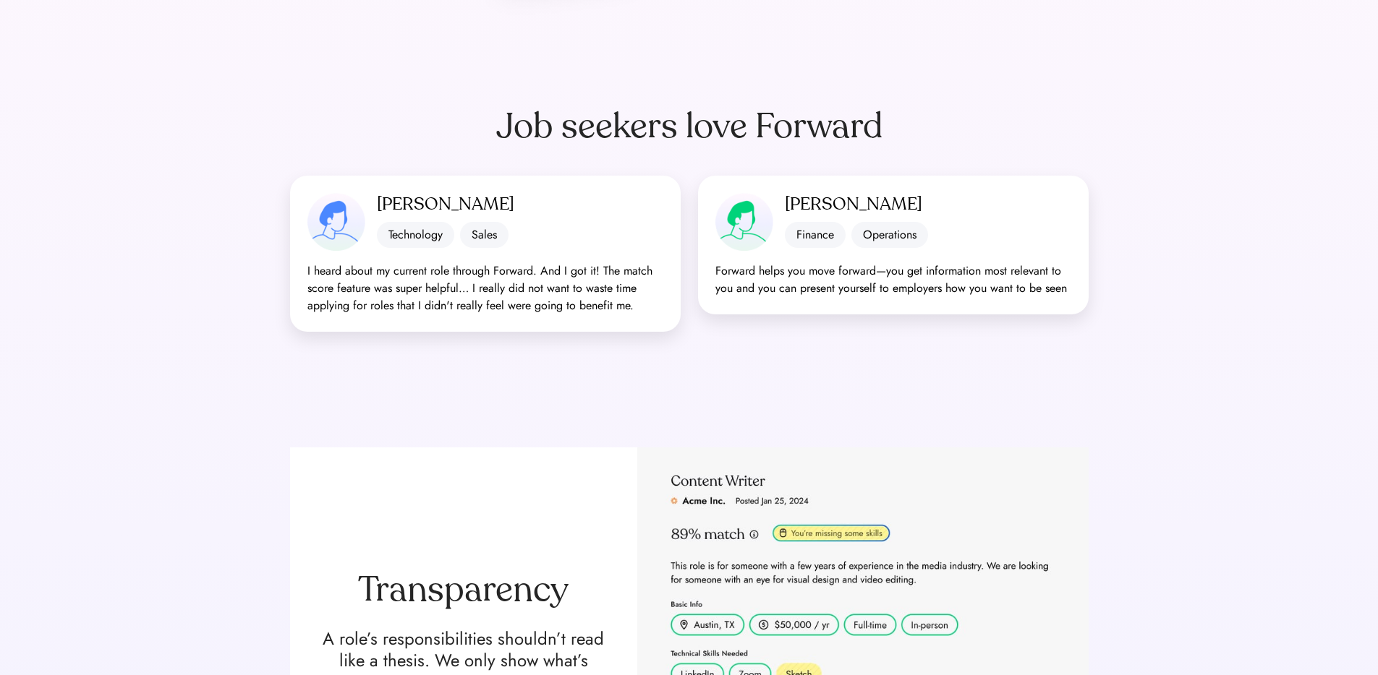
scroll to position [228, 0]
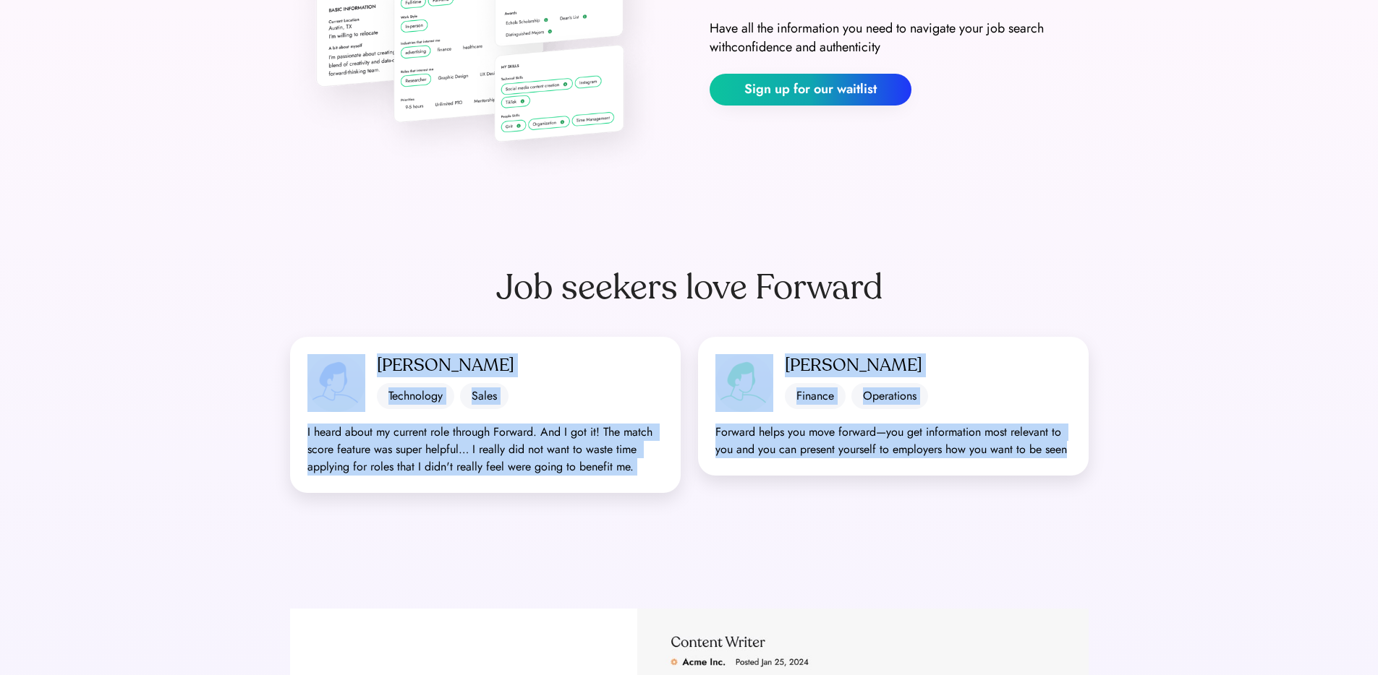
drag, startPoint x: 221, startPoint y: 226, endPoint x: 1233, endPoint y: 500, distance: 1048.9
click at [431, 380] on div "[PERSON_NAME] Technology Sales" at bounding box center [520, 381] width 286 height 55
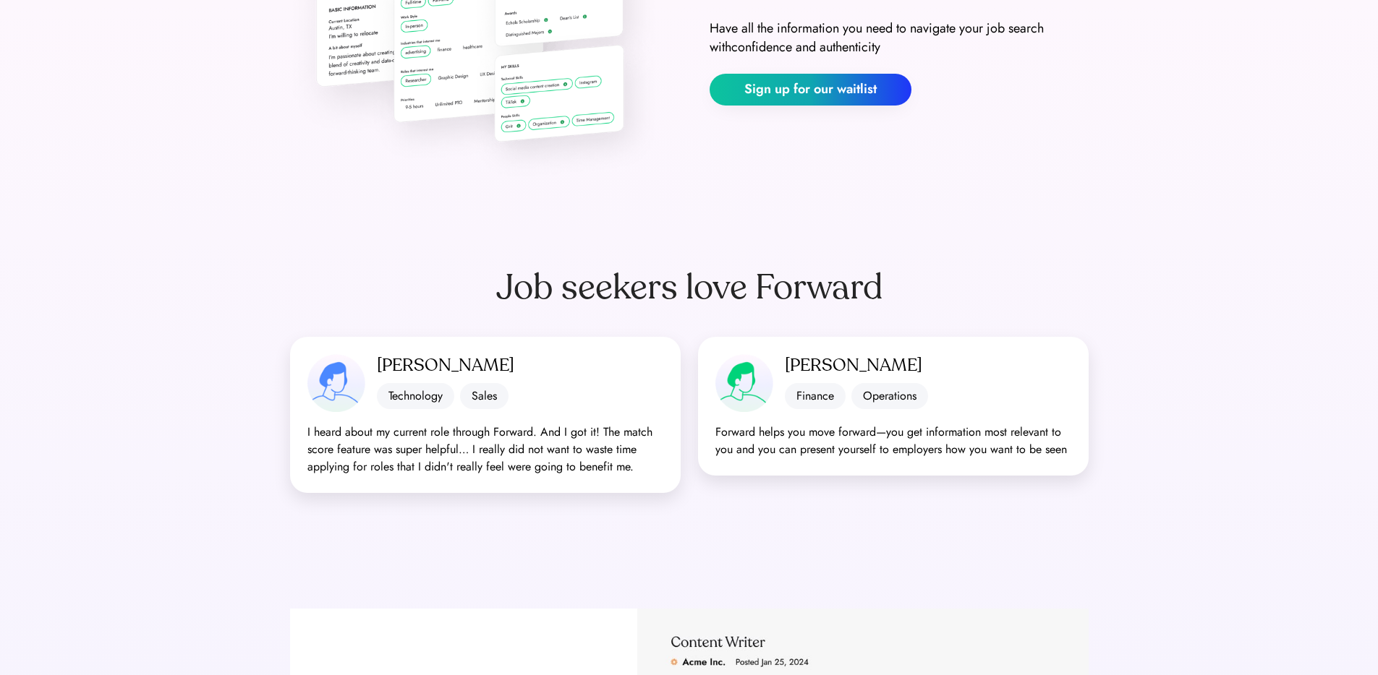
click at [337, 387] on img at bounding box center [336, 383] width 58 height 58
